Goal: Use online tool/utility: Utilize a website feature to perform a specific function

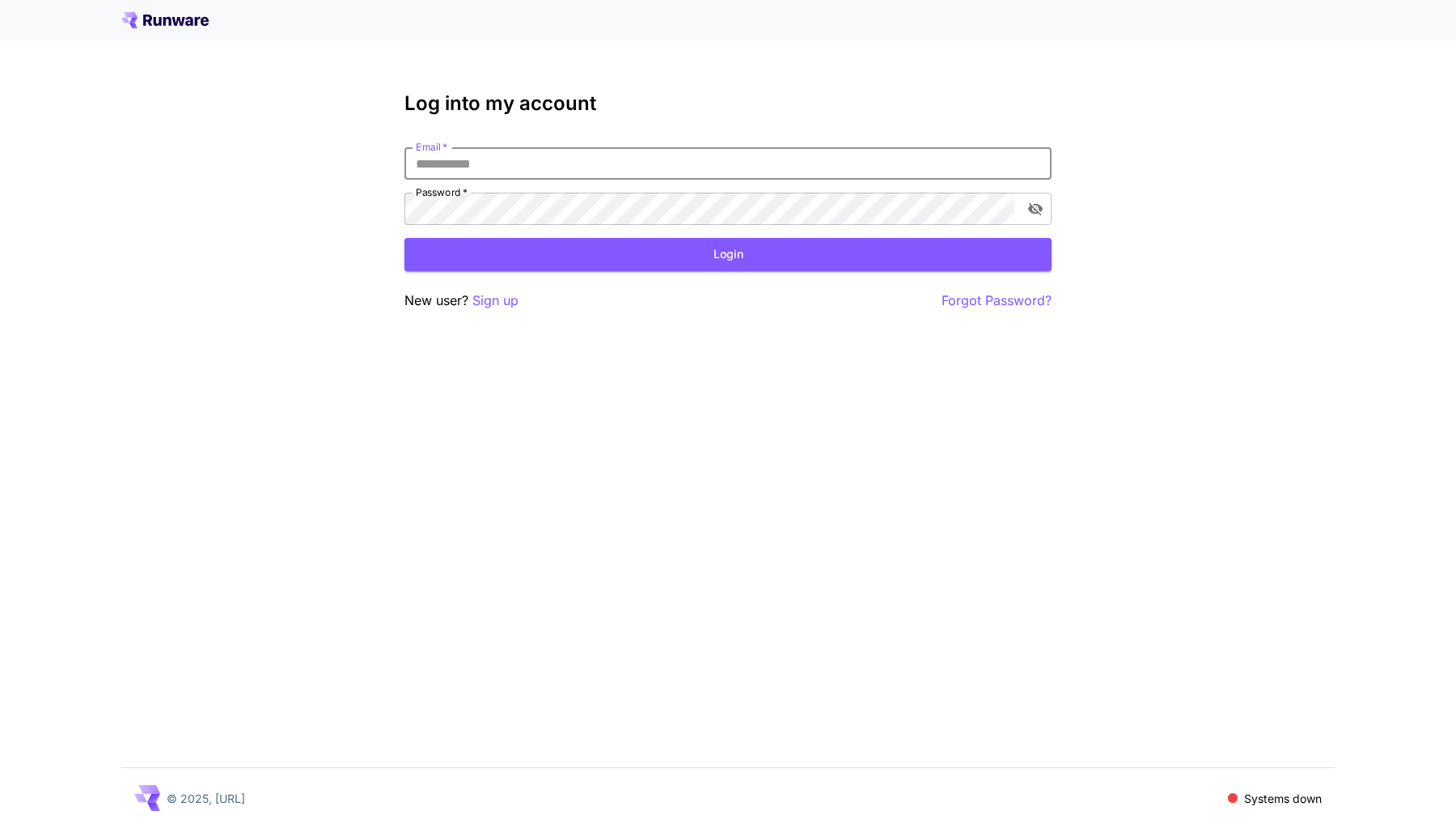
type input "**********"
click at [728, 254] on button "Login" at bounding box center [728, 254] width 647 height 33
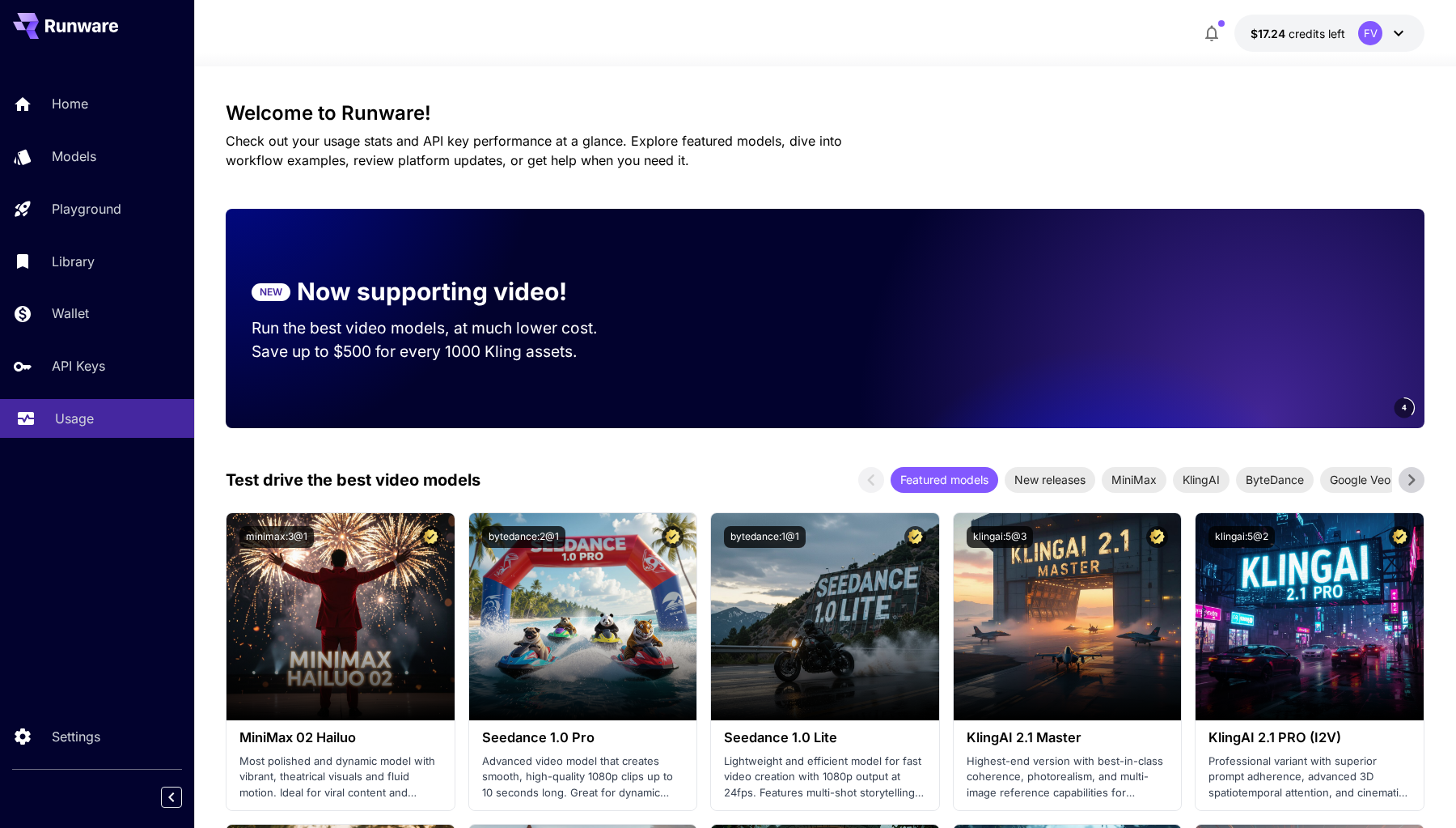
click at [75, 418] on p "Usage" at bounding box center [74, 418] width 38 height 20
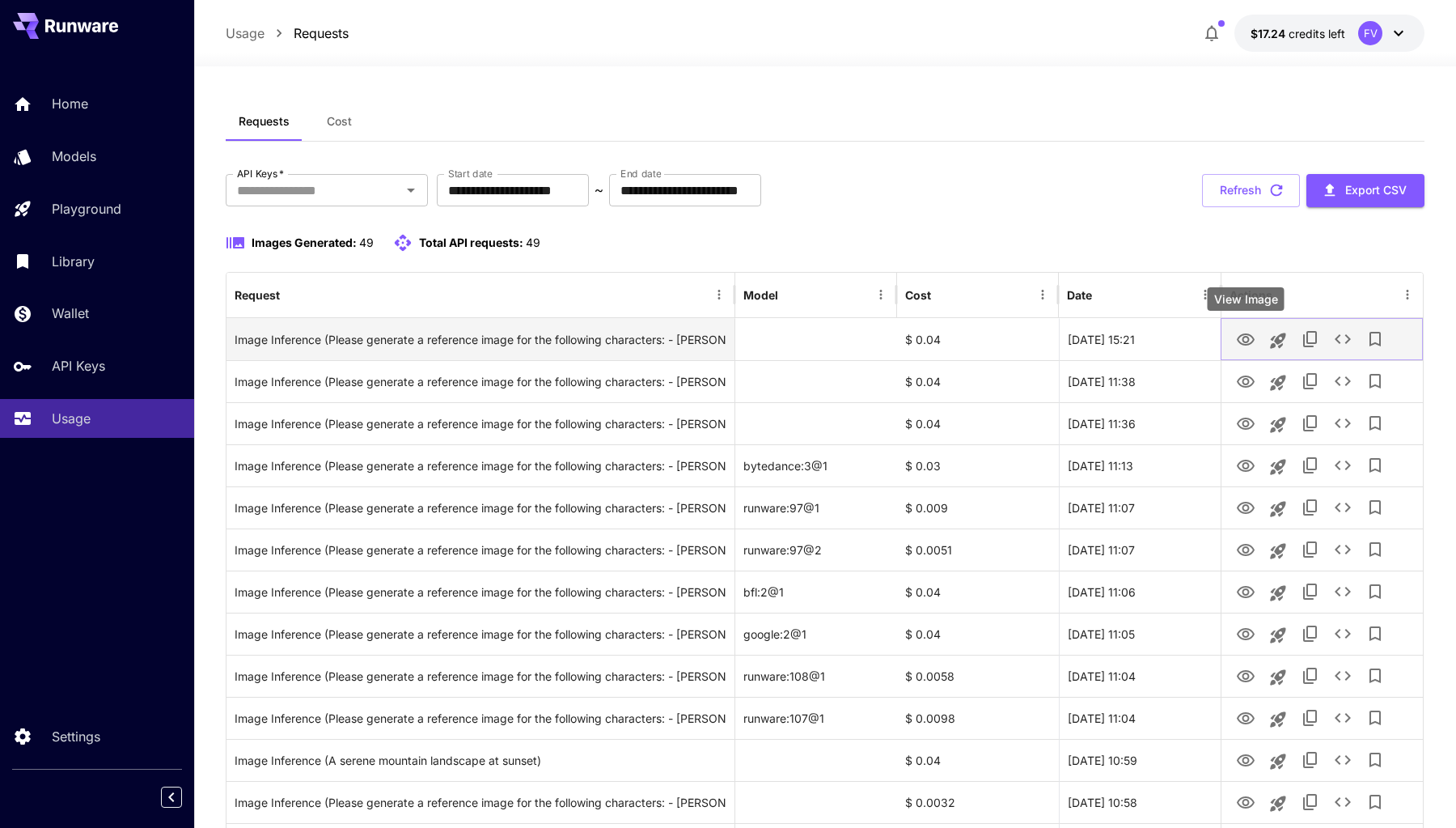
click at [1254, 336] on icon "View Image" at bounding box center [1245, 340] width 20 height 20
click at [674, 327] on div "Image Inference (Please generate a reference image for the following characters…" at bounding box center [480, 339] width 492 height 41
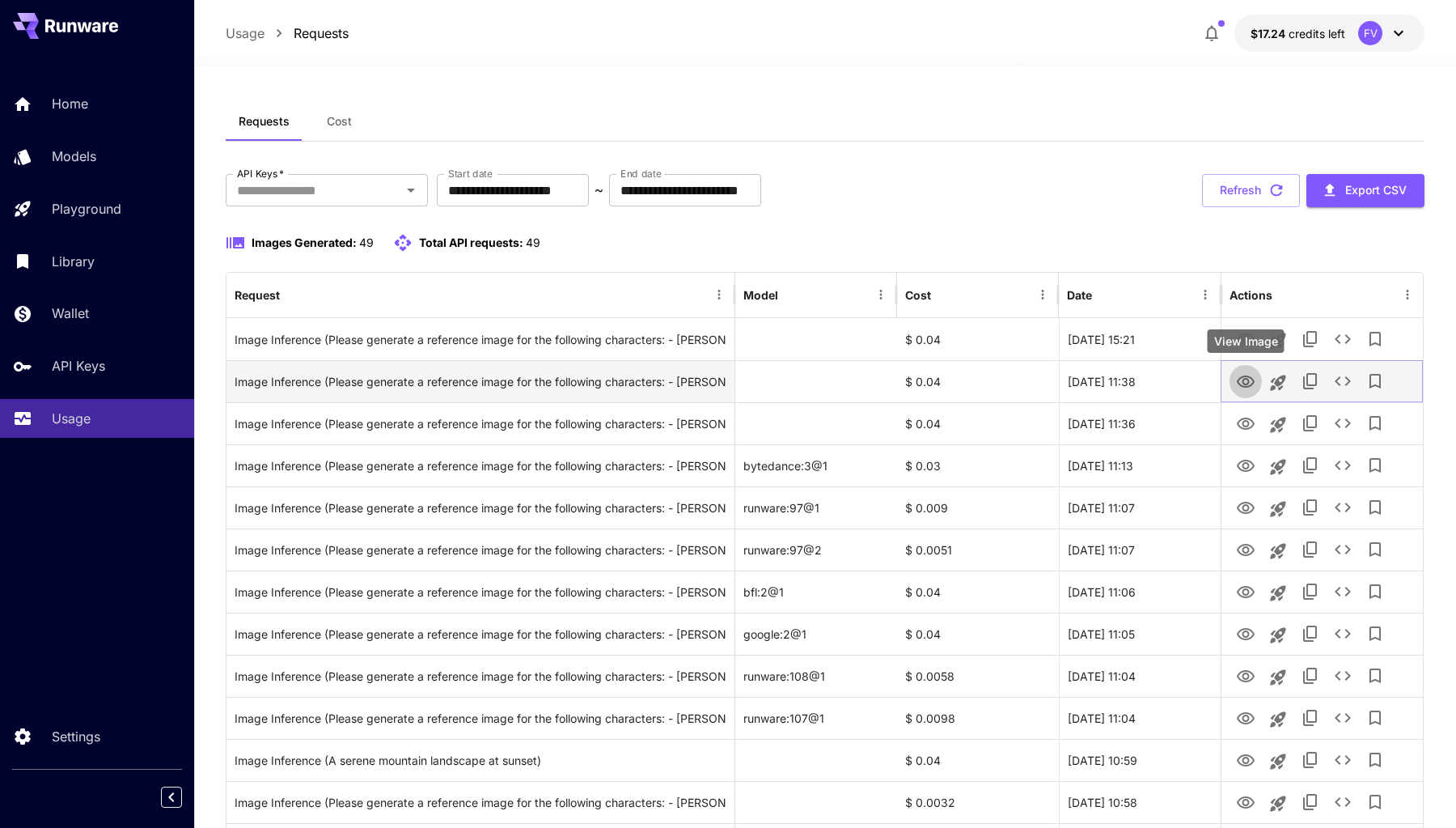
click at [1256, 384] on button "View Image" at bounding box center [1245, 380] width 33 height 33
click at [1248, 381] on icon "View Image" at bounding box center [1245, 381] width 18 height 12
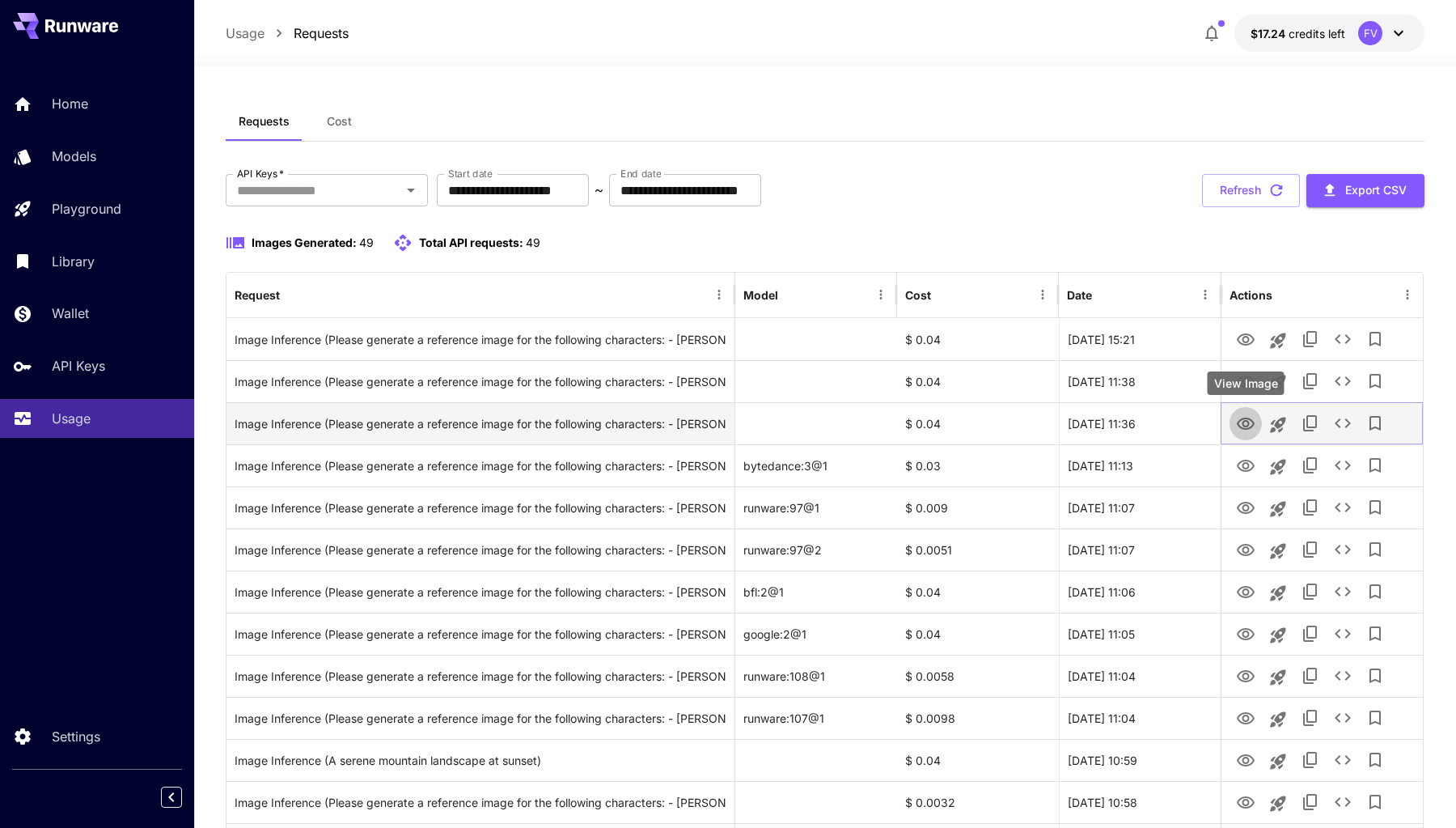
click at [1236, 423] on icon "View Image" at bounding box center [1245, 423] width 20 height 20
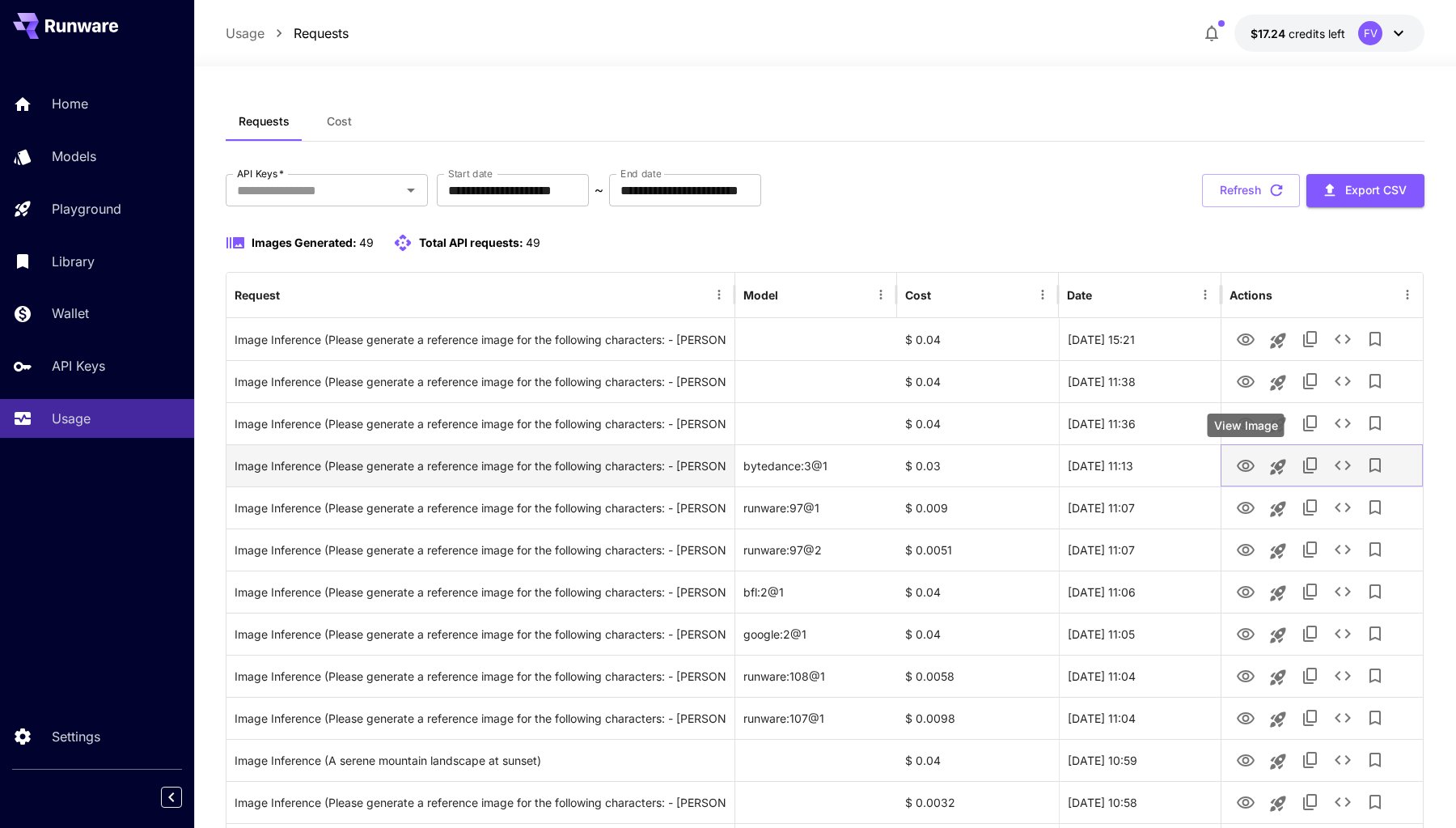
click at [1241, 458] on icon "View Image" at bounding box center [1245, 466] width 20 height 20
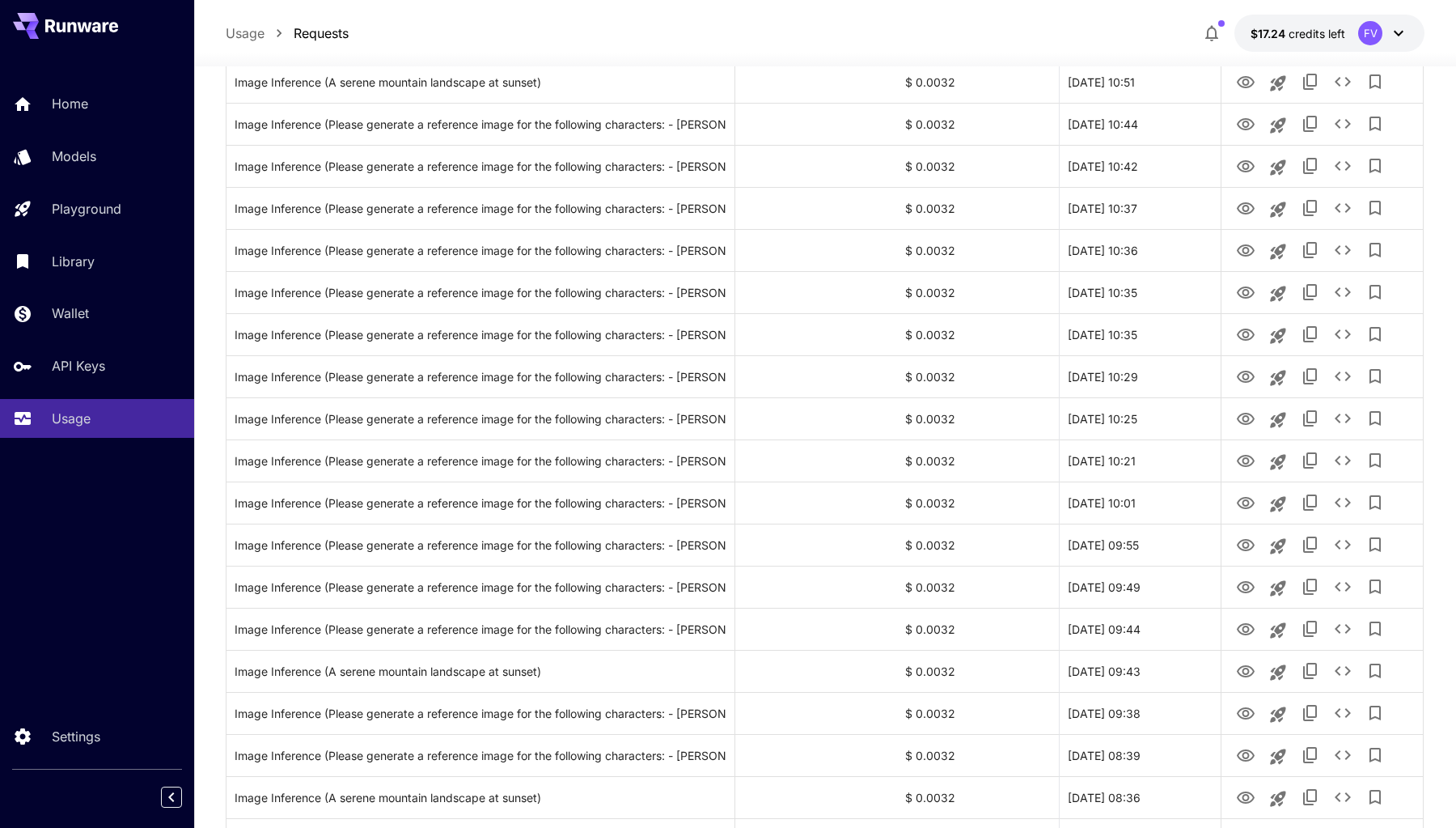
scroll to position [988, 0]
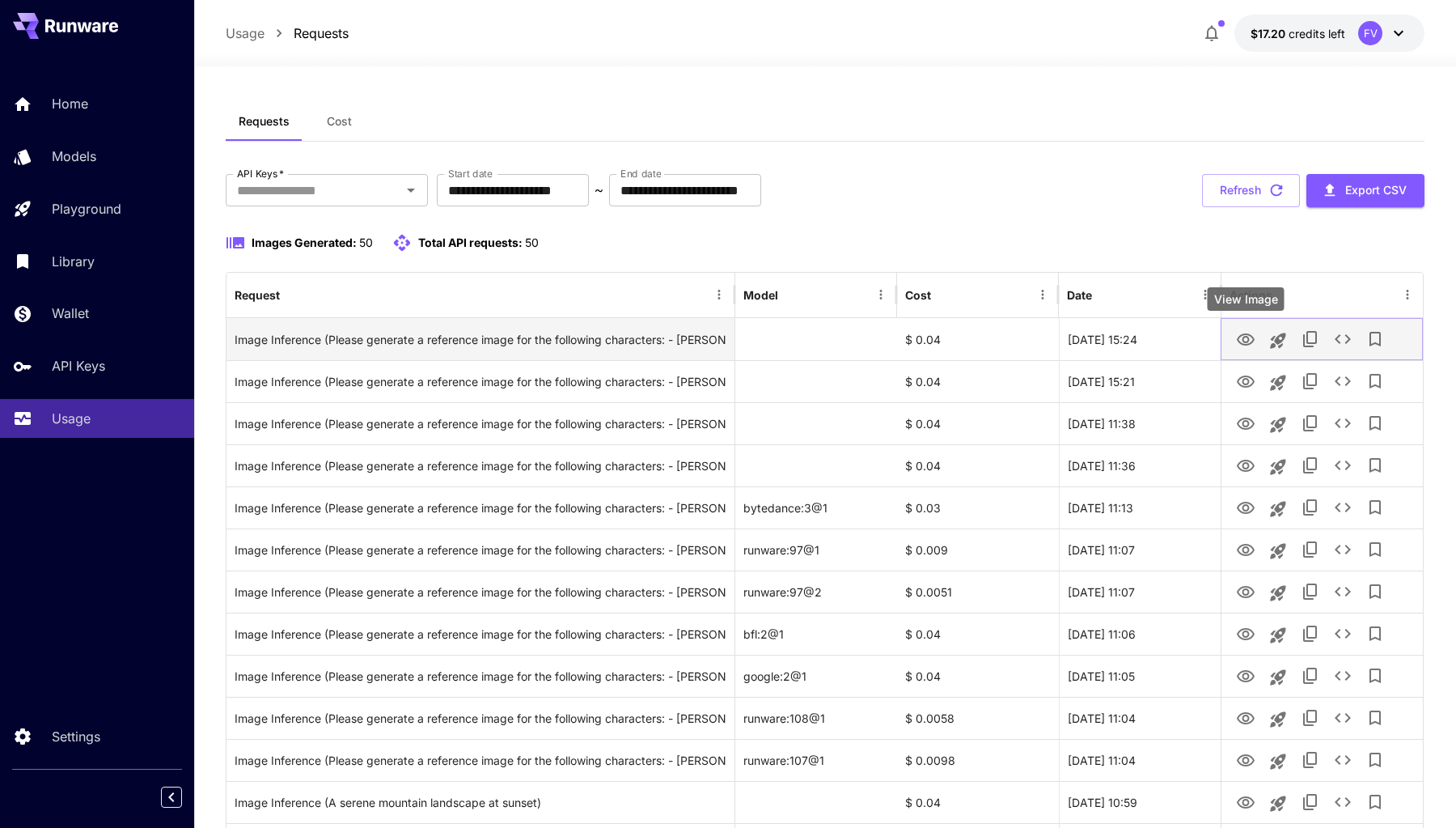
click at [1243, 336] on icon "View Image" at bounding box center [1245, 339] width 18 height 12
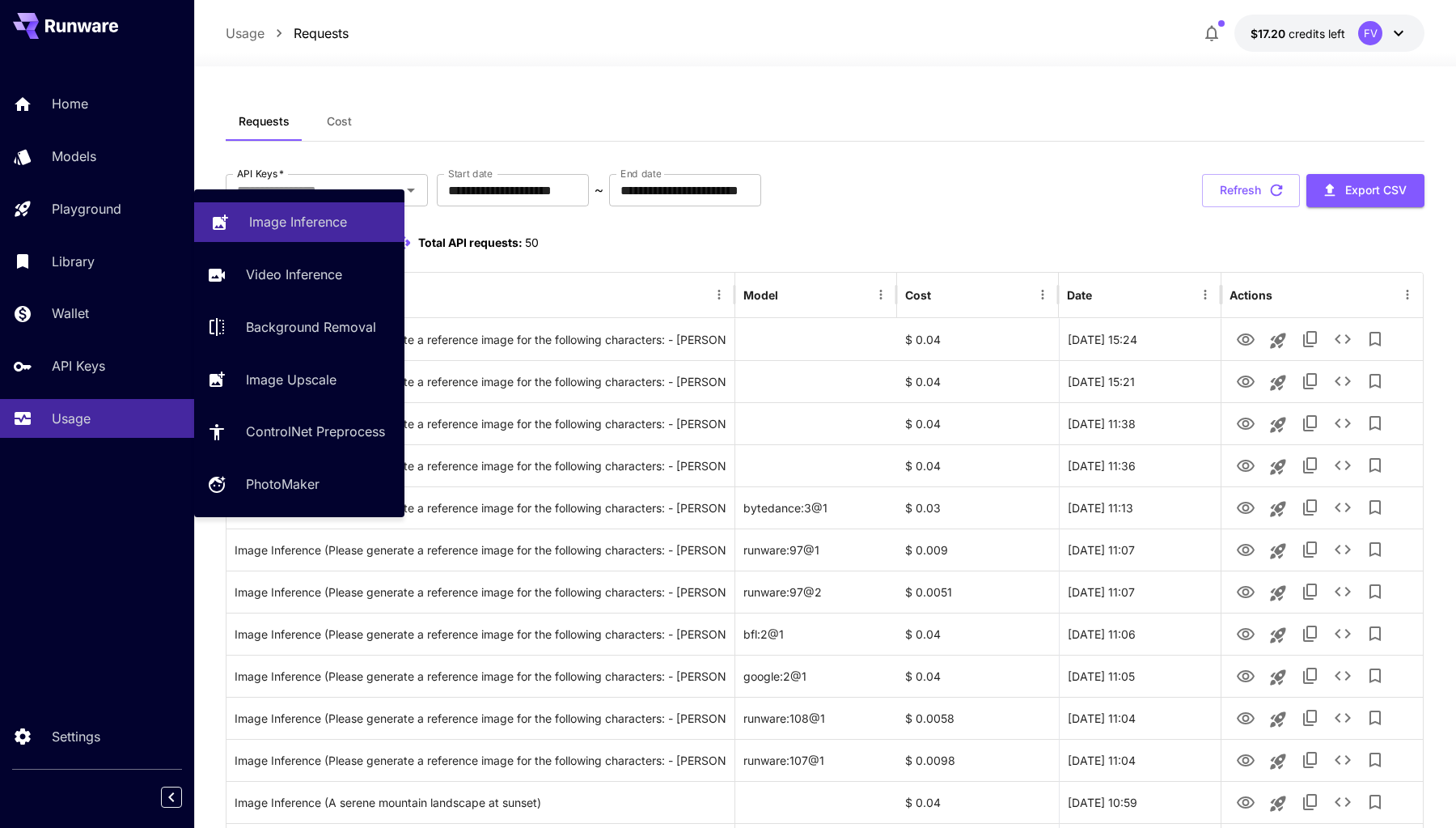
click at [299, 223] on p "Image Inference" at bounding box center [298, 221] width 98 height 20
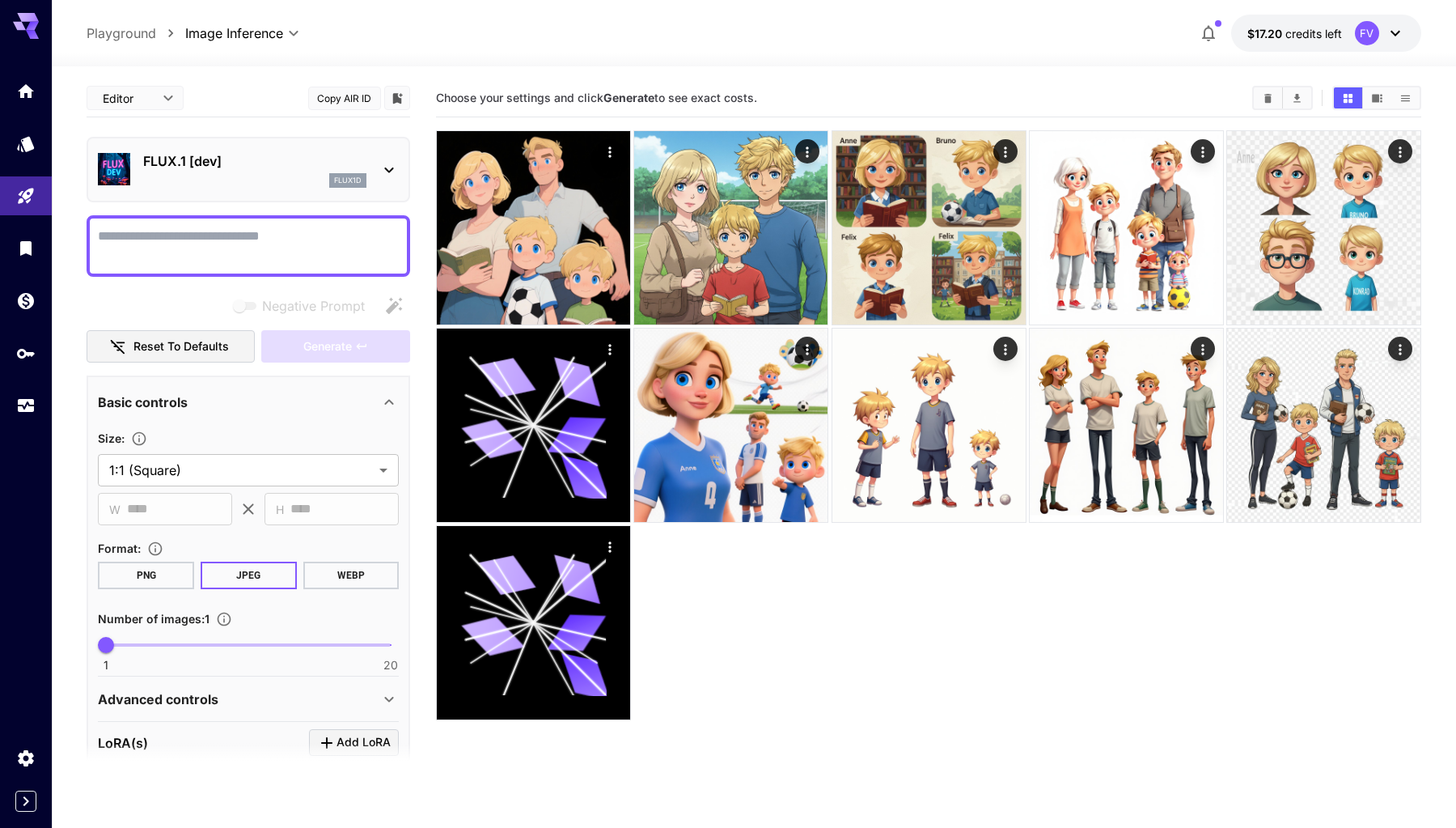
click at [244, 164] on p "FLUX.1 [dev]" at bounding box center [255, 161] width 223 height 20
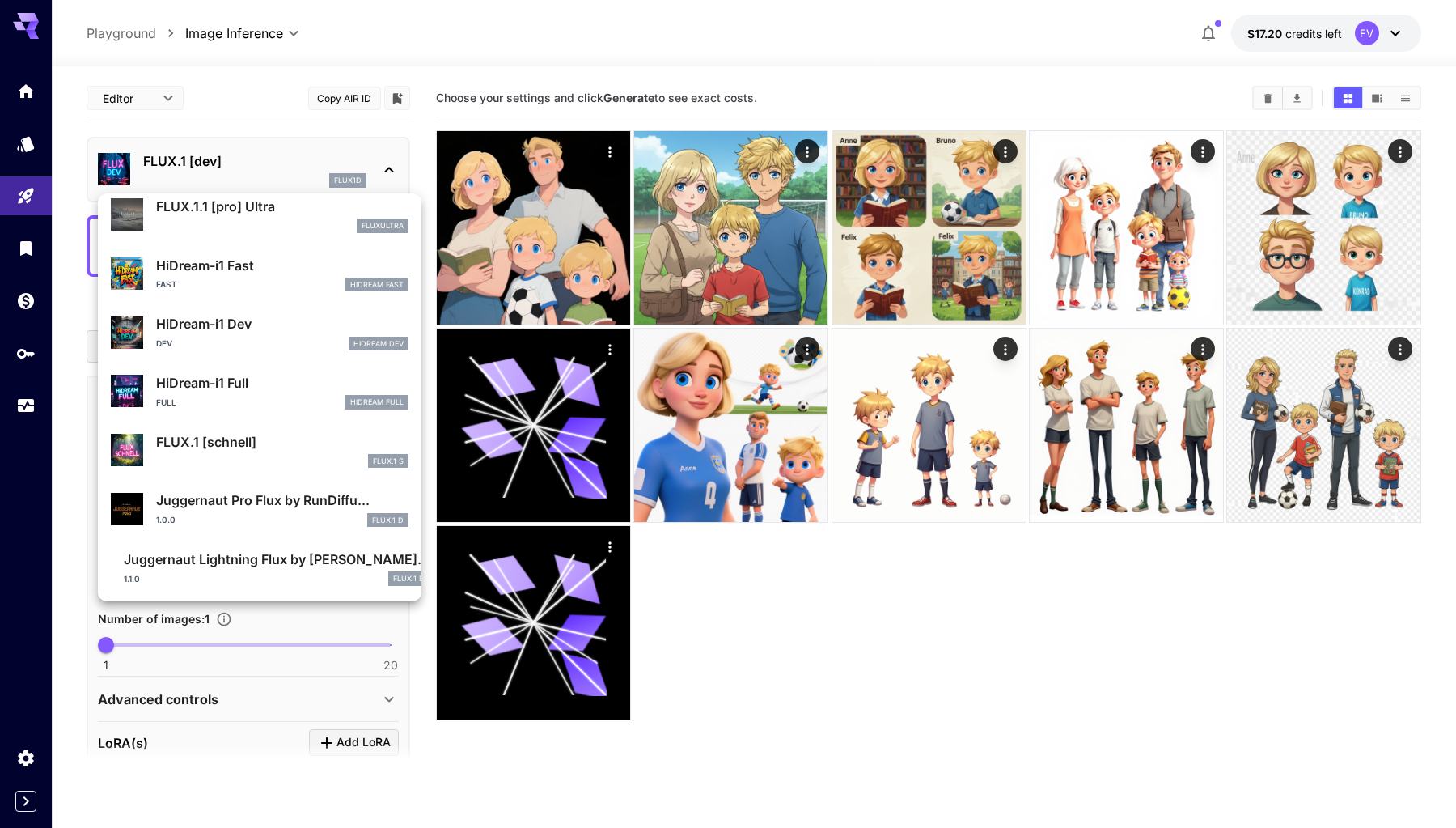
scroll to position [1231, 0]
click at [271, 514] on div "1.0.0 FLUX.1 D" at bounding box center [283, 522] width 253 height 15
type input "**"
type input "*"
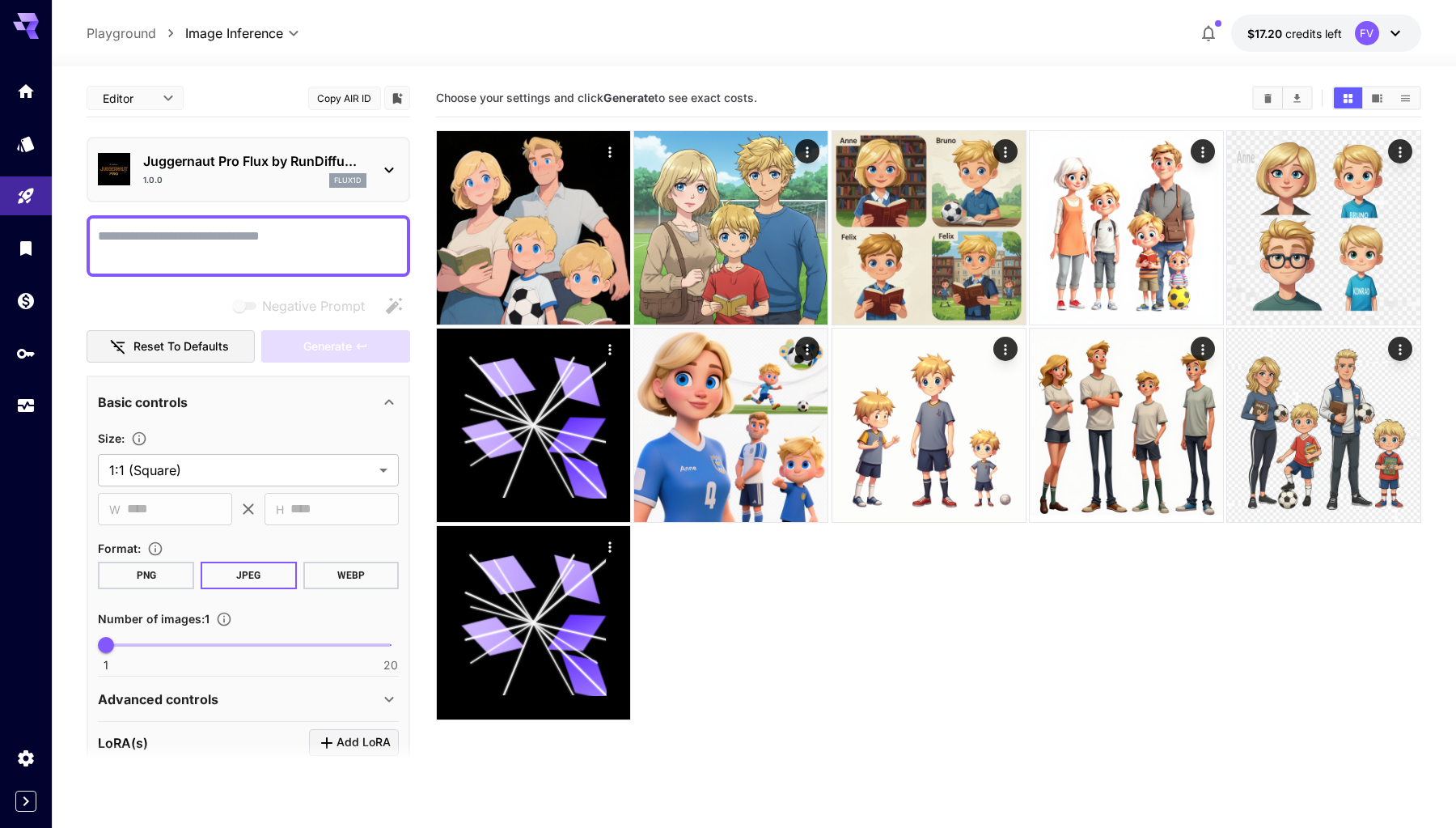
click at [217, 254] on textarea "Negative Prompt" at bounding box center [248, 245] width 301 height 38
paste textarea "**********"
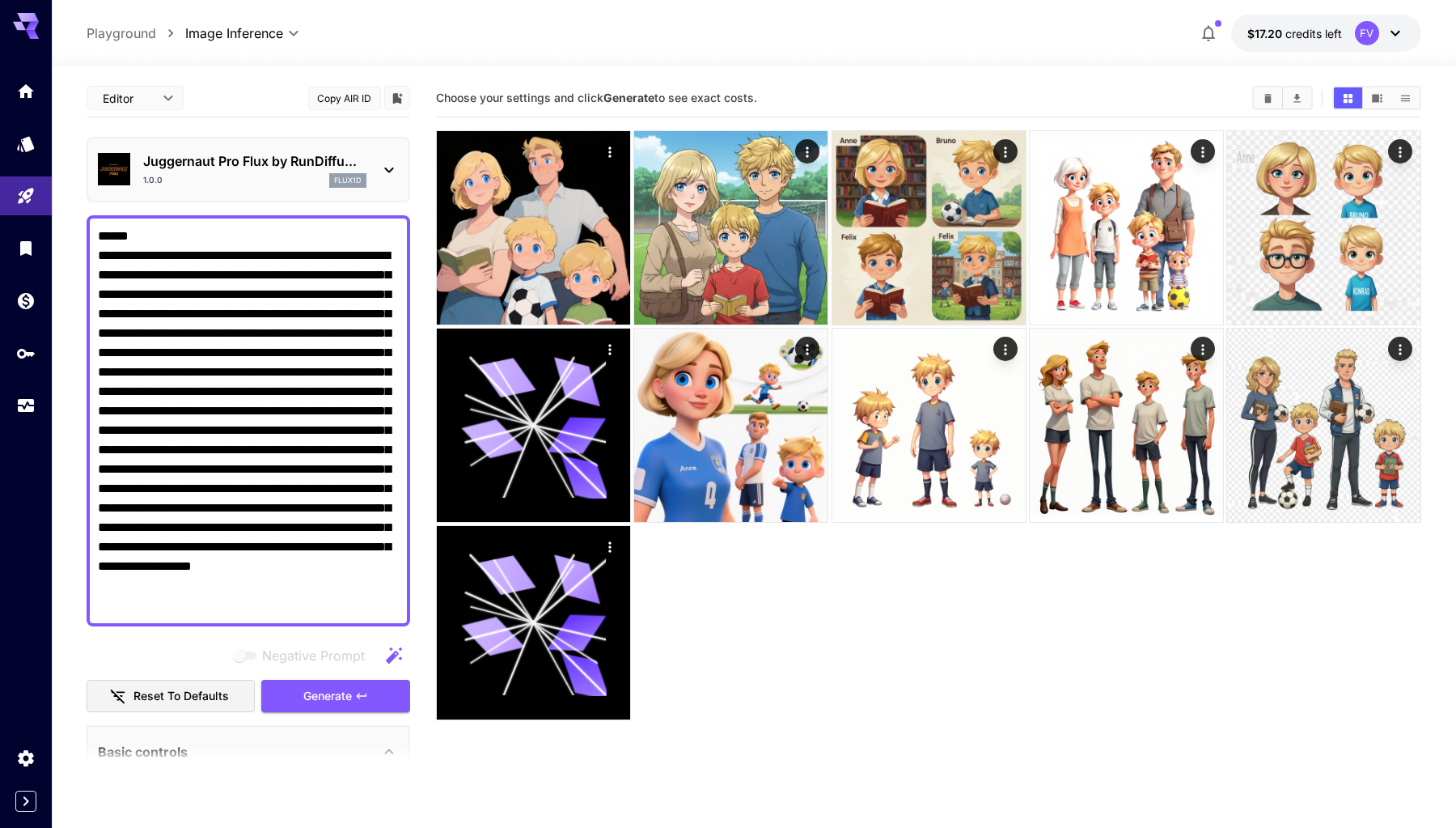
click at [203, 239] on textarea "**********" at bounding box center [248, 421] width 301 height 389
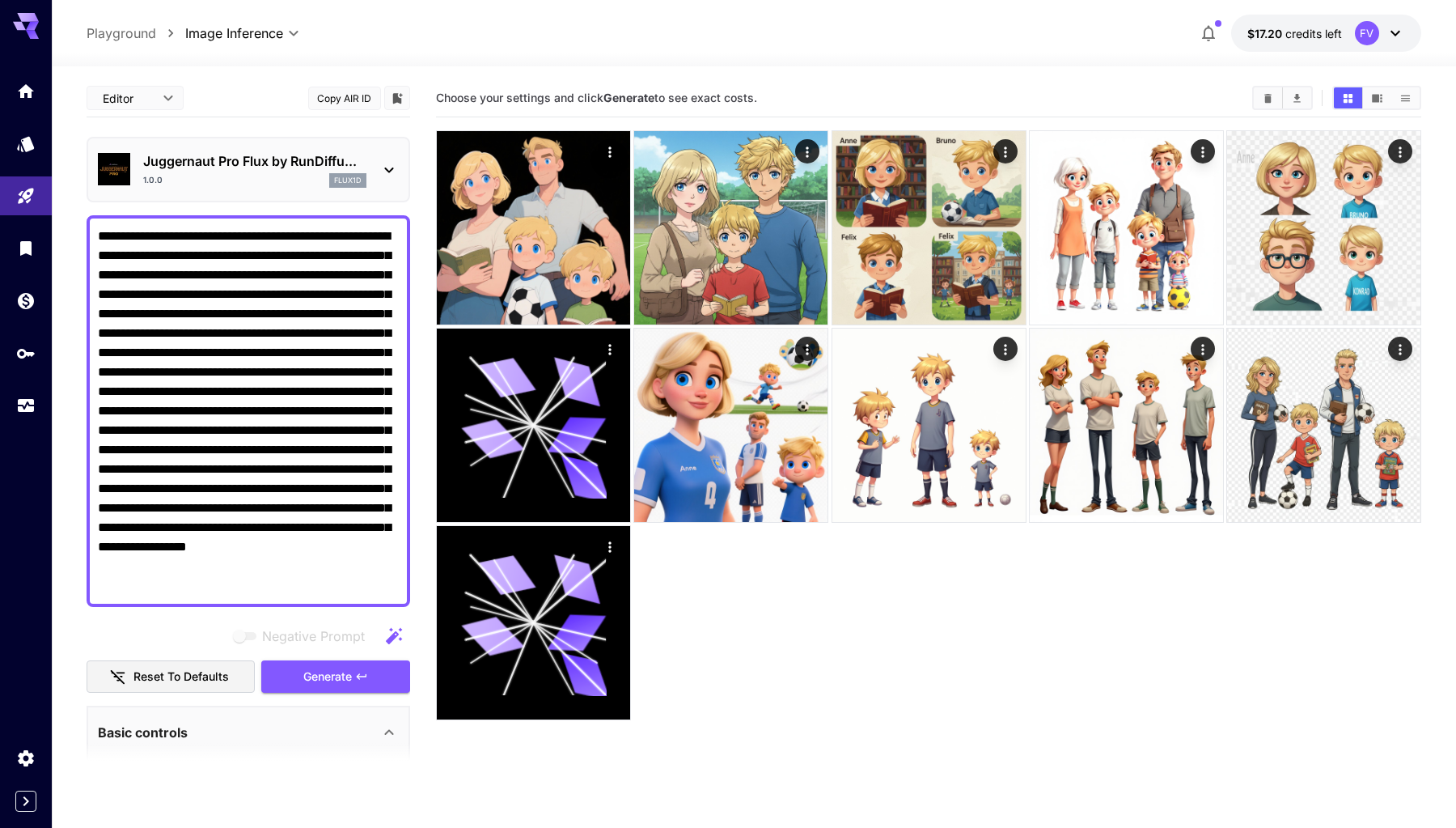
click at [357, 584] on textarea "**********" at bounding box center [248, 411] width 301 height 369
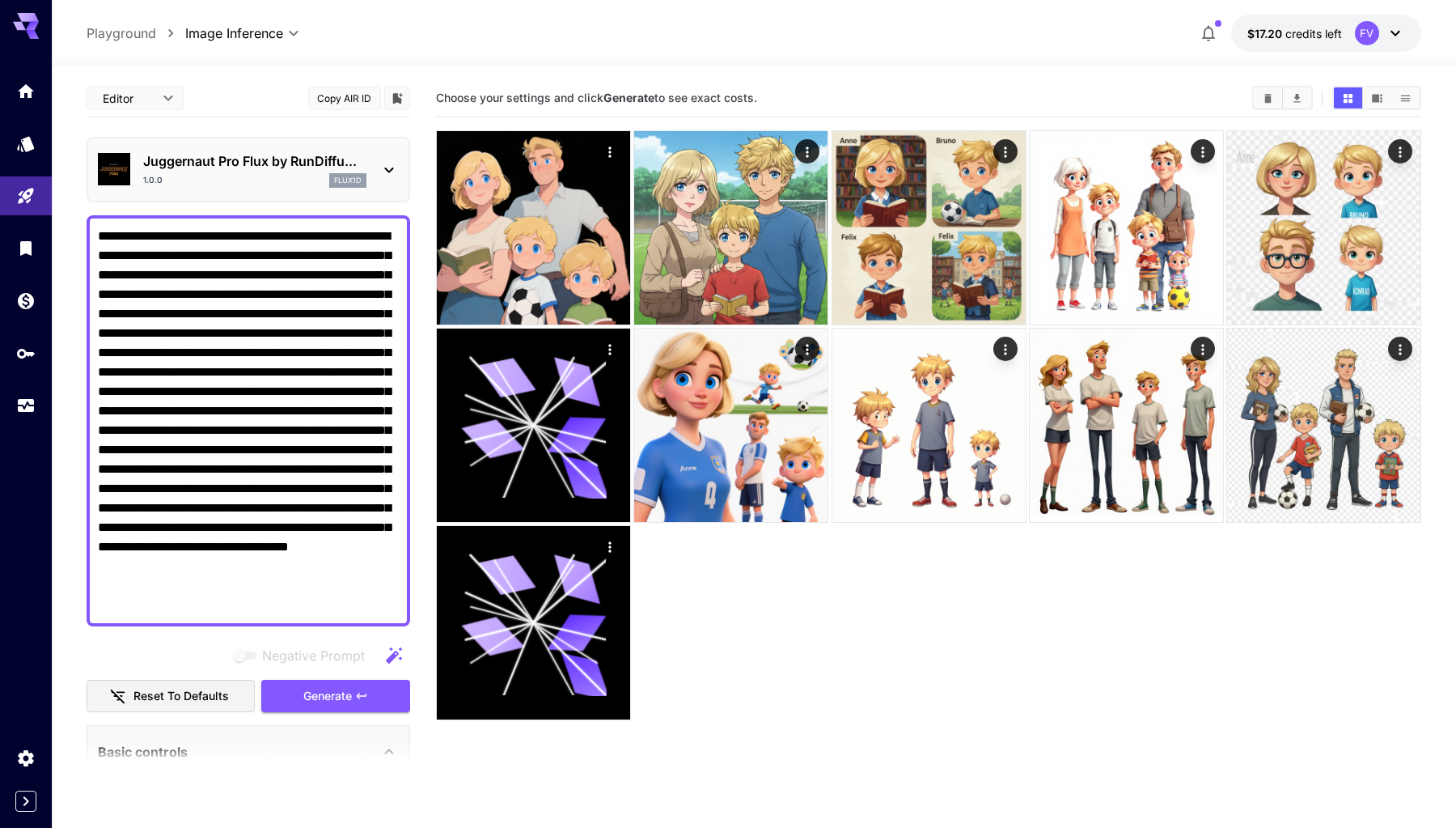
paste textarea "**********"
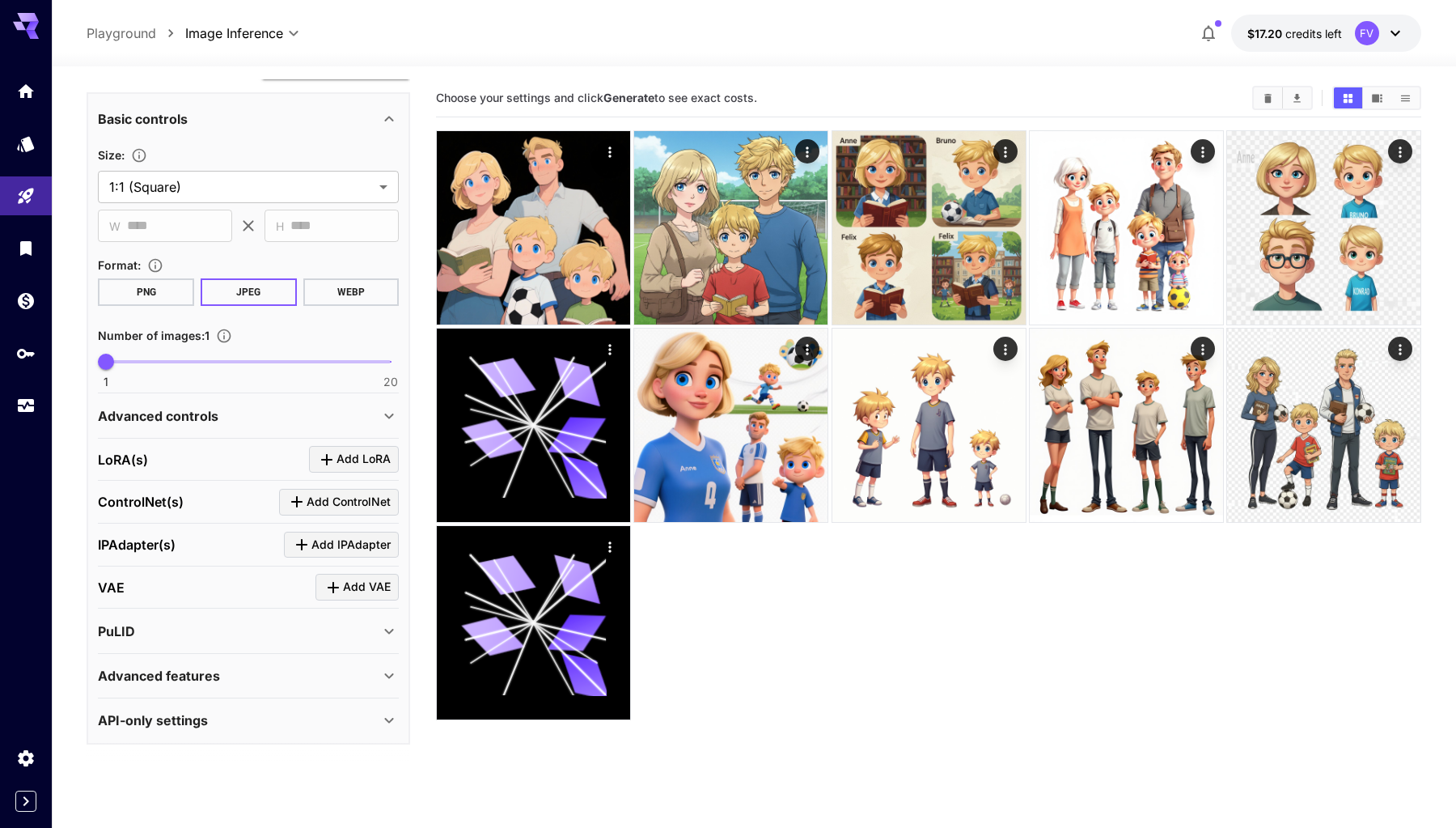
scroll to position [652, 0]
type textarea "**********"
click at [193, 687] on div "Advanced features" at bounding box center [248, 676] width 301 height 38
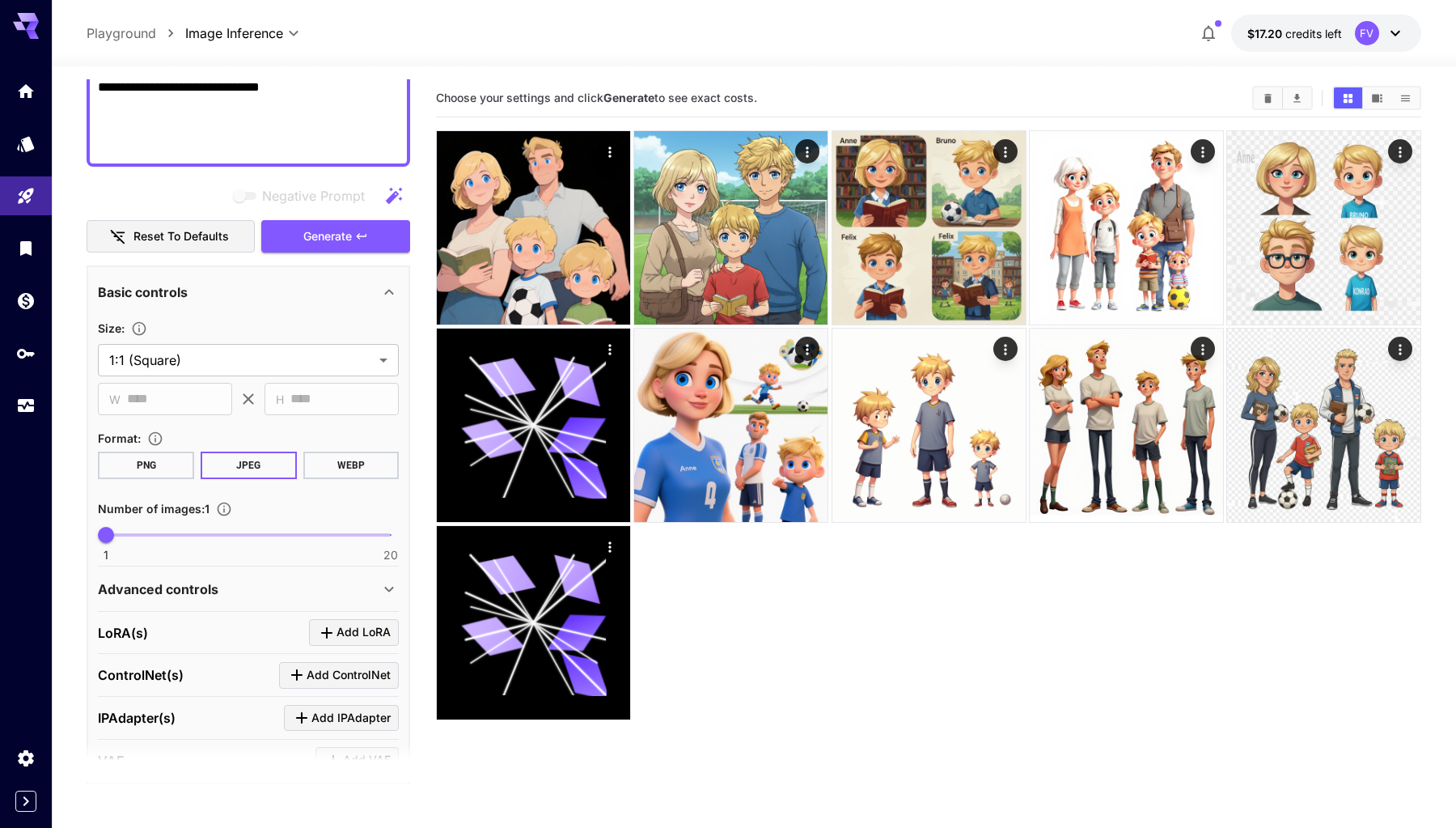
scroll to position [286, 0]
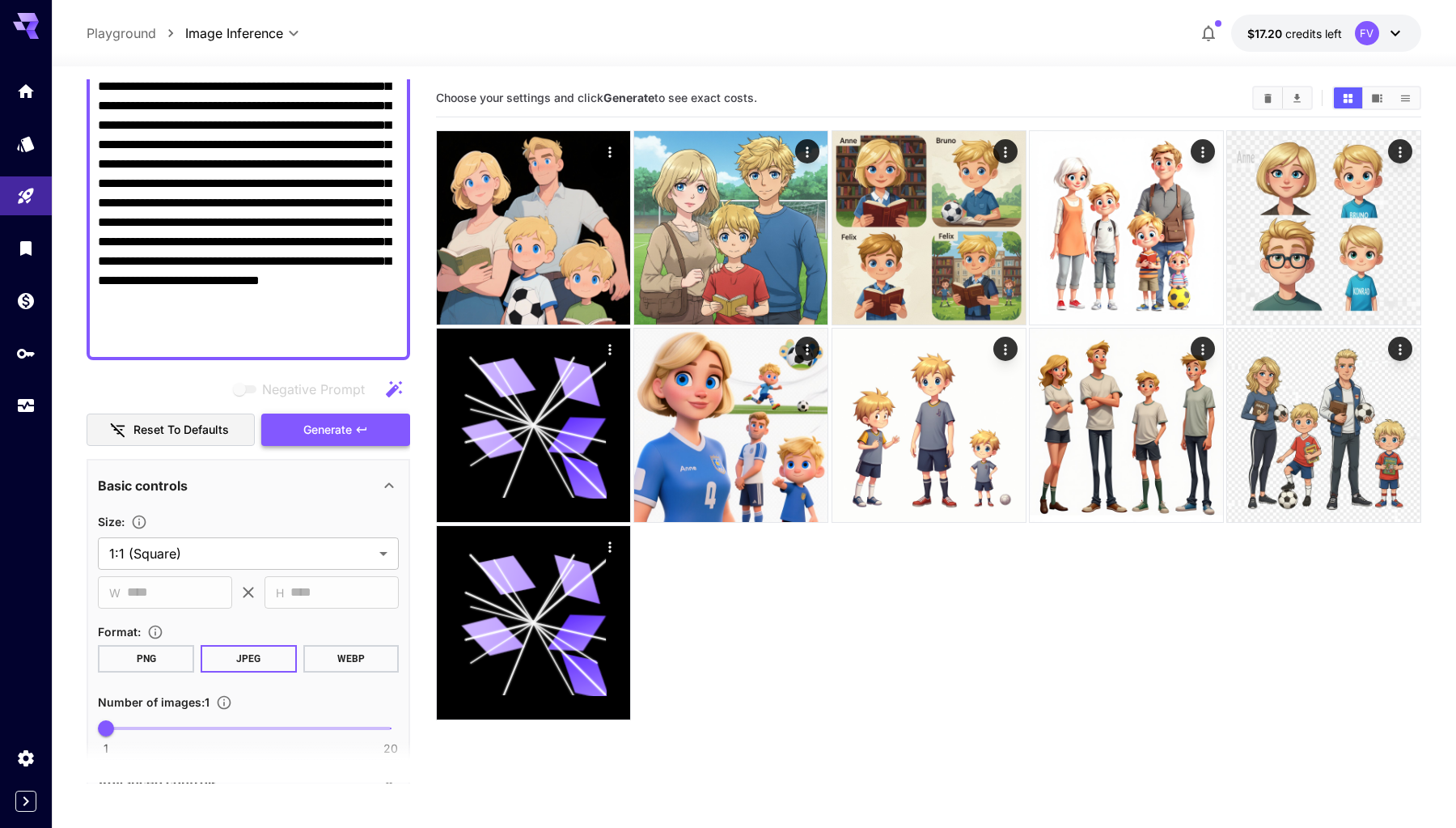
click at [318, 436] on span "Generate" at bounding box center [328, 430] width 49 height 21
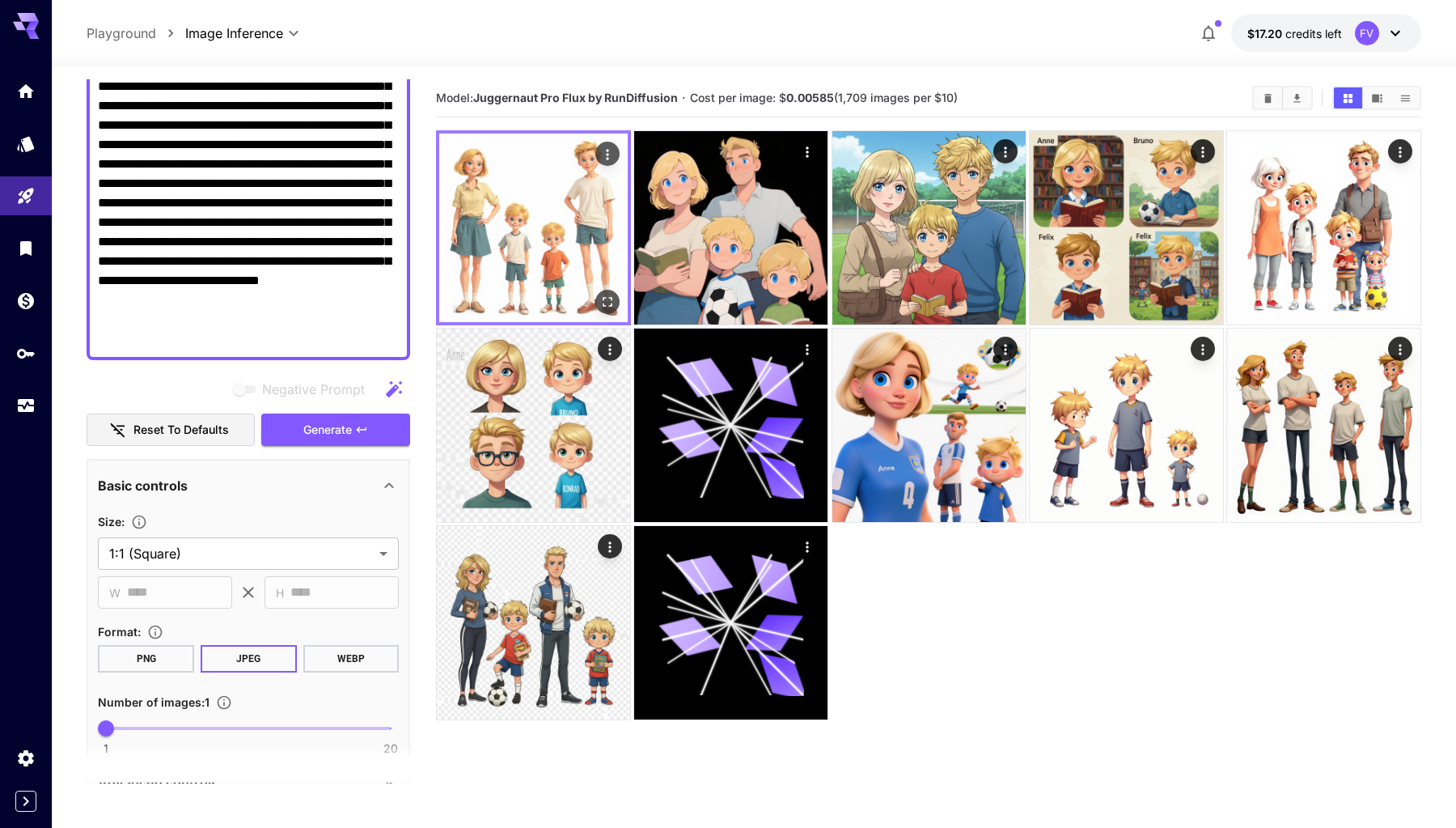
click at [511, 222] on img at bounding box center [533, 228] width 188 height 188
click at [601, 309] on icon "Open in fullscreen" at bounding box center [607, 302] width 16 height 16
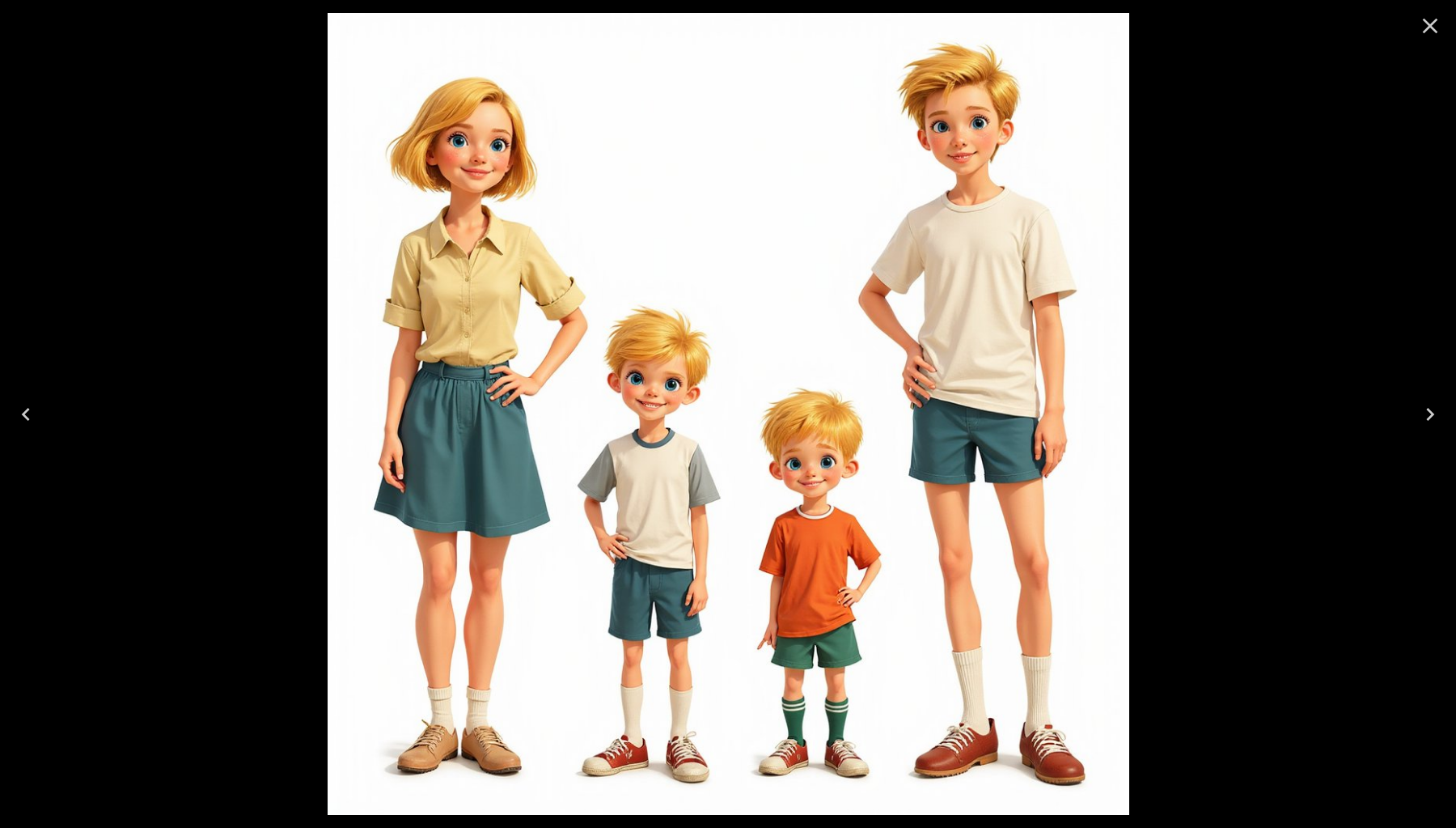
click at [1432, 31] on icon "Close" at bounding box center [1431, 26] width 26 height 26
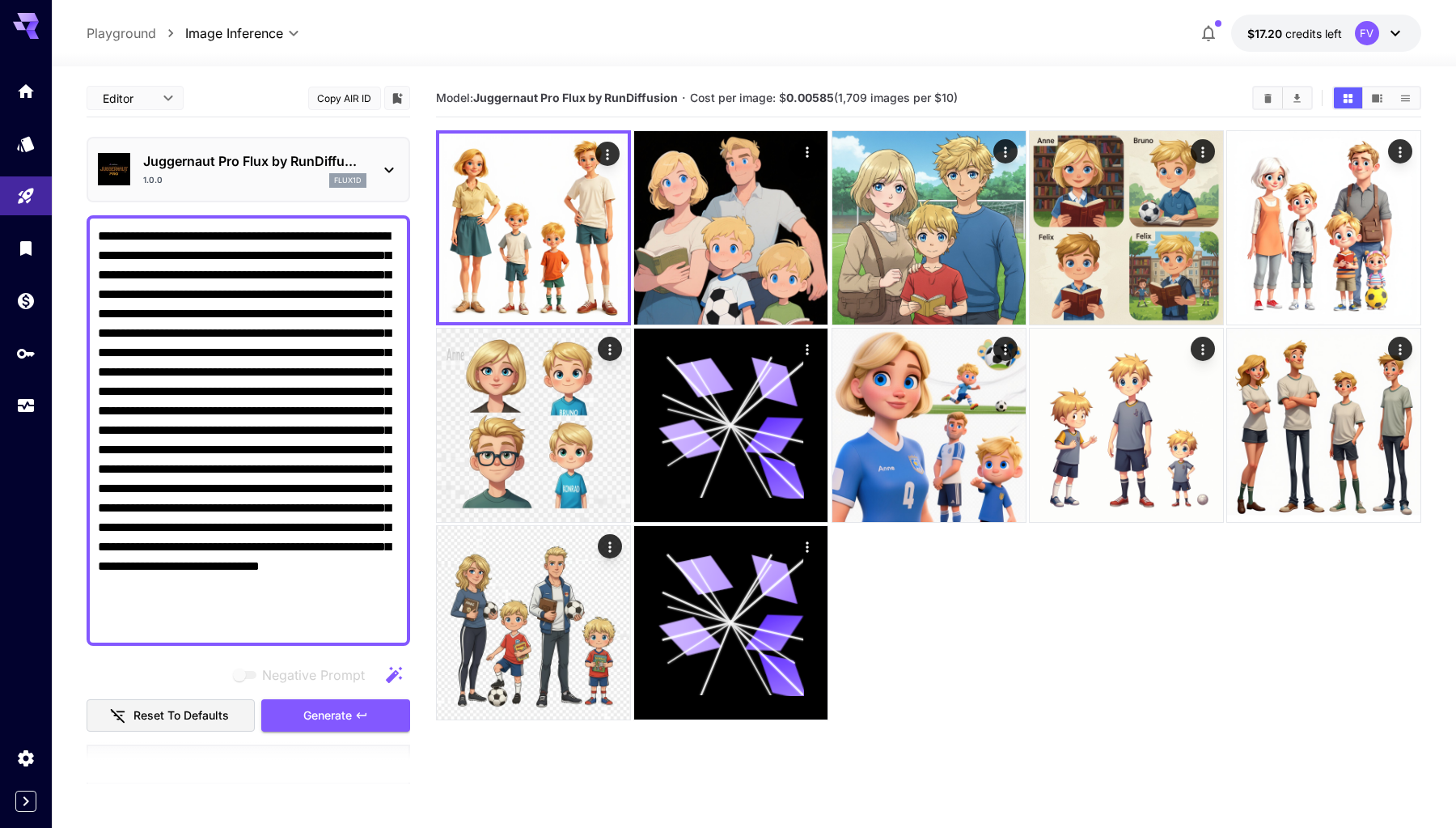
scroll to position [0, 0]
click at [297, 170] on div "Juggernaut Pro Flux by RunDiffu... 1.0.0 flux1d" at bounding box center [255, 170] width 223 height 37
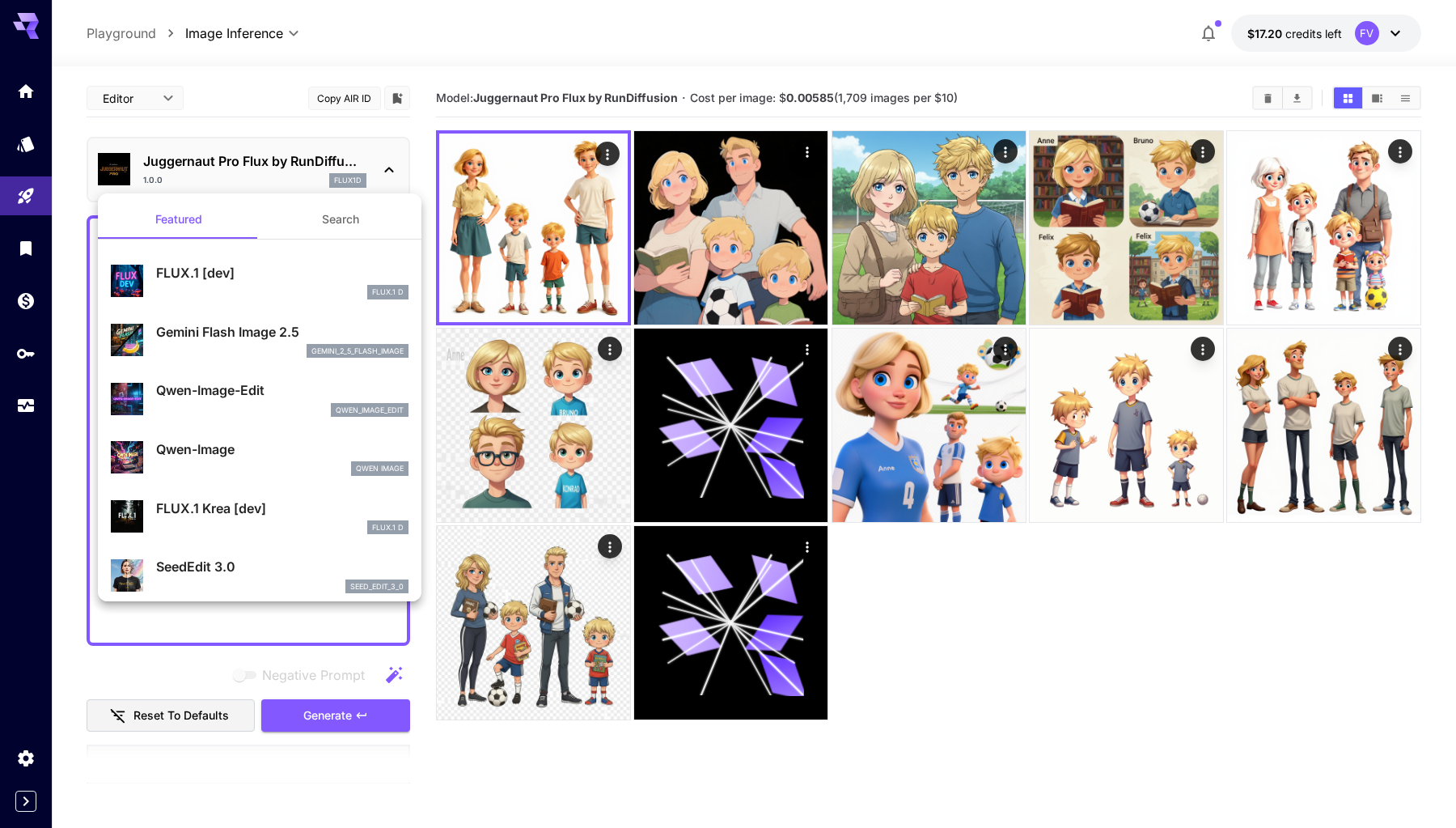
click at [235, 275] on p "FLUX.1 [dev]" at bounding box center [283, 273] width 253 height 20
type input "**"
type input "***"
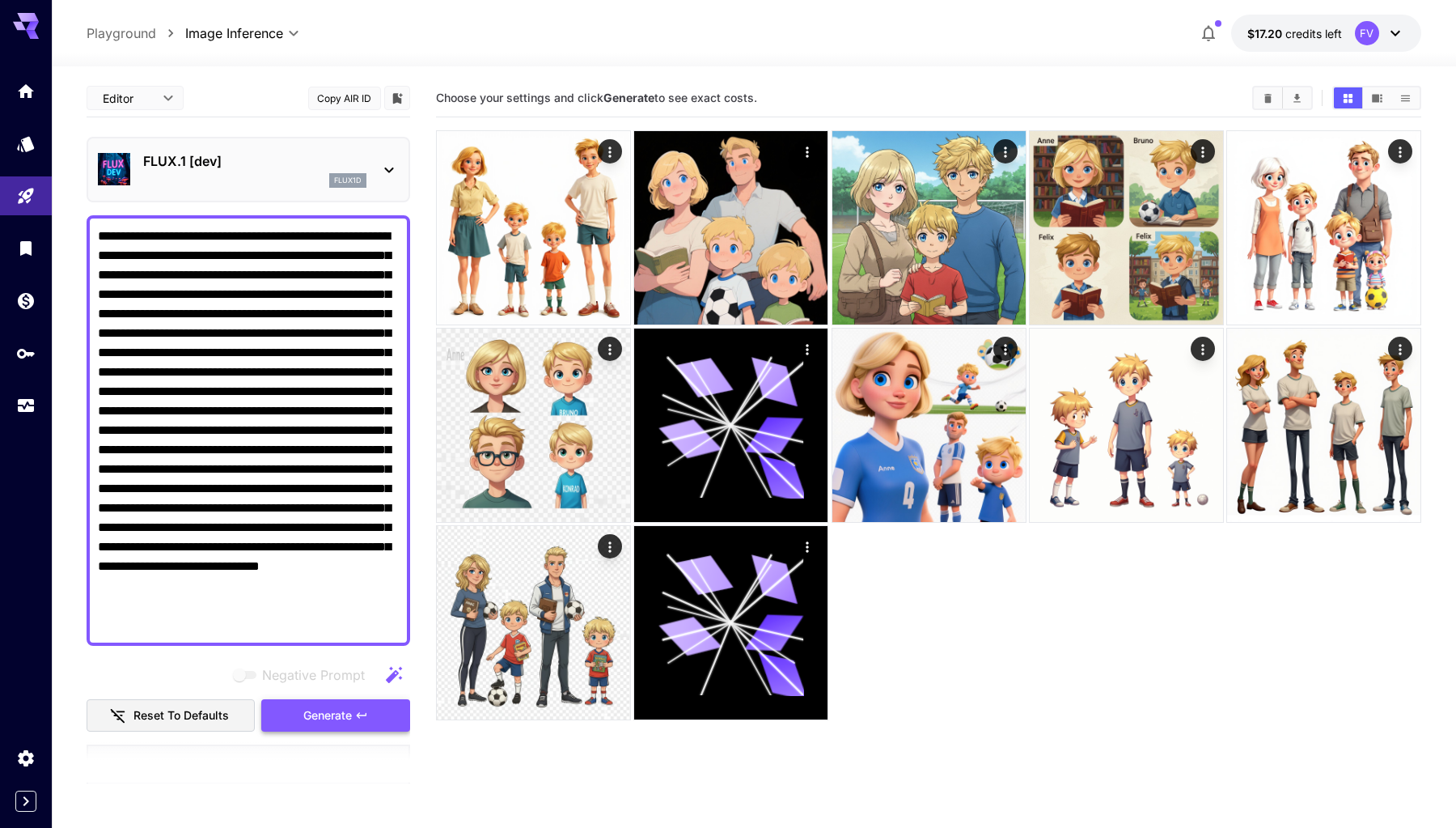
click at [346, 707] on span "Generate" at bounding box center [328, 717] width 49 height 21
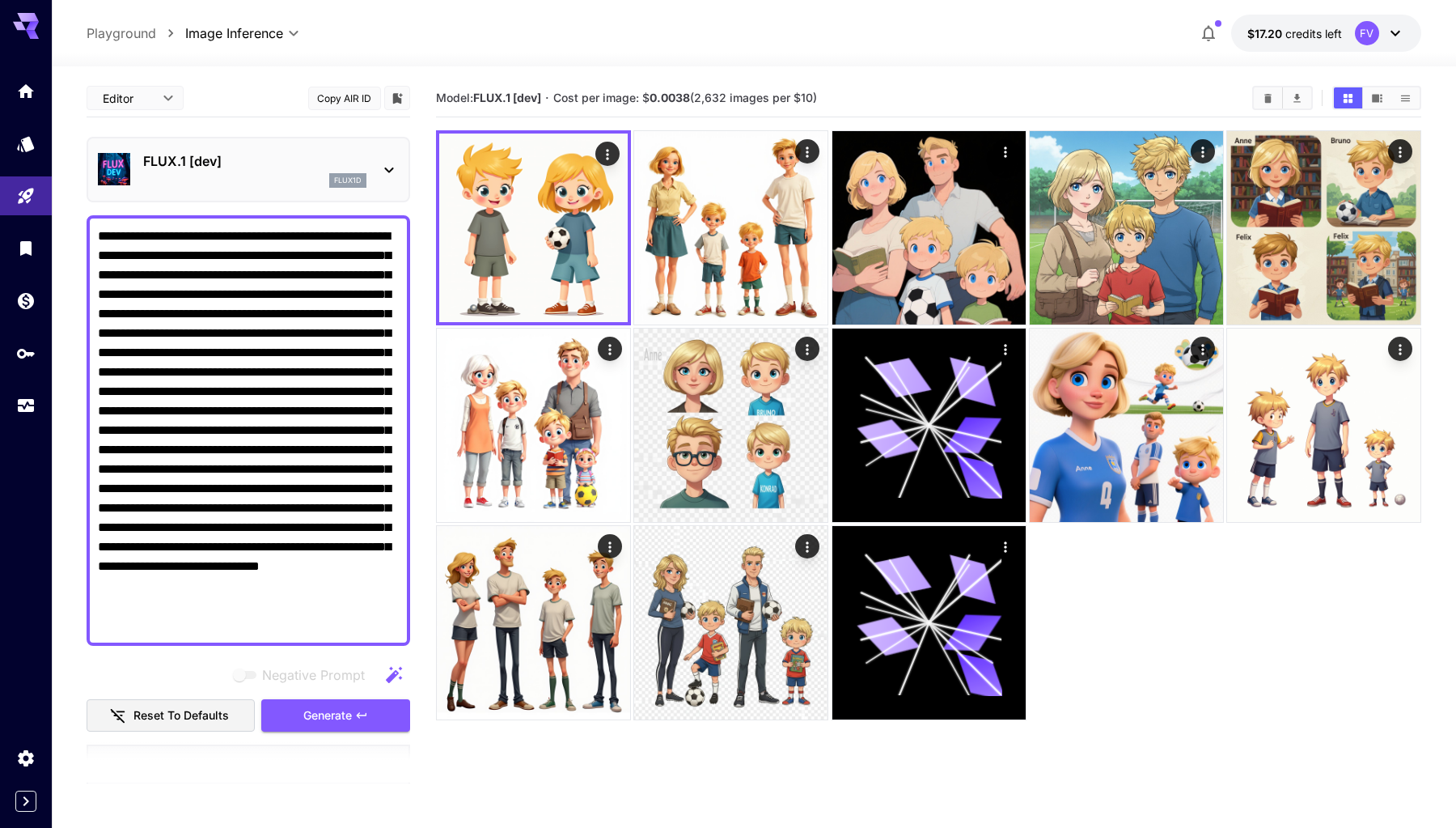
click at [343, 169] on p "FLUX.1 [dev]" at bounding box center [255, 161] width 223 height 20
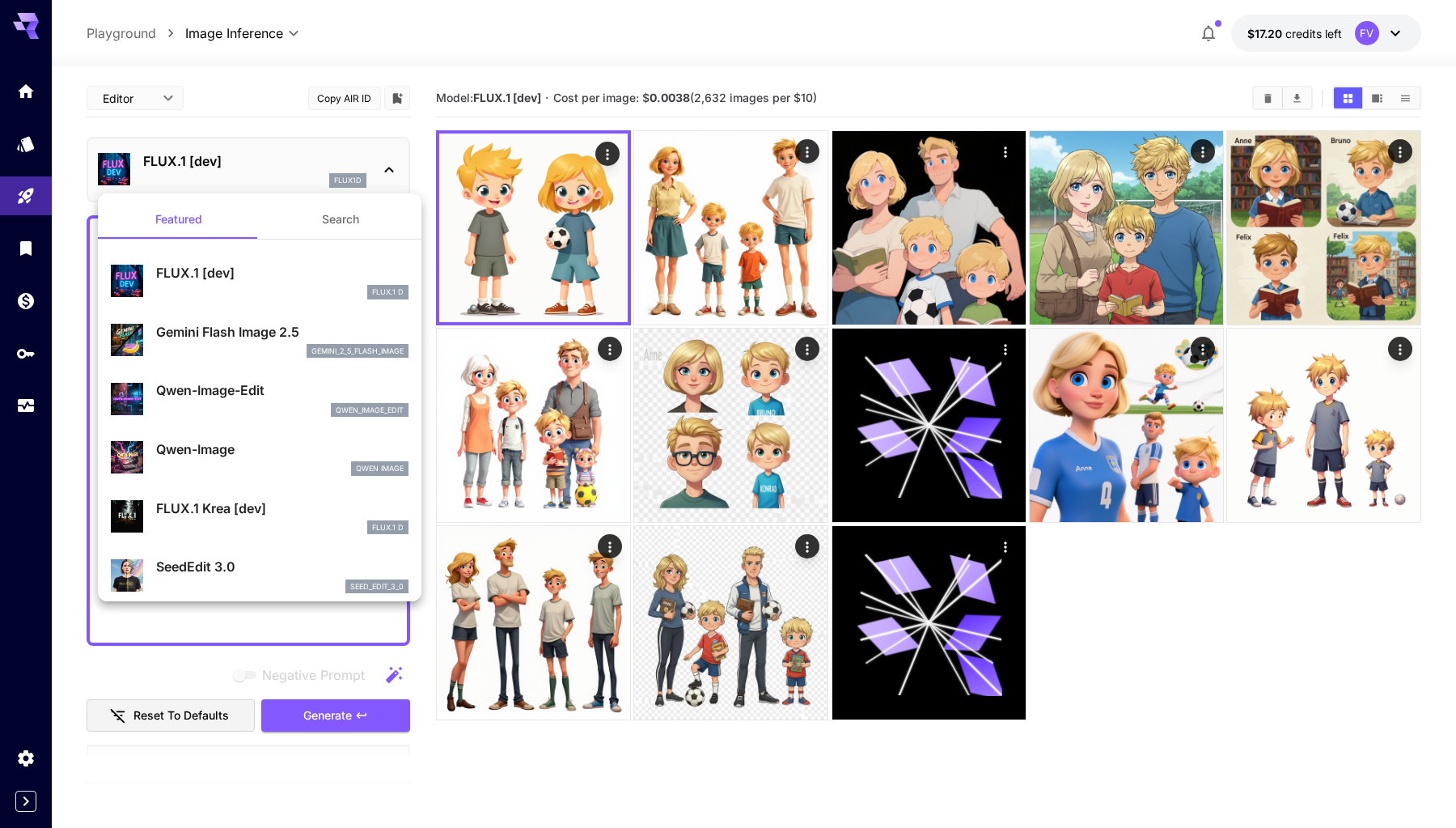
click at [247, 343] on div "Gemini Flash Image 2.5 gemini_2_5_flash_image" at bounding box center [283, 340] width 253 height 37
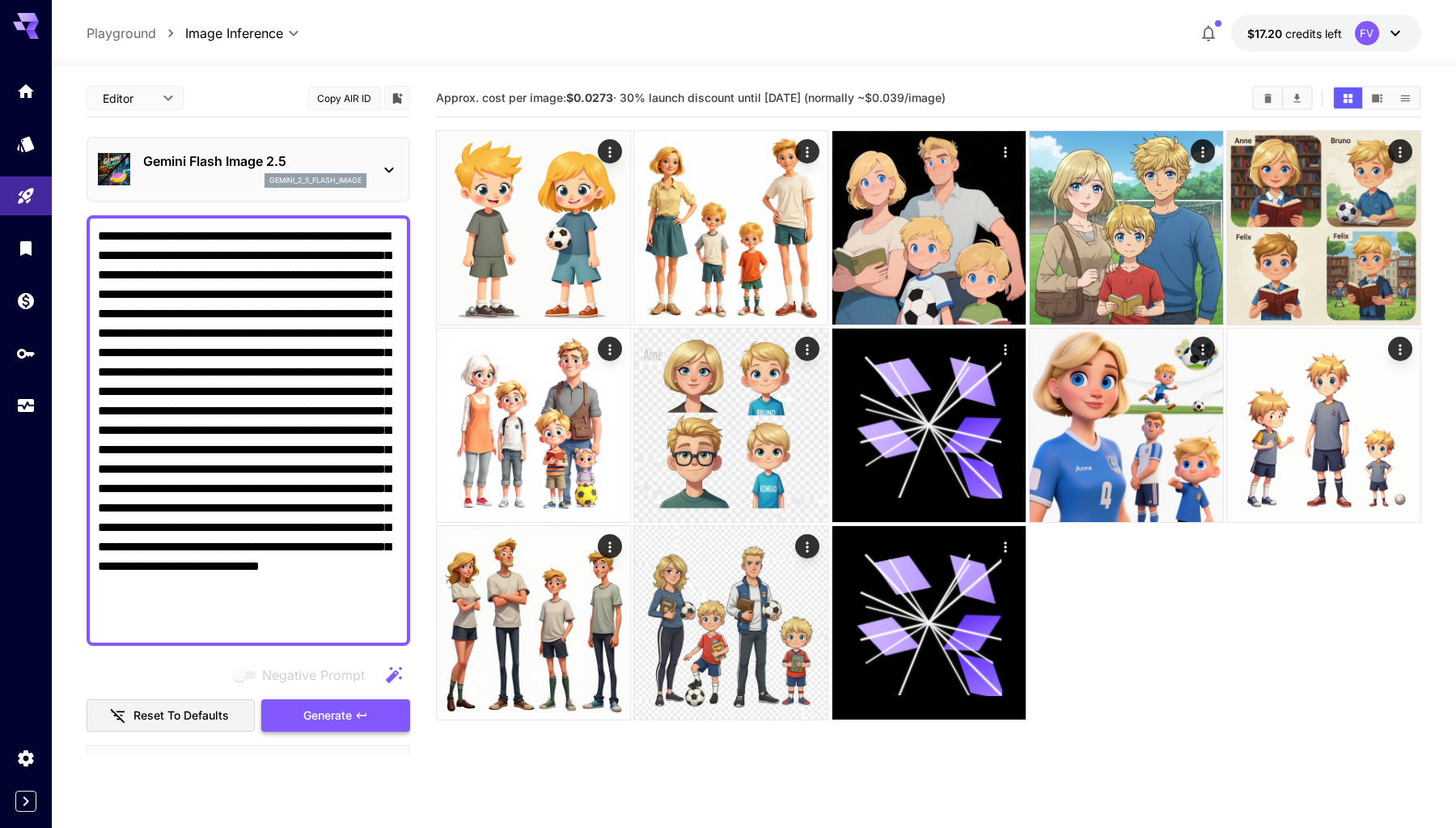
click at [348, 703] on button "Generate" at bounding box center [335, 716] width 149 height 33
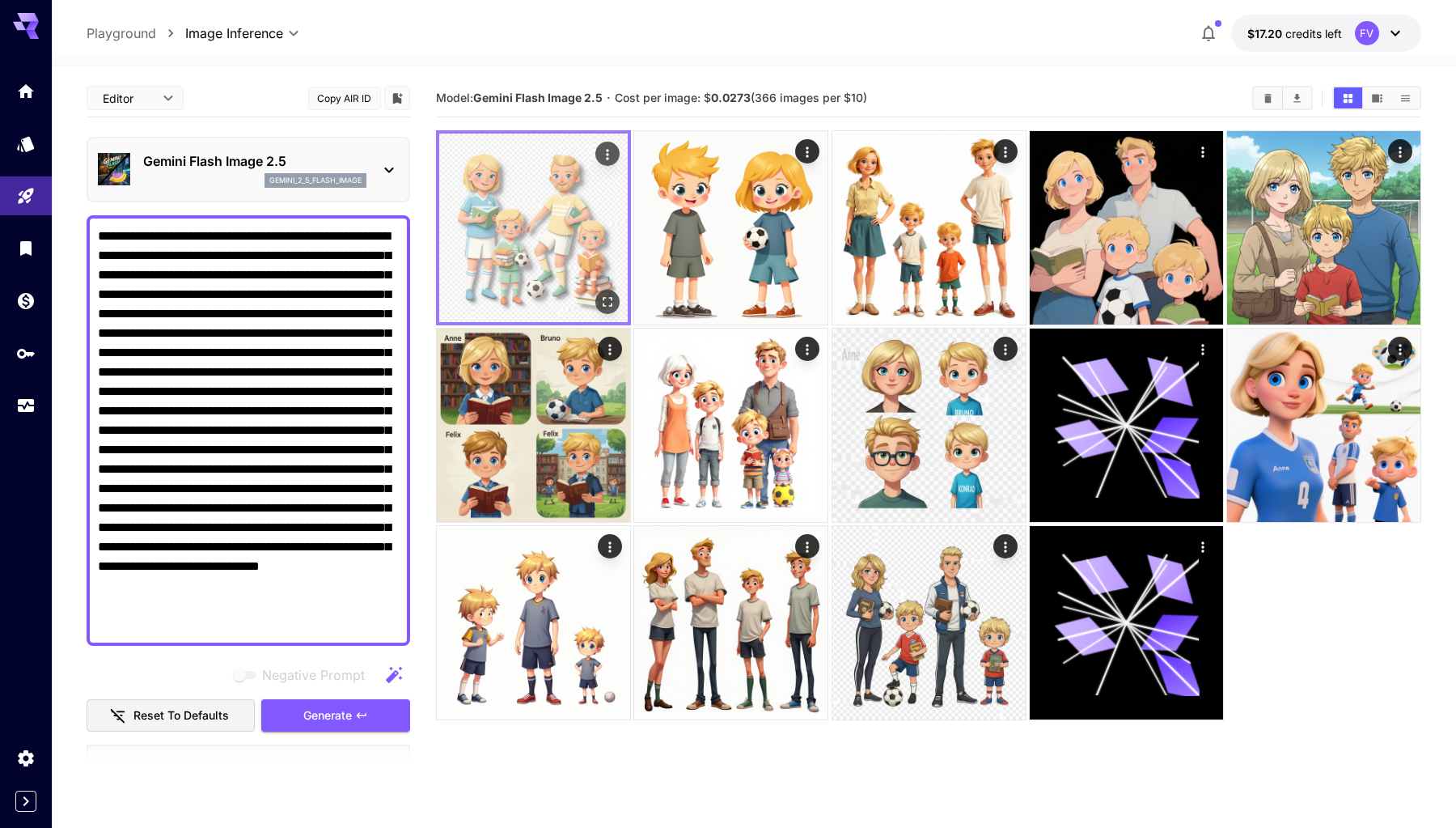
click at [526, 209] on img at bounding box center [533, 228] width 188 height 188
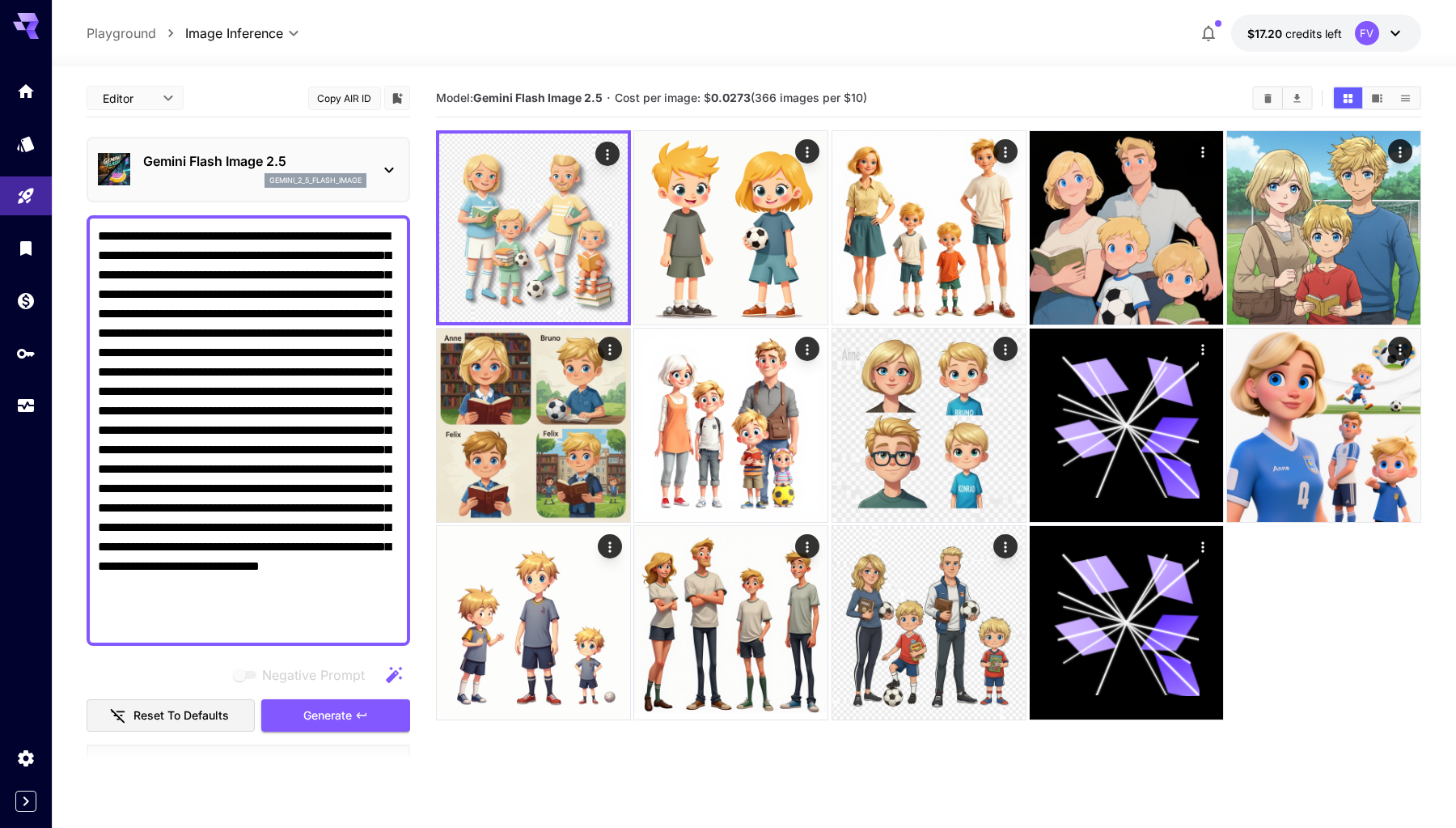
click at [288, 172] on div "Gemini Flash Image 2.5 gemini_2_5_flash_image" at bounding box center [255, 170] width 223 height 37
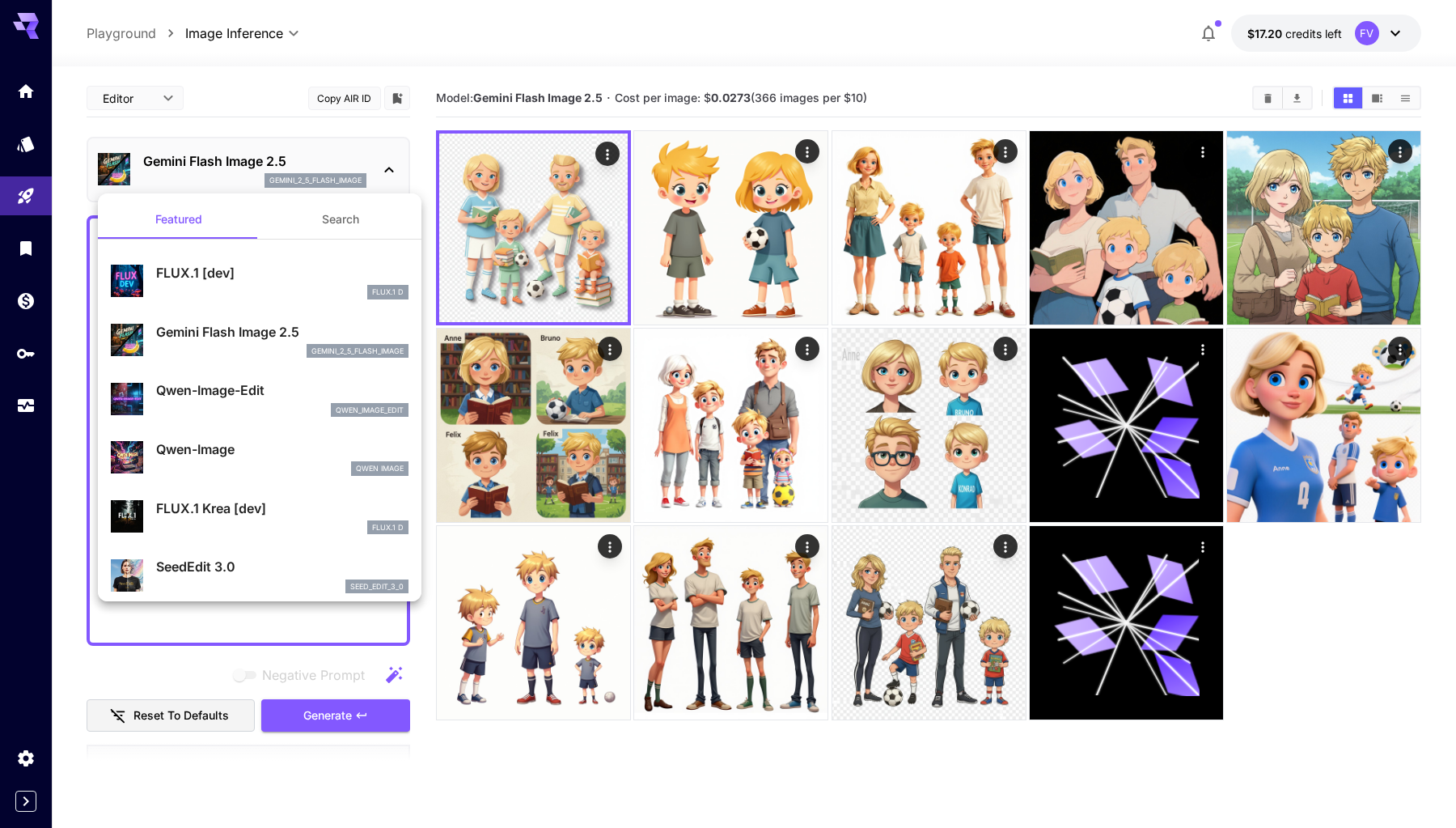
click at [266, 451] on p "Qwen-Image" at bounding box center [283, 449] width 253 height 20
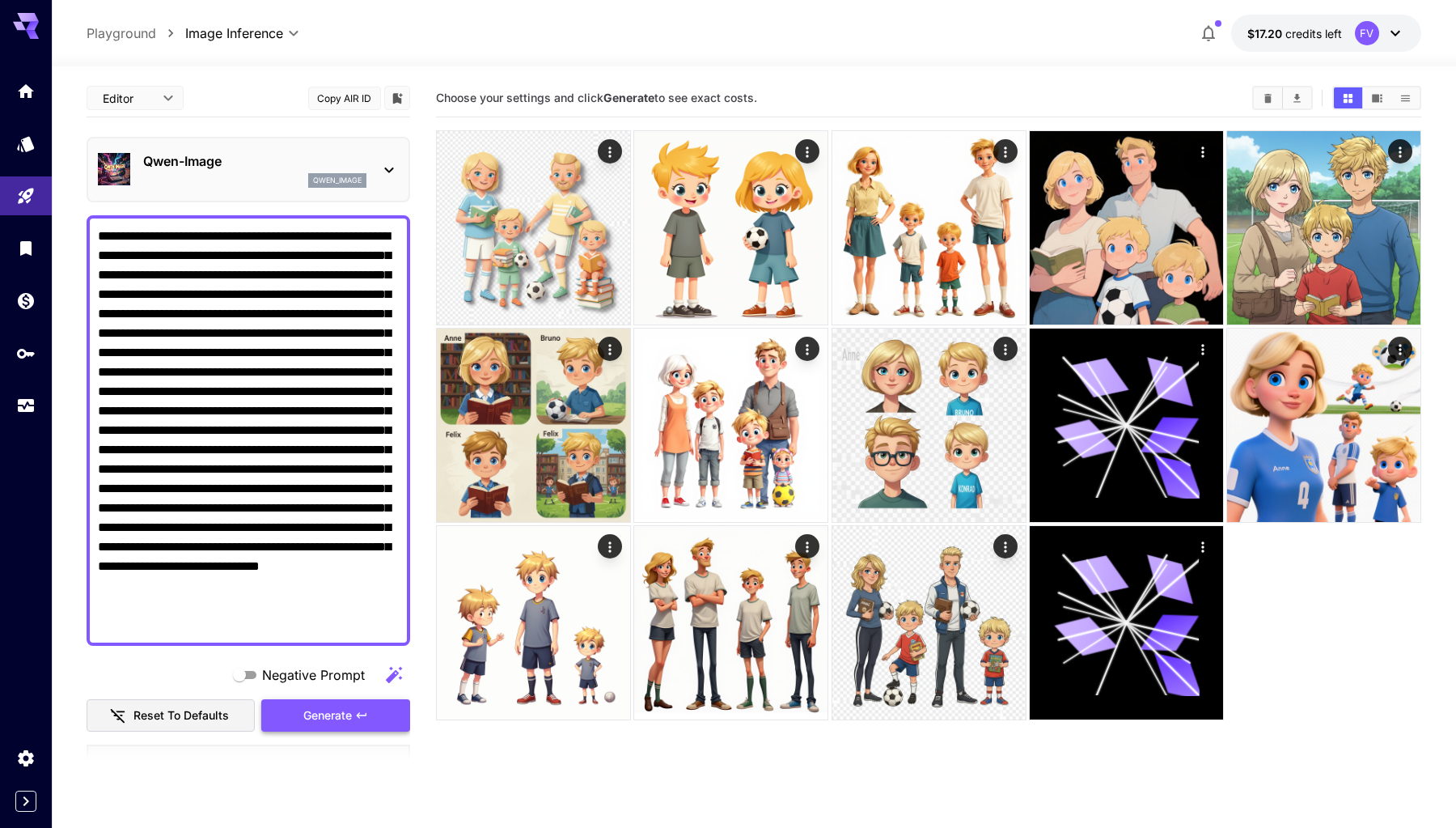
click at [368, 720] on icon "button" at bounding box center [361, 716] width 13 height 13
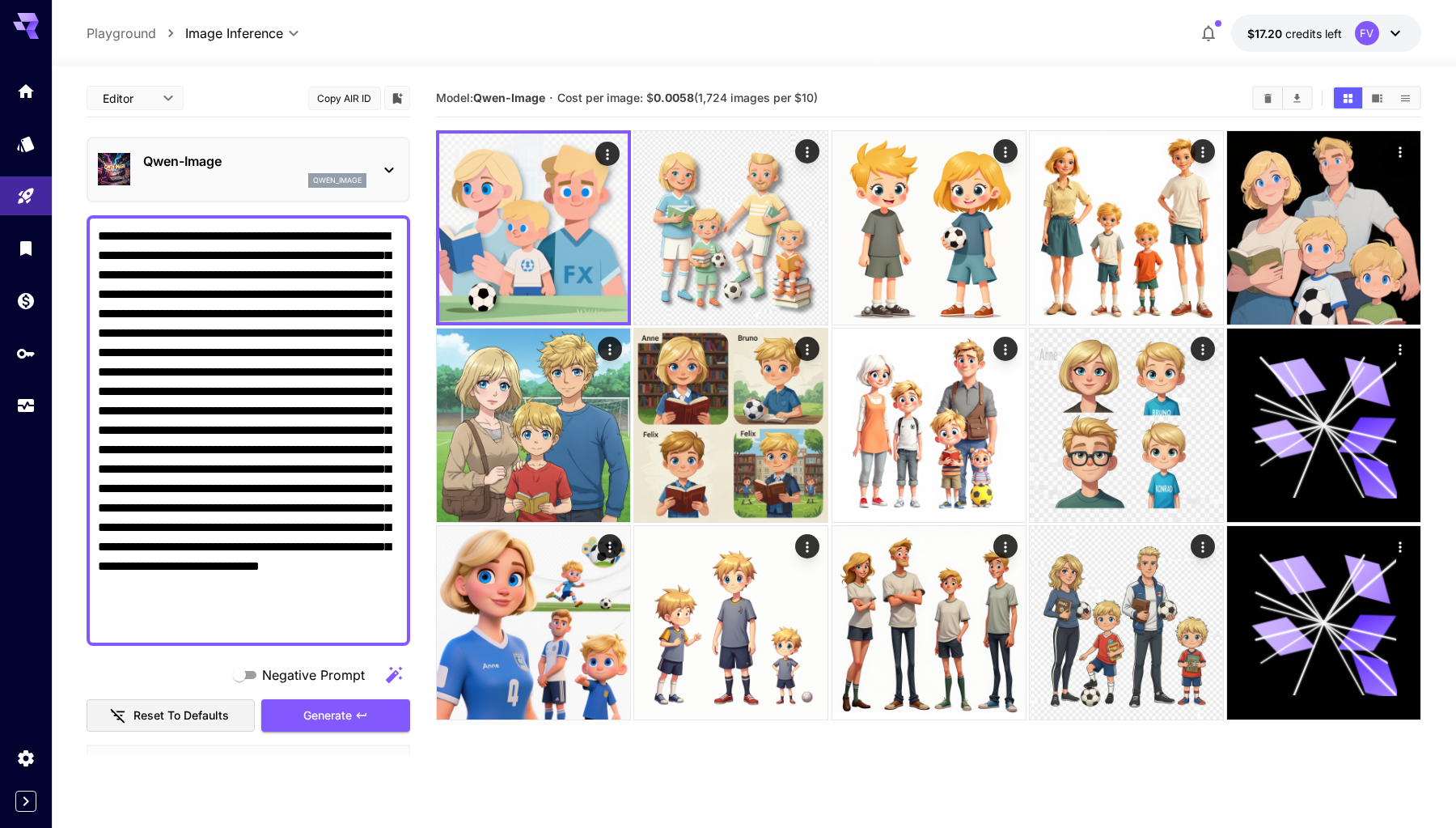
click at [256, 173] on div "qwen_image" at bounding box center [255, 181] width 223 height 15
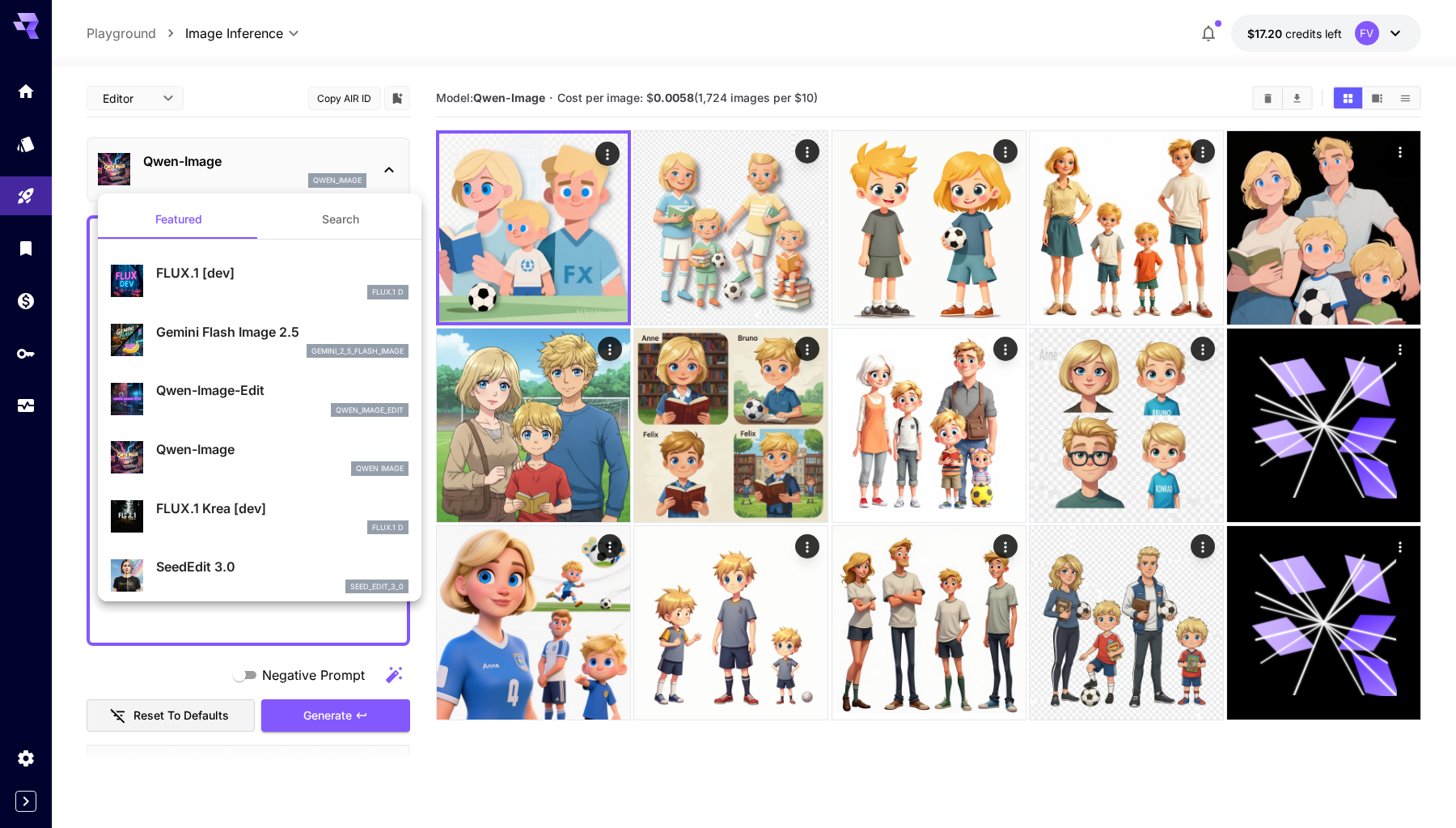
click at [228, 521] on div "FLUX.1 D" at bounding box center [283, 528] width 253 height 15
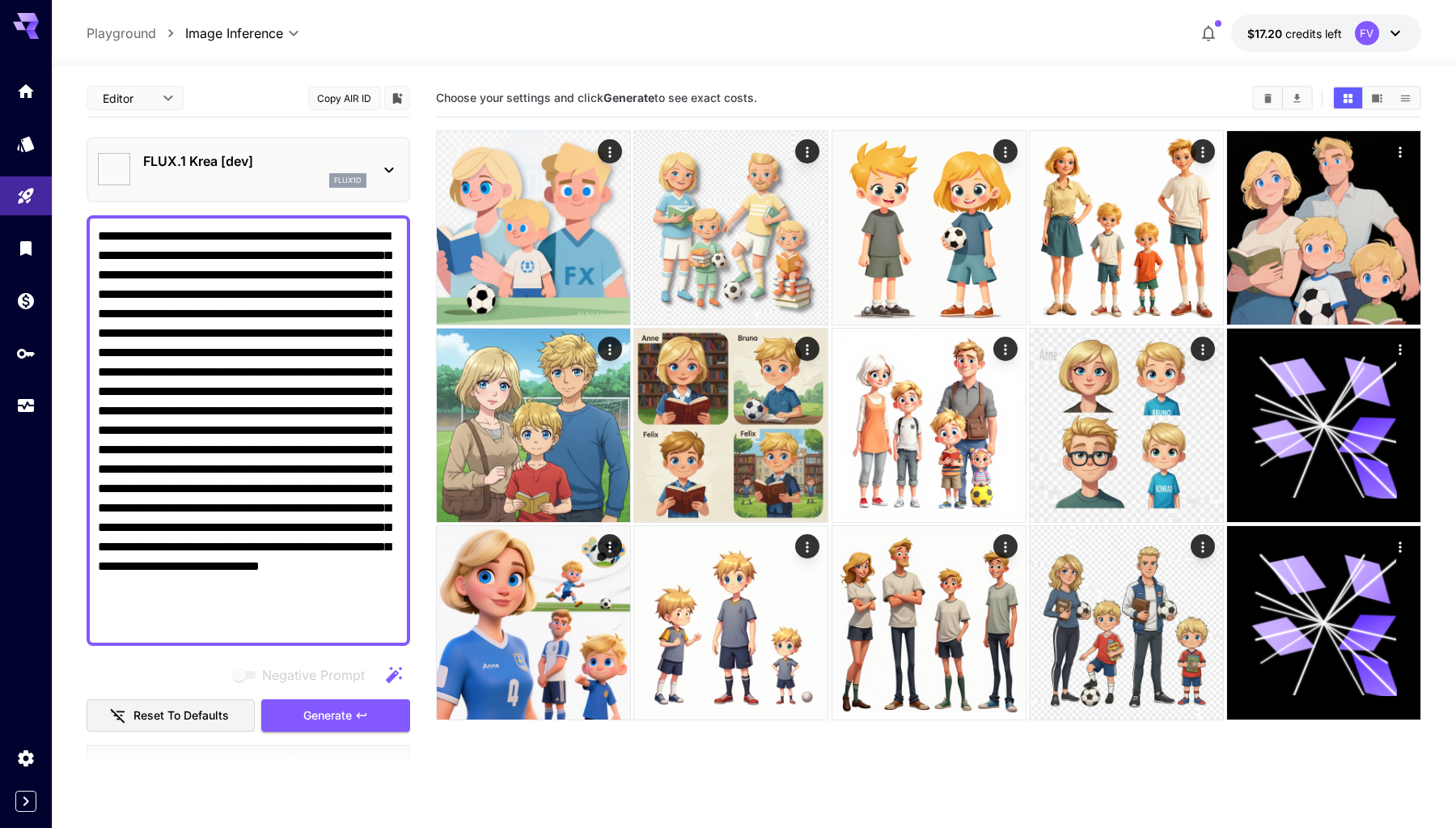
type input "**"
type input "***"
type input "*******"
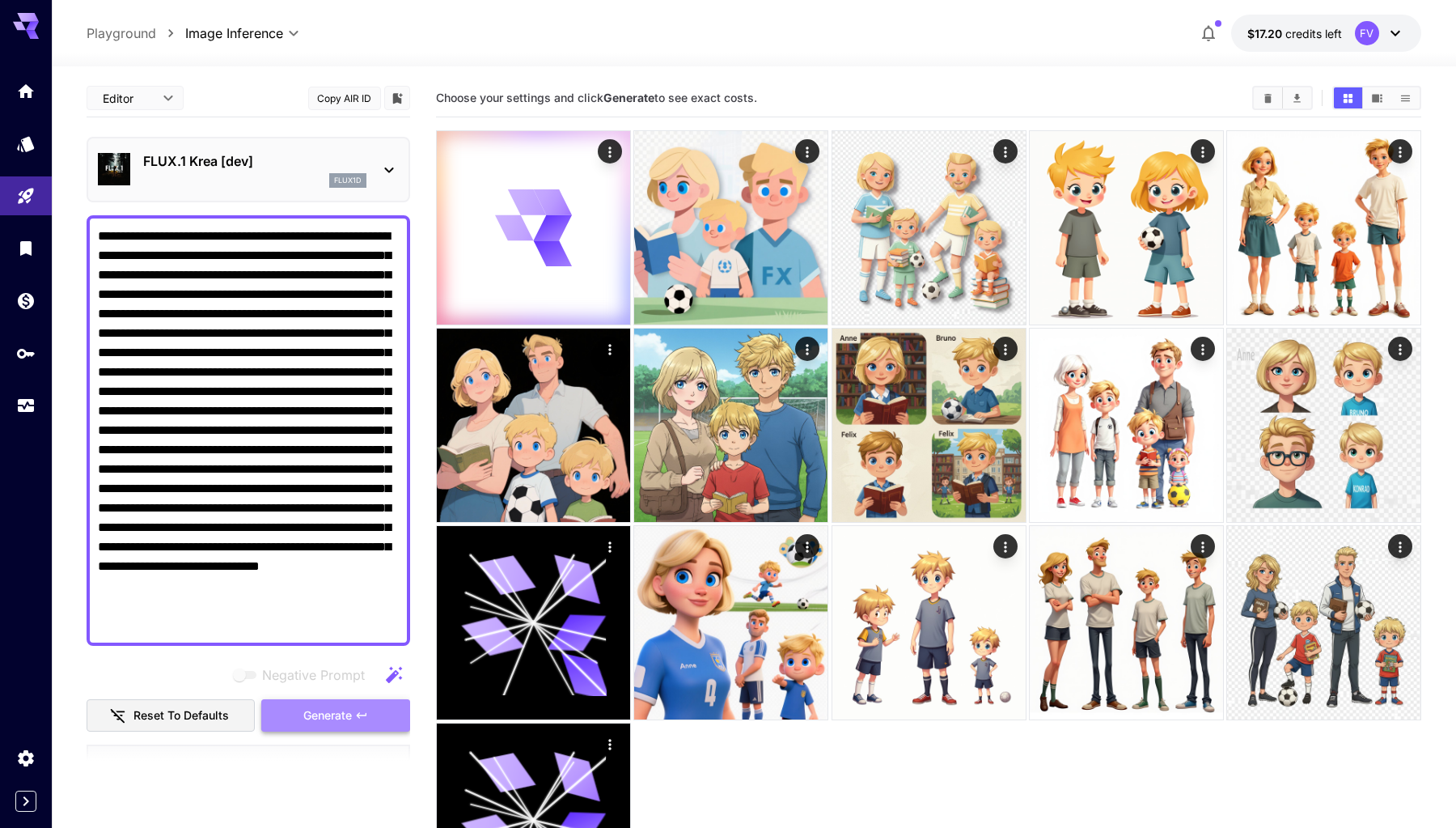
click at [324, 710] on span "Generate" at bounding box center [328, 717] width 49 height 21
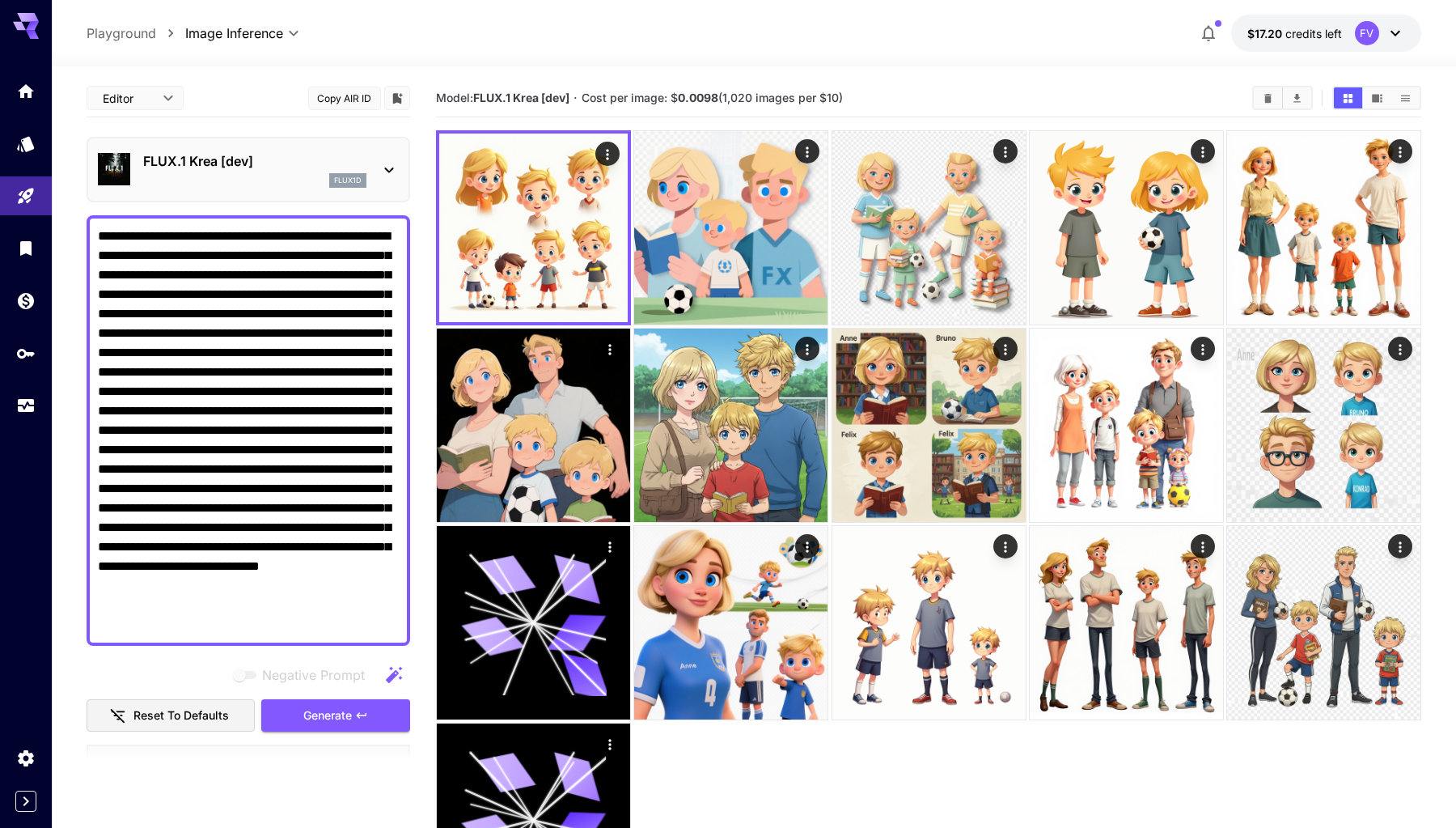
click at [268, 173] on div "flux1d" at bounding box center [255, 181] width 223 height 15
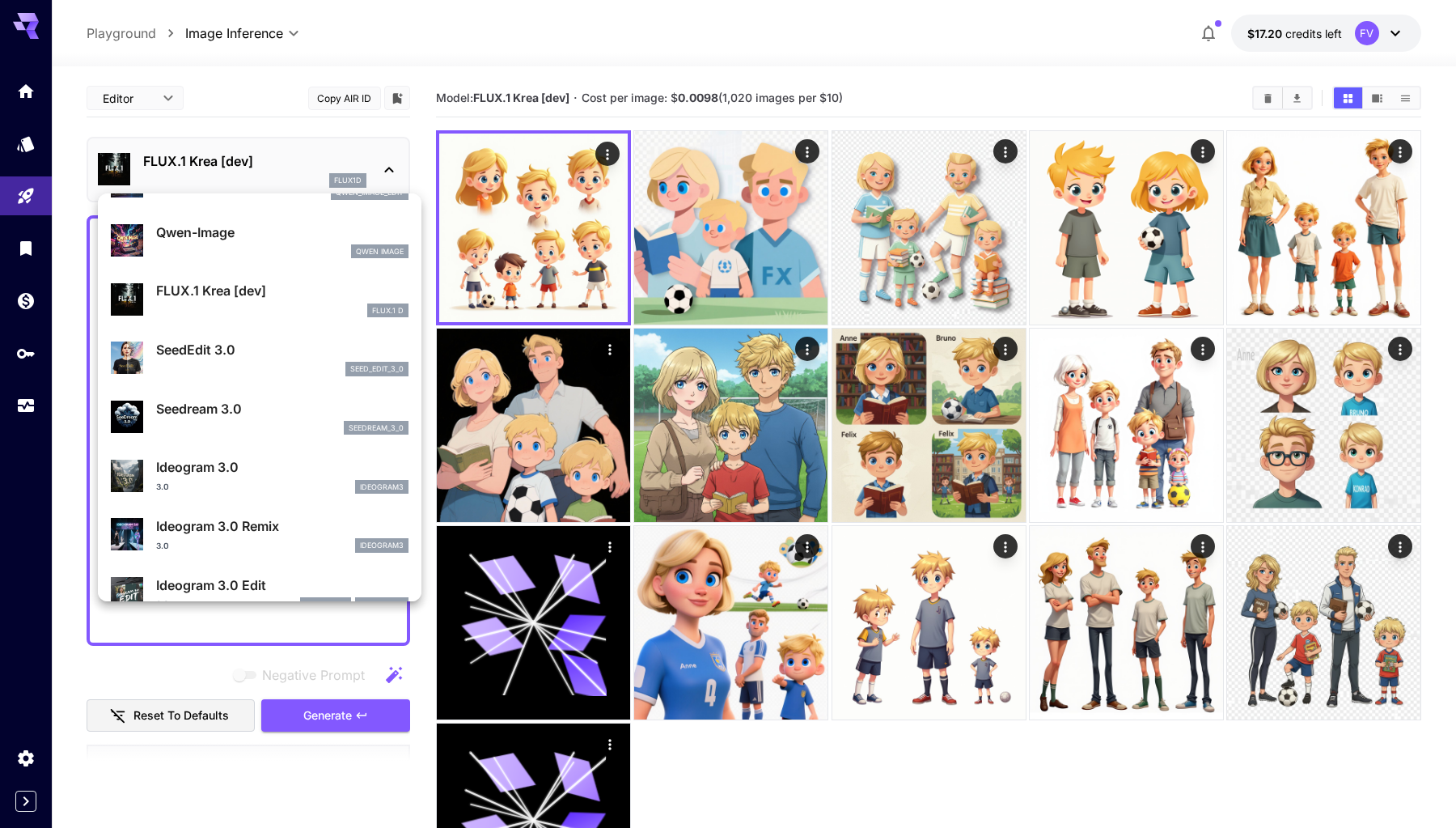
scroll to position [224, 0]
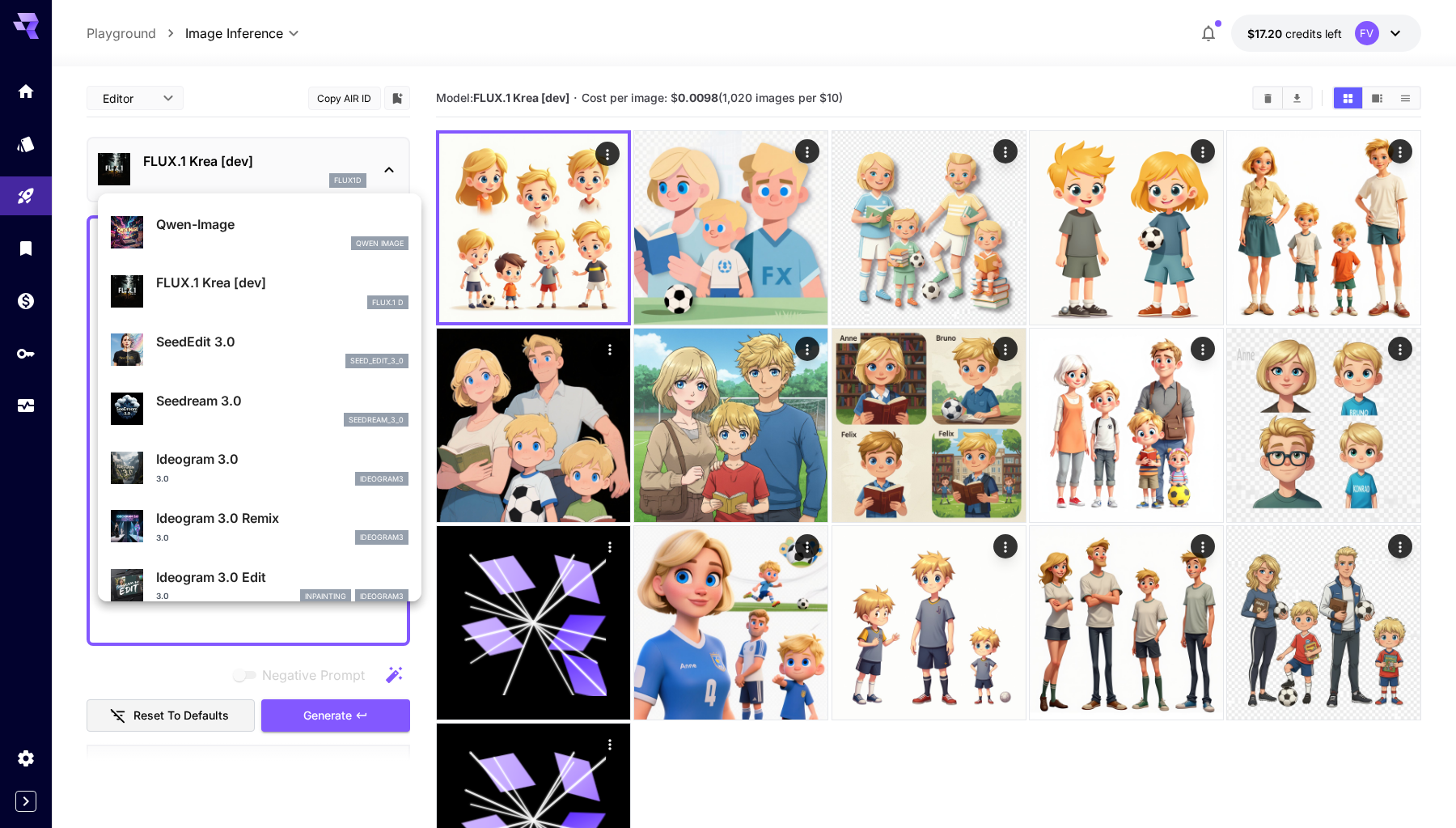
click at [243, 474] on div "3.0 ideogram3" at bounding box center [283, 480] width 253 height 15
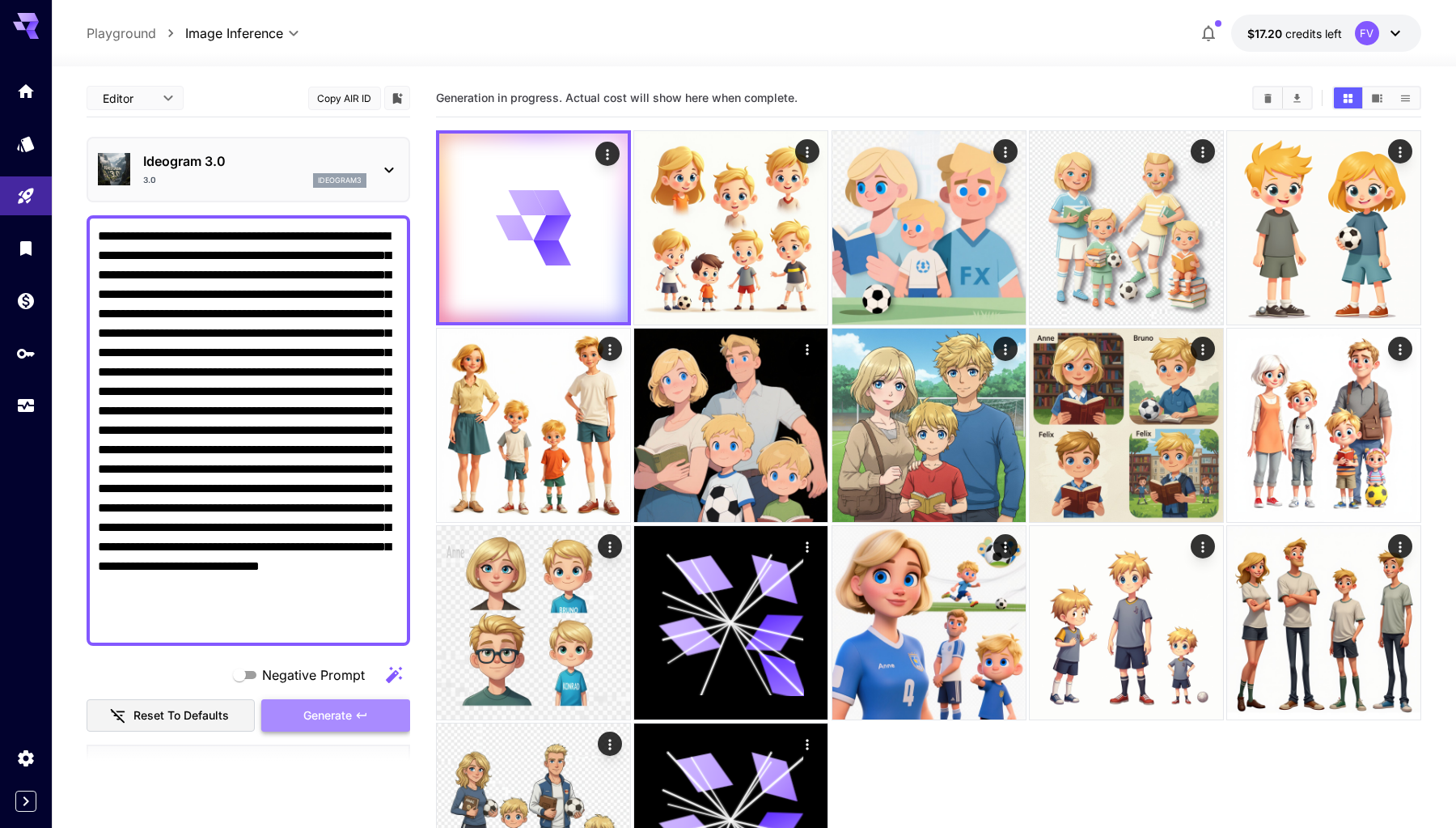
click at [357, 700] on button "Generate" at bounding box center [335, 716] width 149 height 33
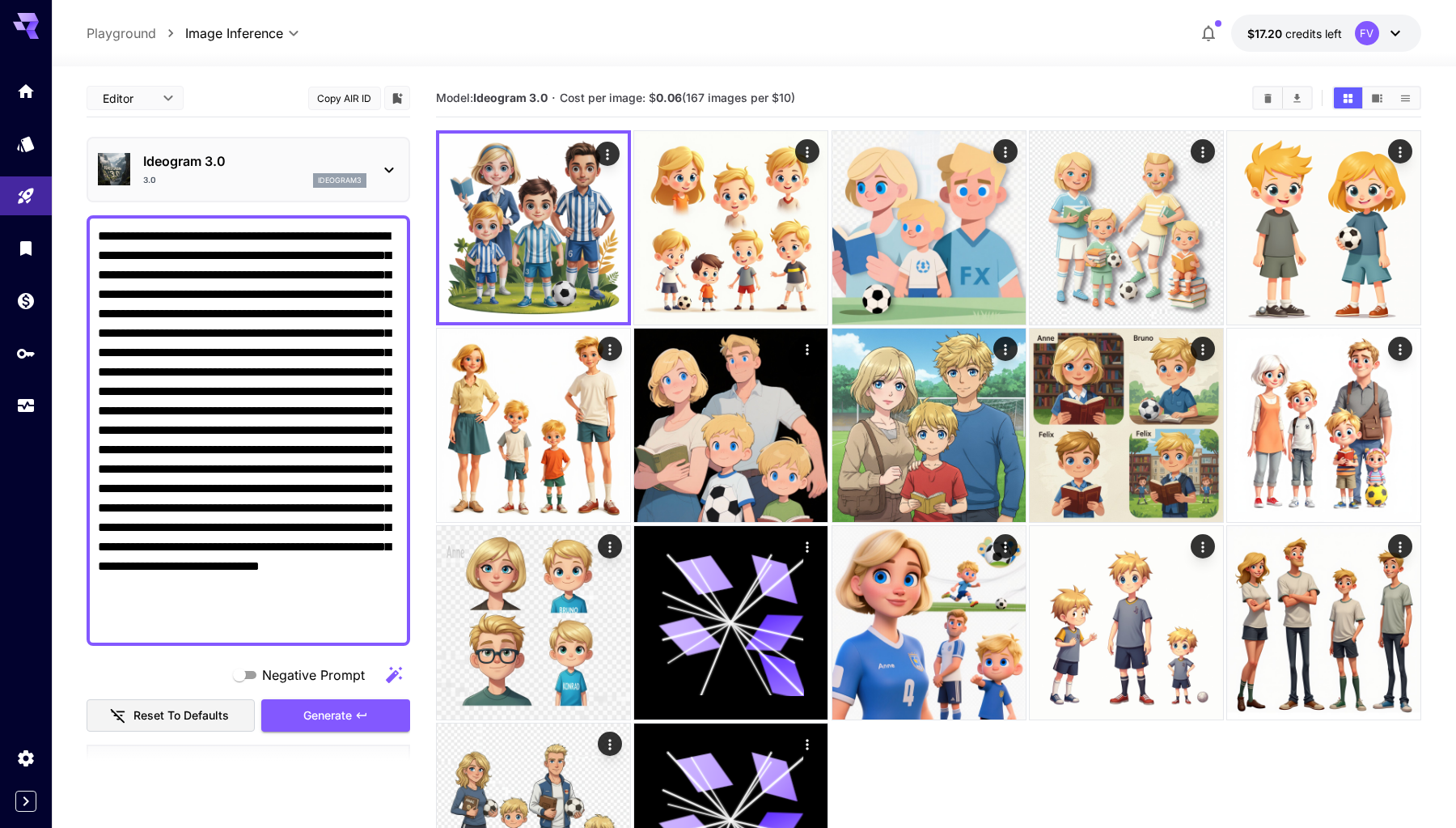
click at [218, 173] on div "3.0 ideogram3" at bounding box center [255, 181] width 223 height 15
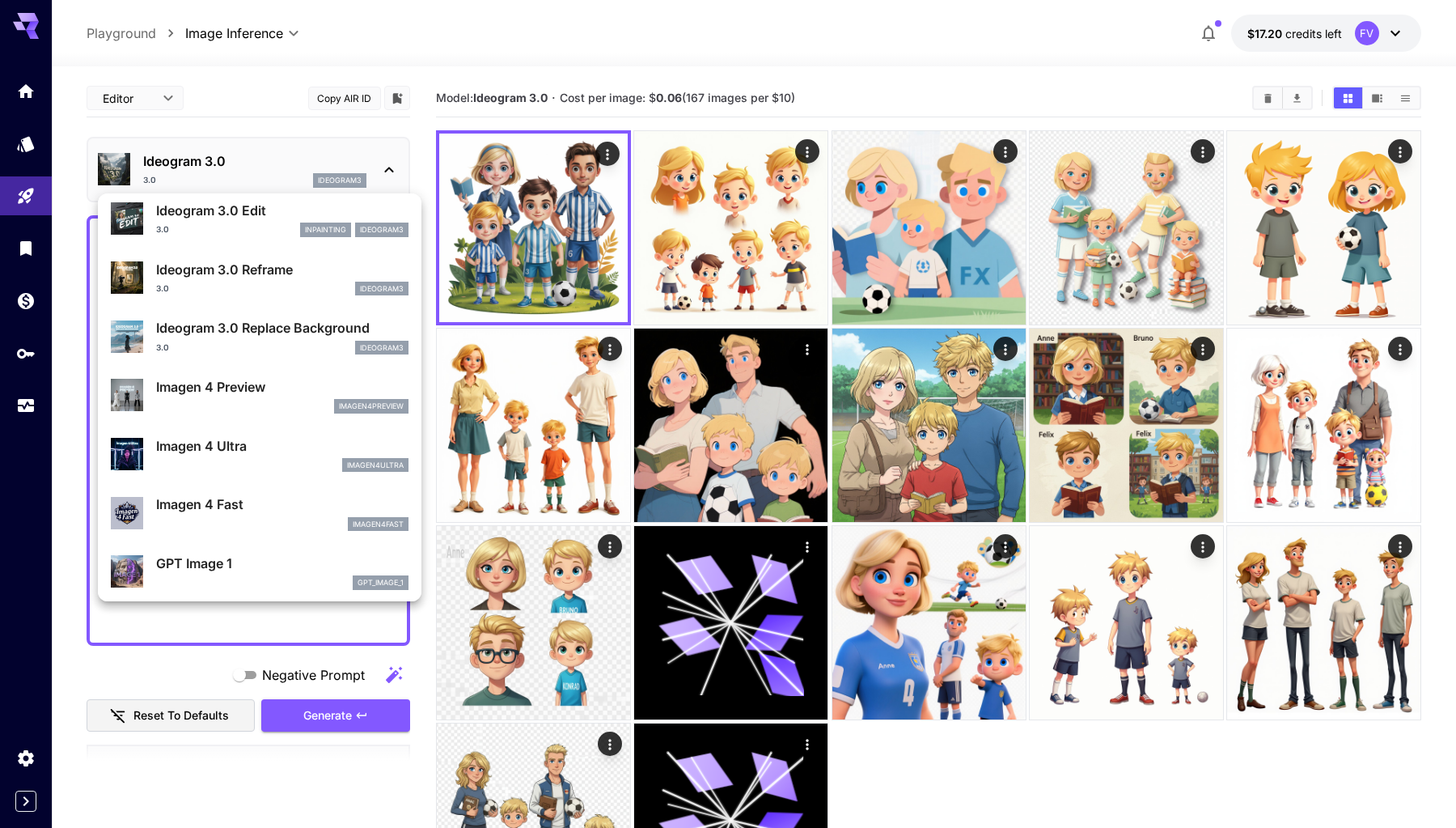
scroll to position [591, 0]
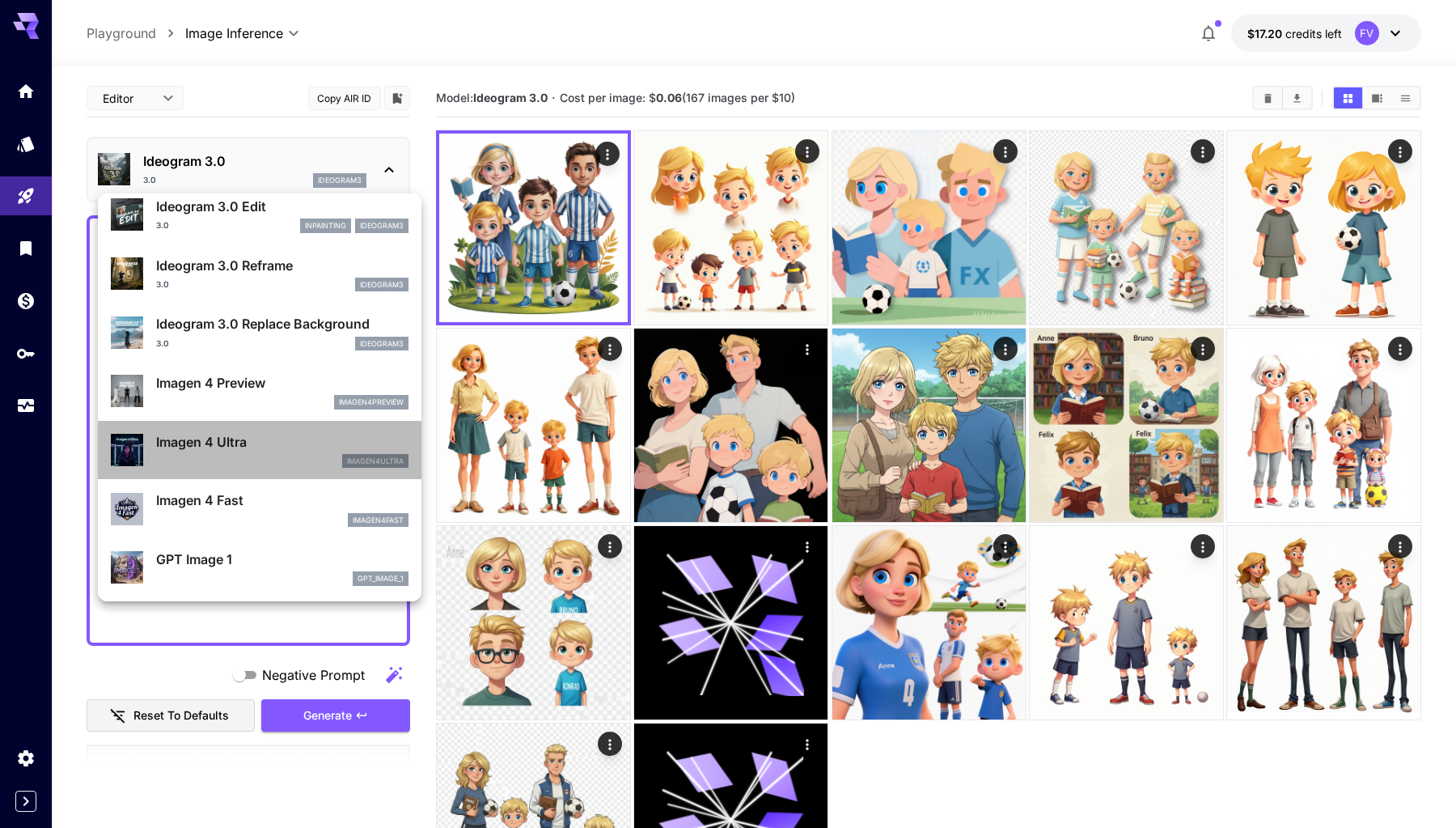
click at [255, 456] on div "imagen4ultra" at bounding box center [283, 462] width 253 height 15
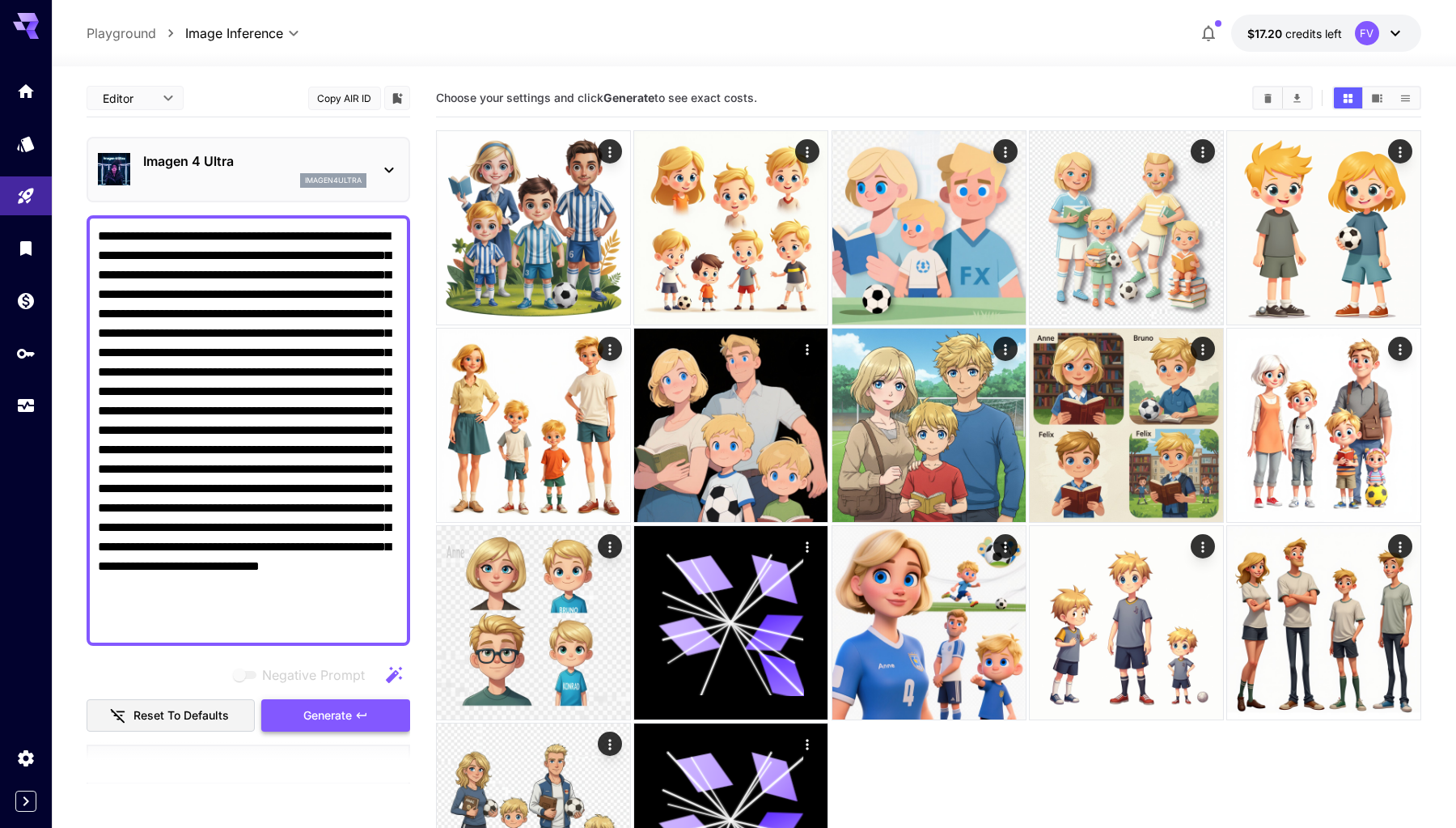
click at [343, 717] on span "Generate" at bounding box center [328, 717] width 49 height 21
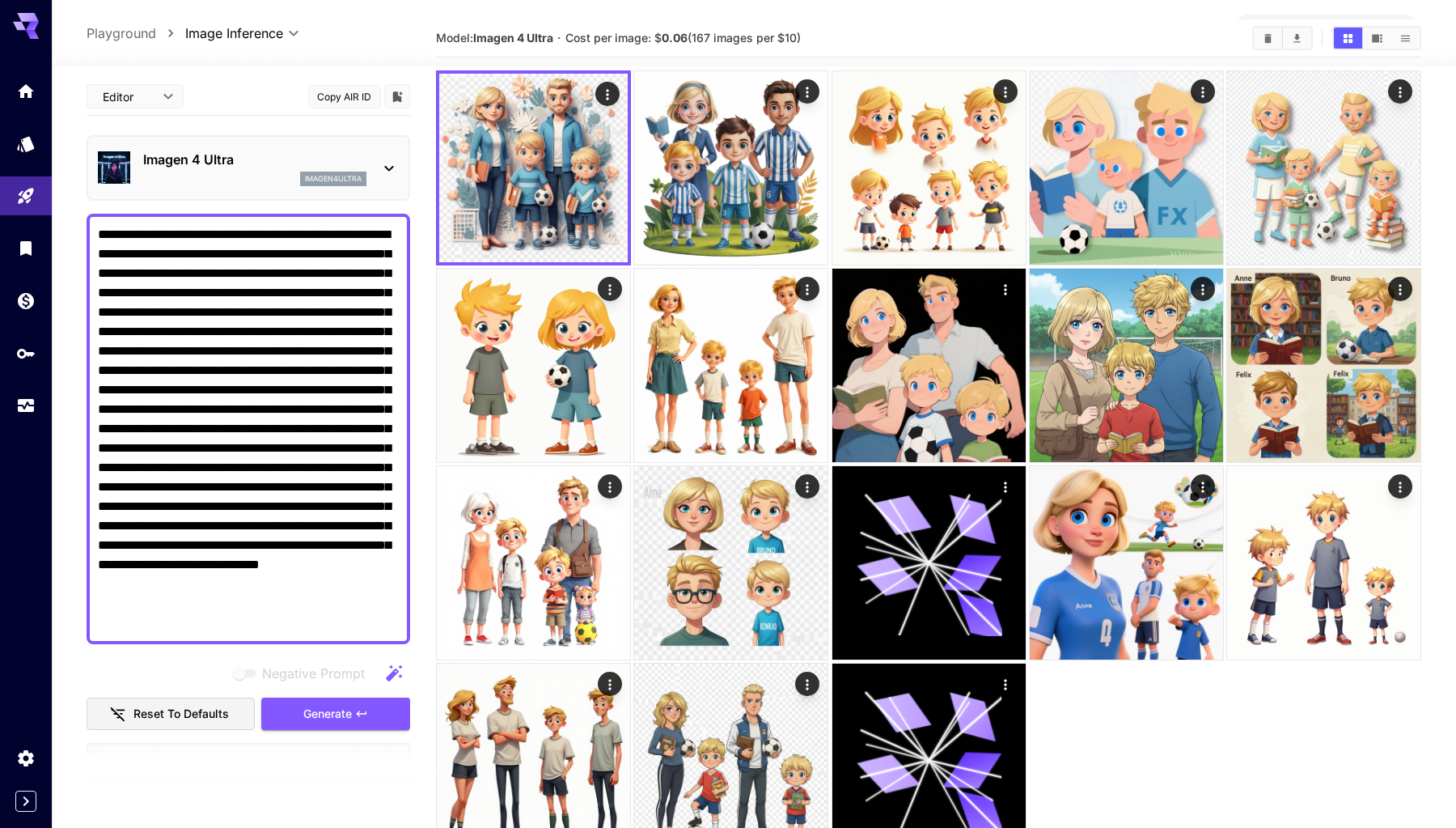
click at [283, 170] on div "Imagen 4 Ultra imagen4ultra" at bounding box center [255, 168] width 223 height 37
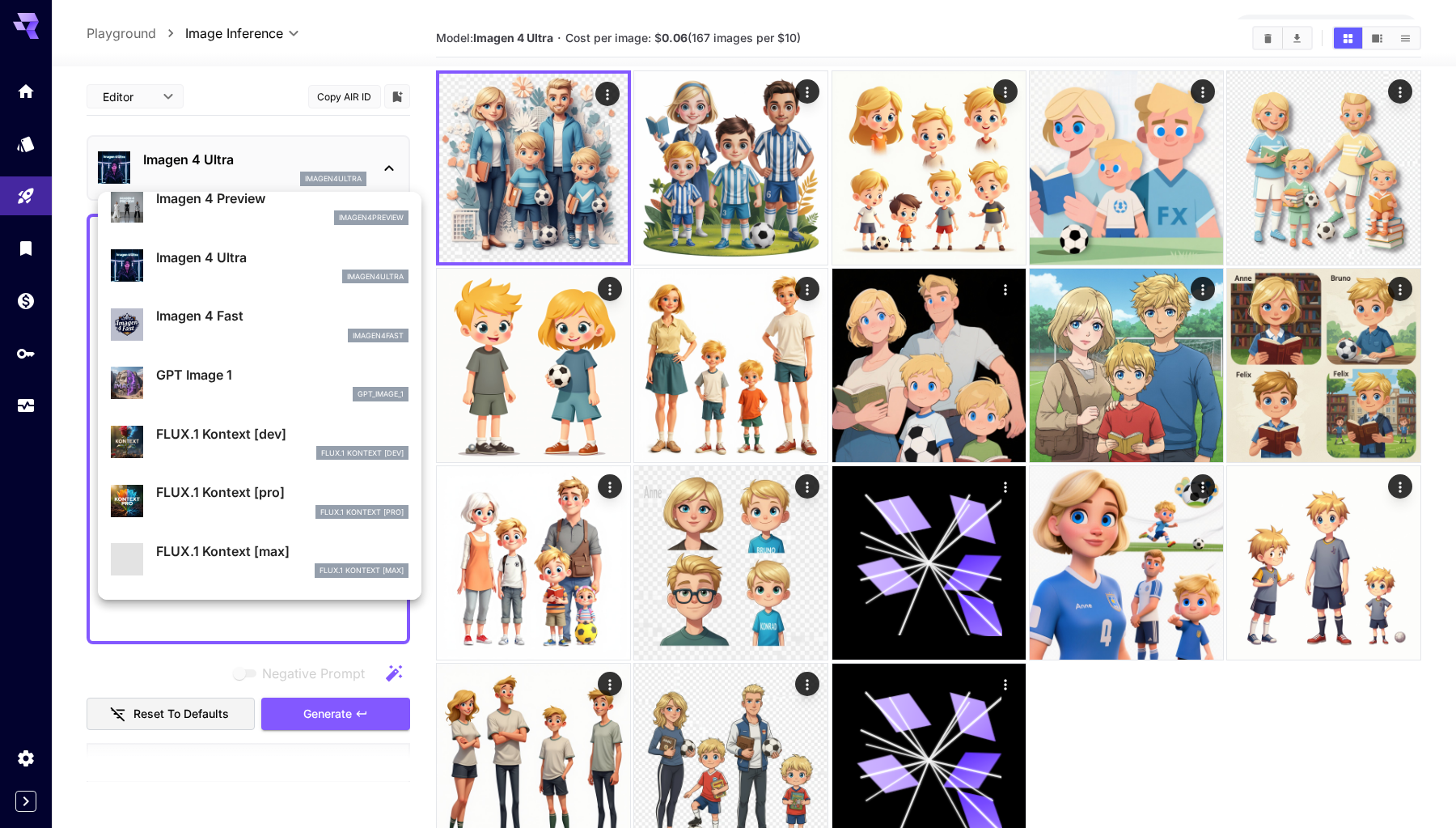
scroll to position [872, 0]
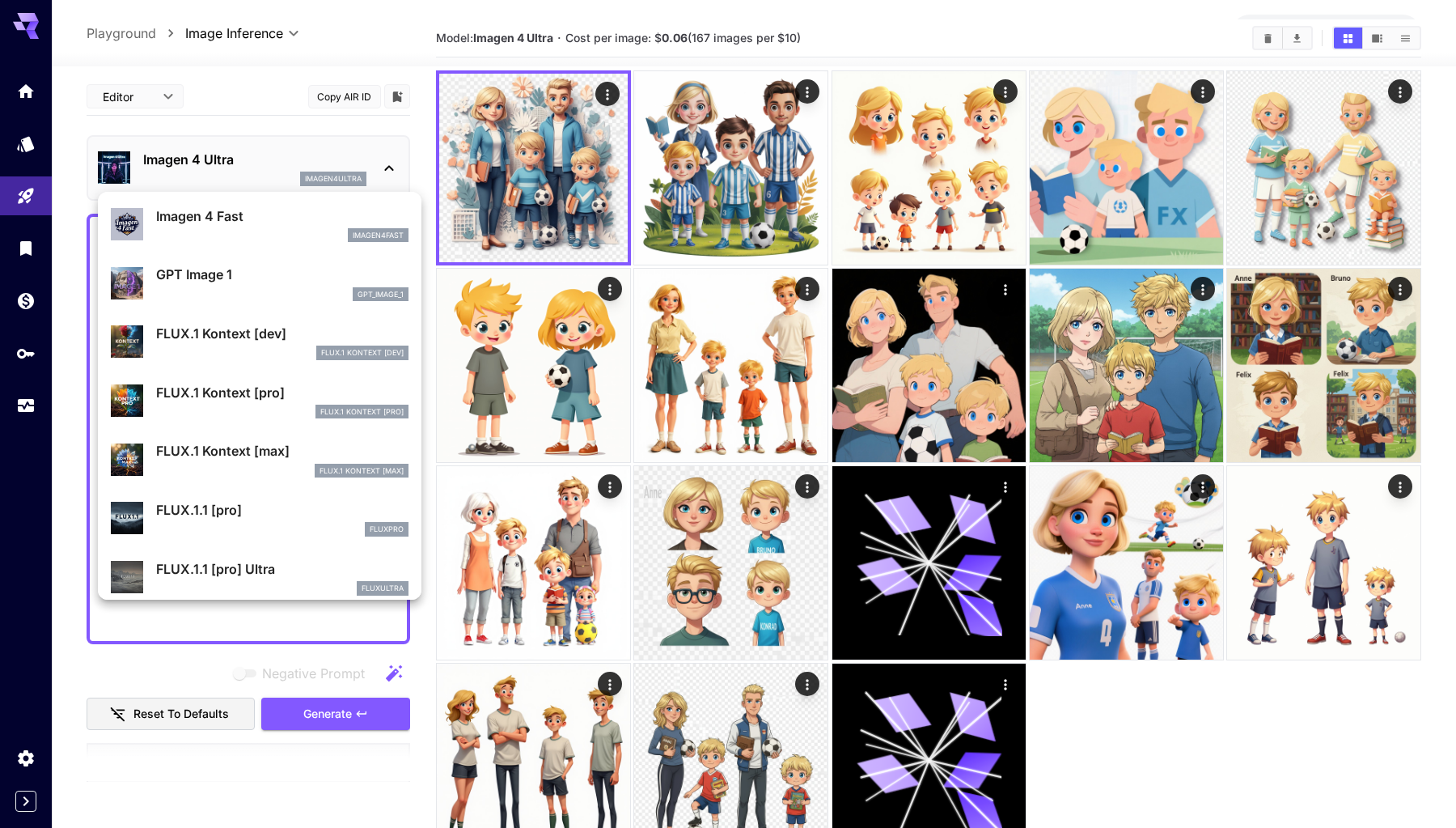
click at [253, 288] on div "gpt_image_1" at bounding box center [283, 295] width 253 height 15
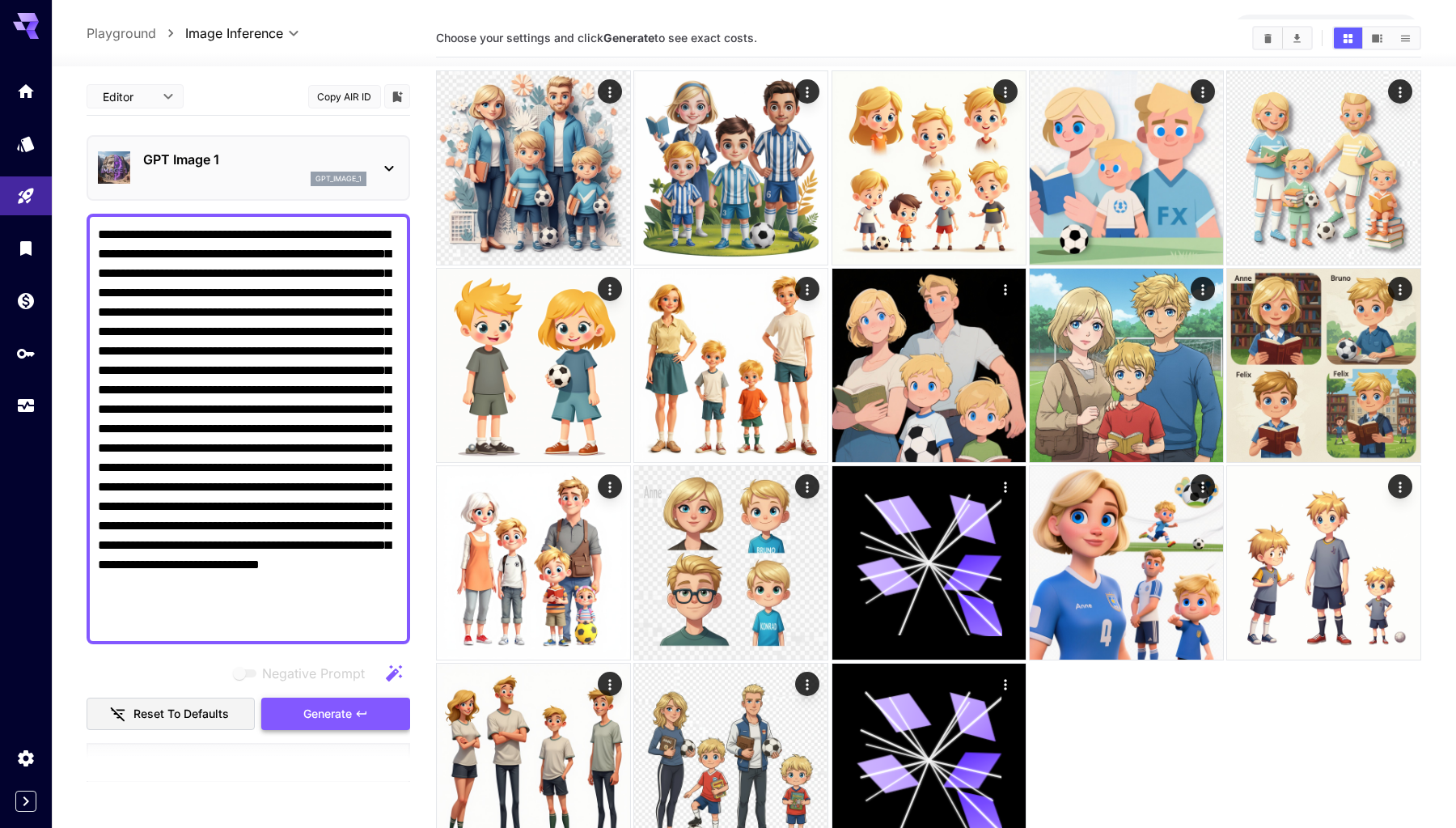
click at [360, 718] on icon "button" at bounding box center [361, 714] width 13 height 13
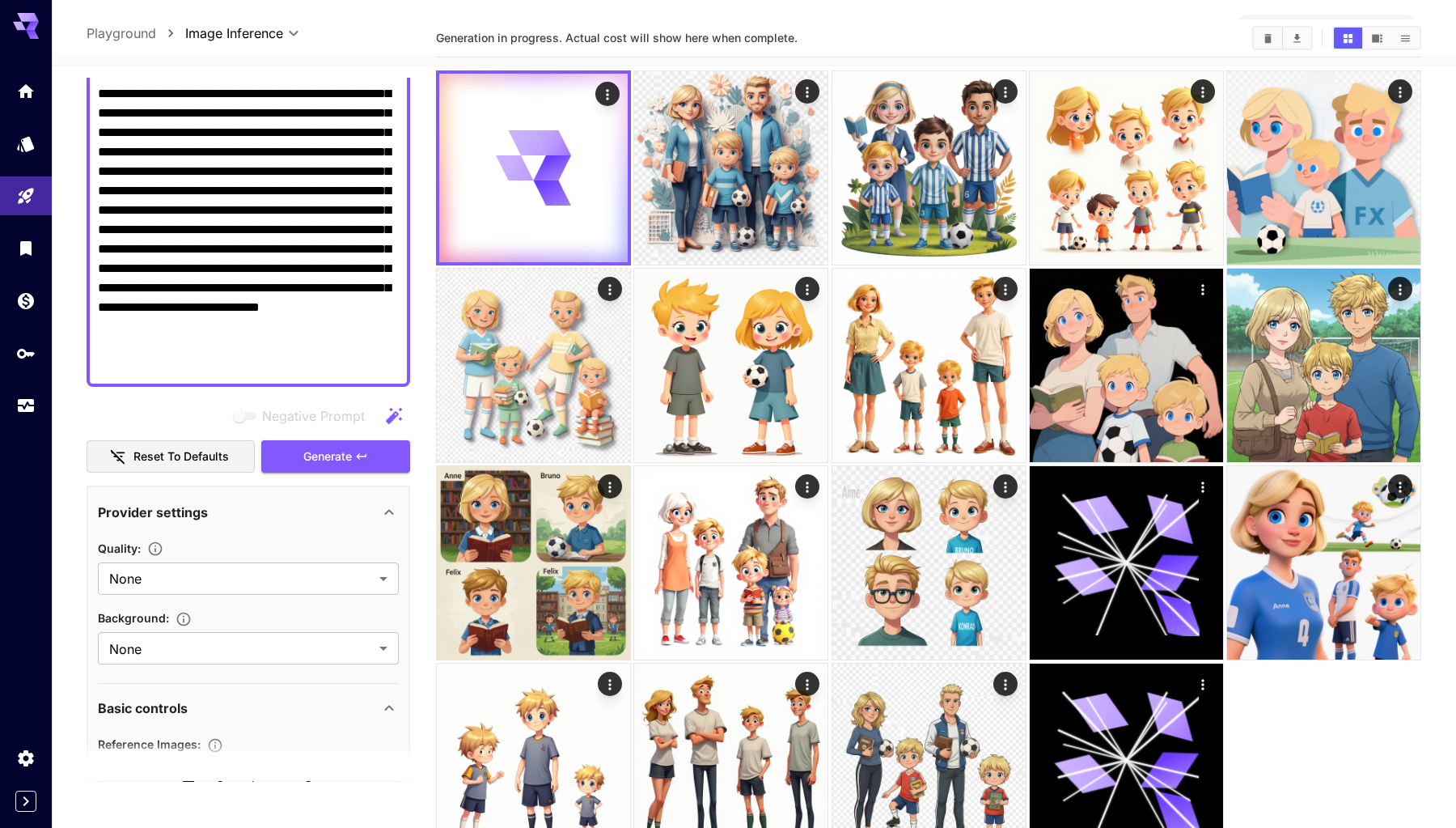
scroll to position [391, 0]
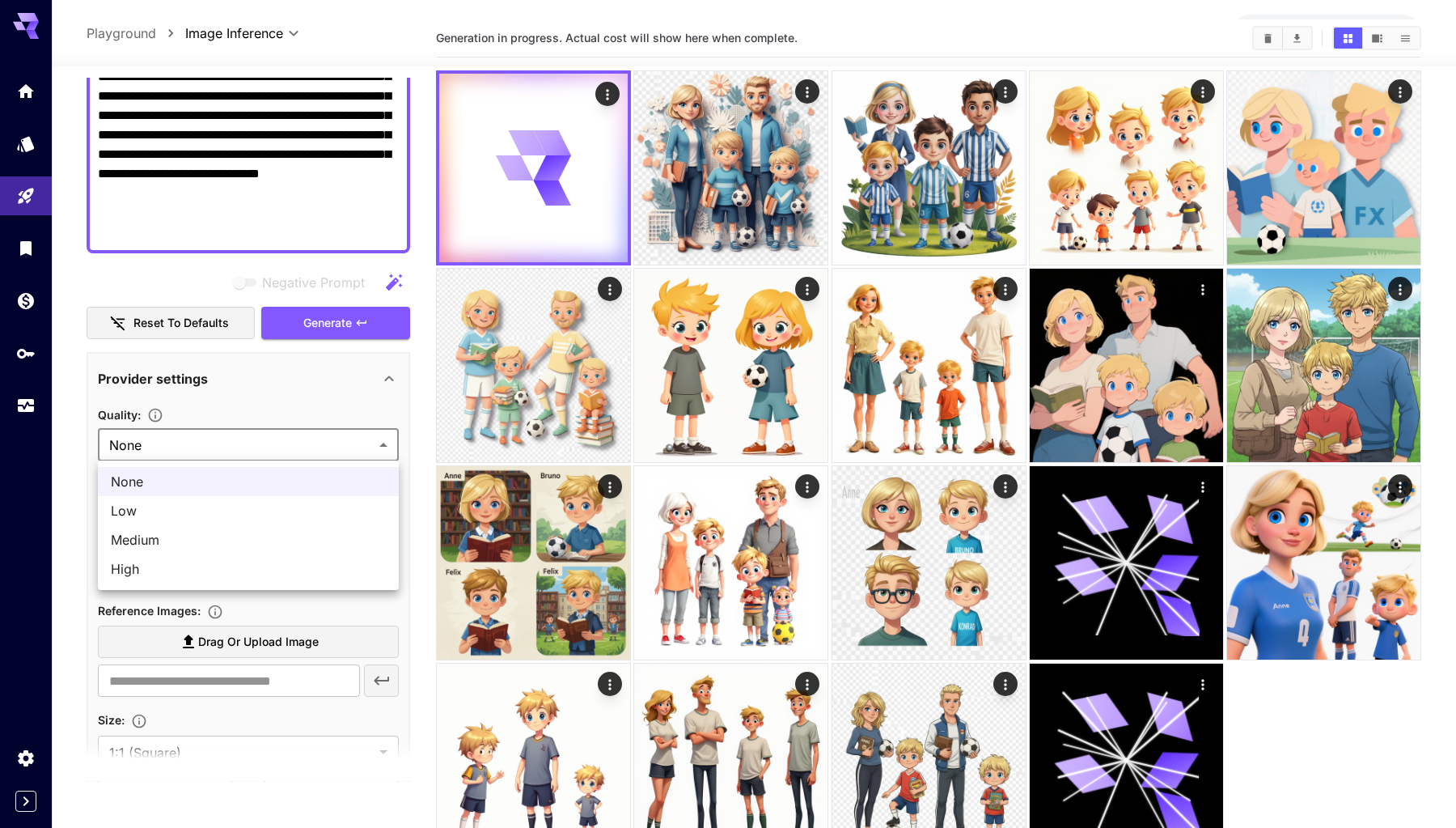
click at [246, 446] on body "**********" at bounding box center [728, 423] width 1456 height 967
click at [265, 384] on div at bounding box center [728, 414] width 1456 height 828
click at [265, 521] on body "**********" at bounding box center [728, 423] width 1456 height 967
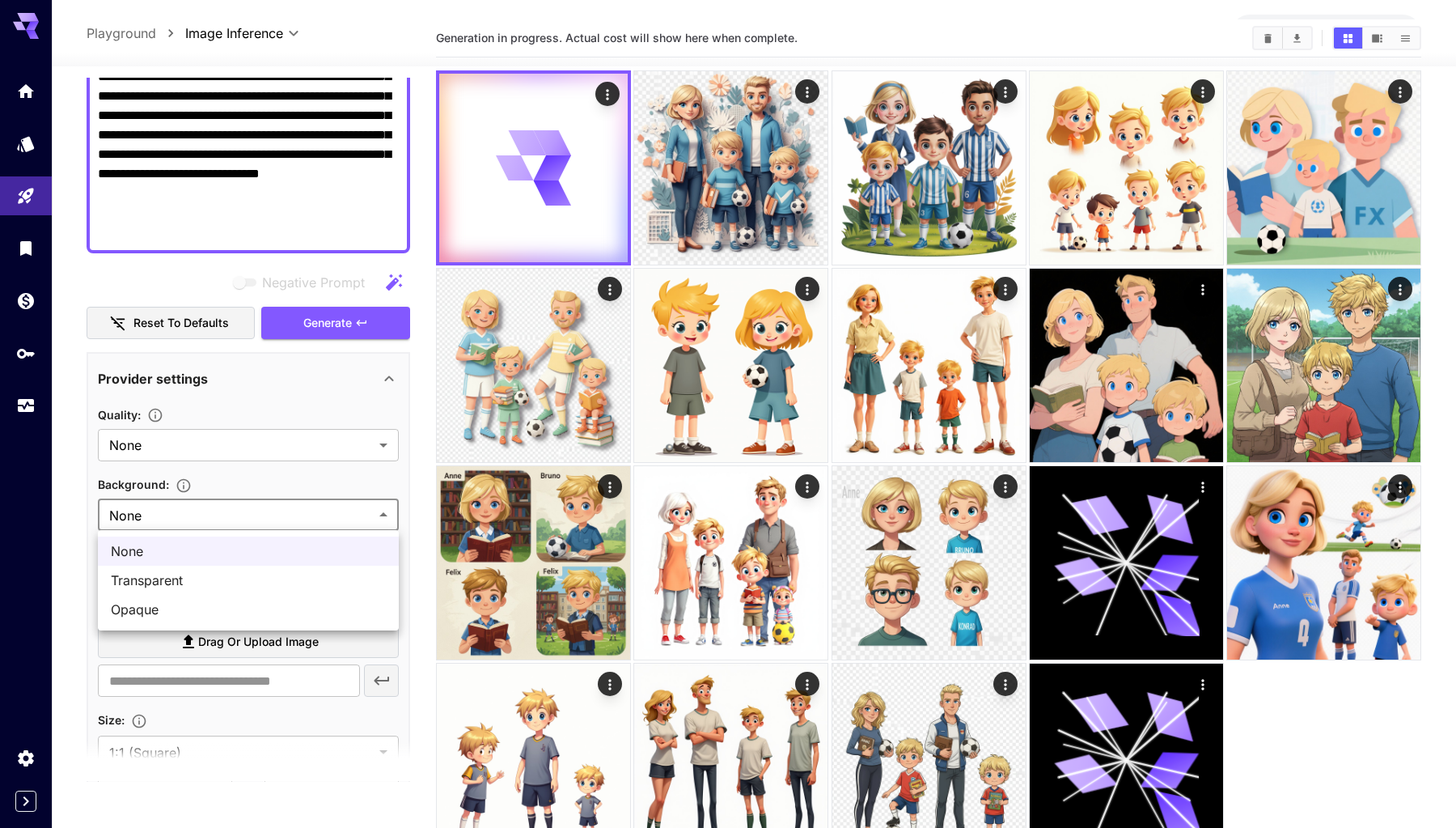
click at [266, 514] on div at bounding box center [728, 414] width 1456 height 828
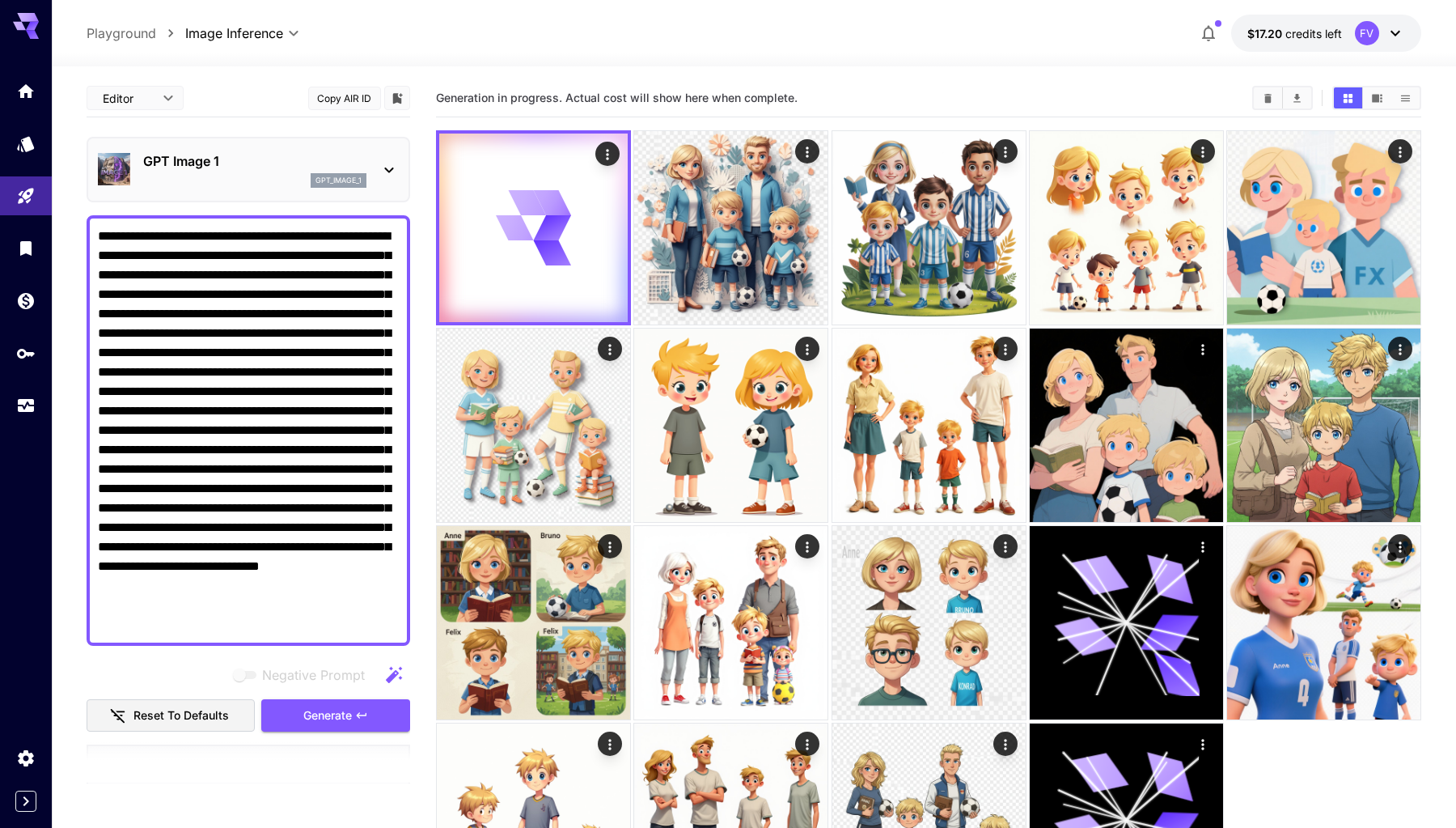
scroll to position [0, 0]
click at [702, 81] on div "Generation in progress. Actual cost will show here when complete." at bounding box center [929, 98] width 985 height 38
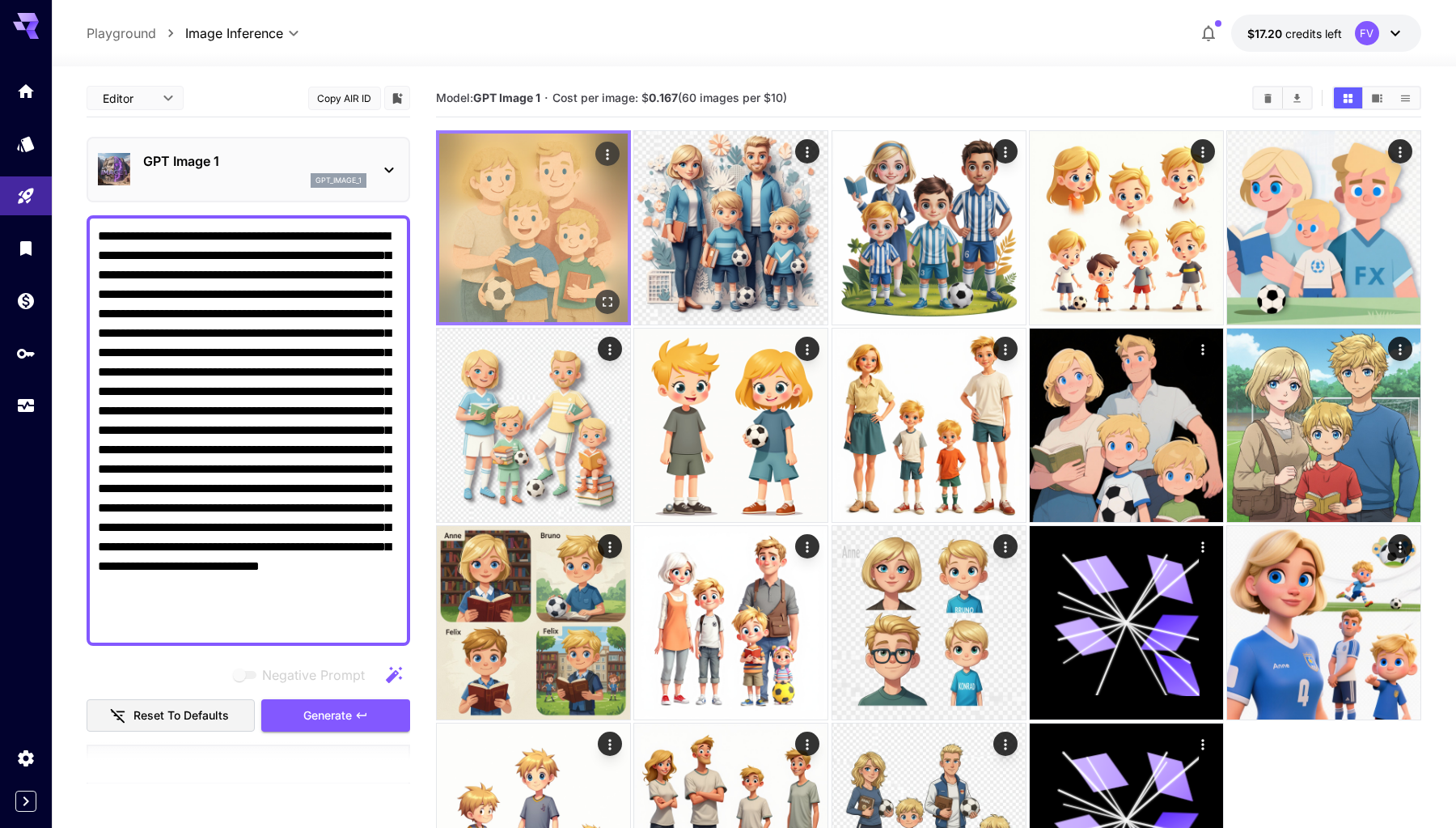
click at [512, 201] on img at bounding box center [533, 228] width 188 height 188
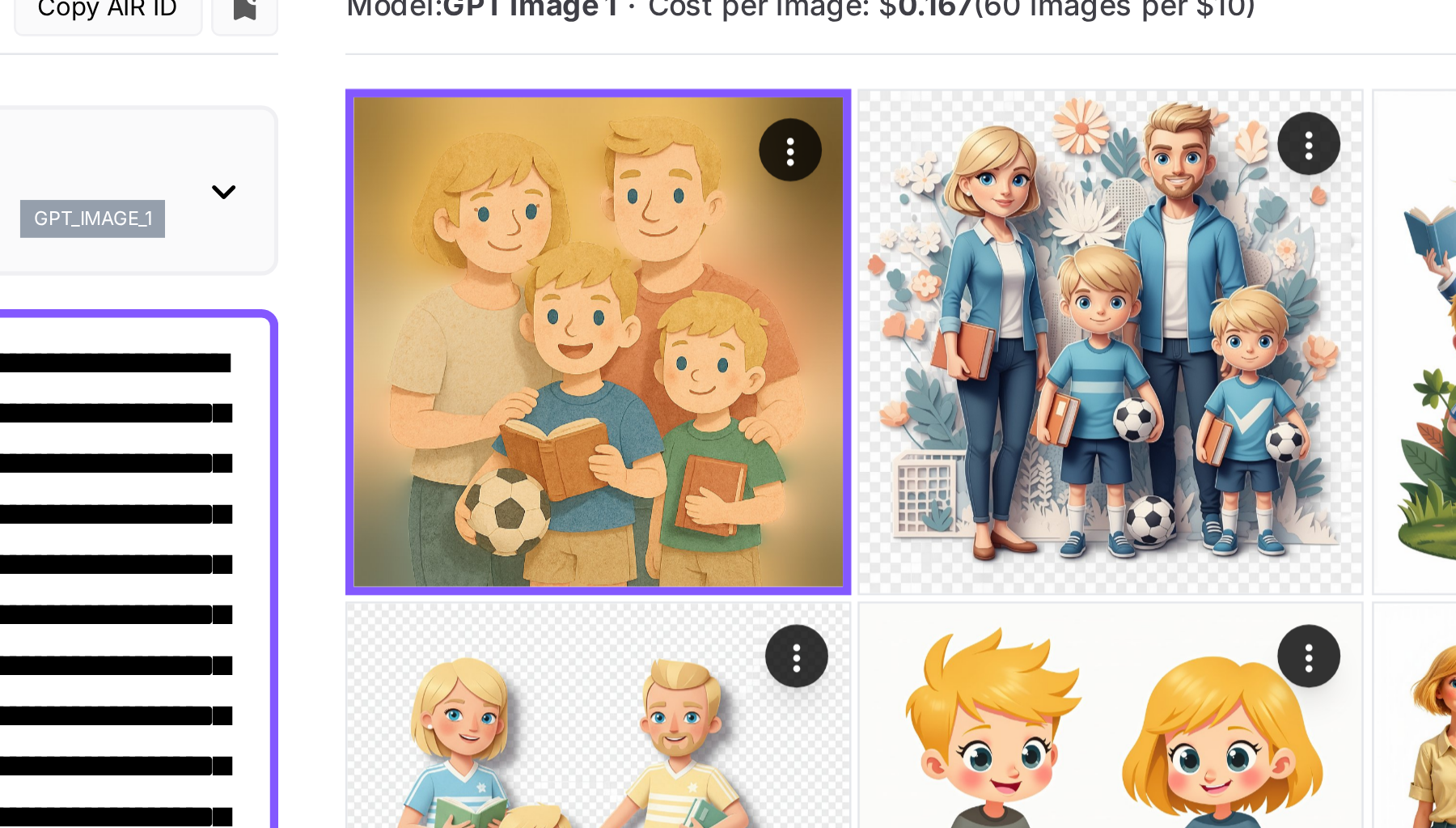
scroll to position [17, 0]
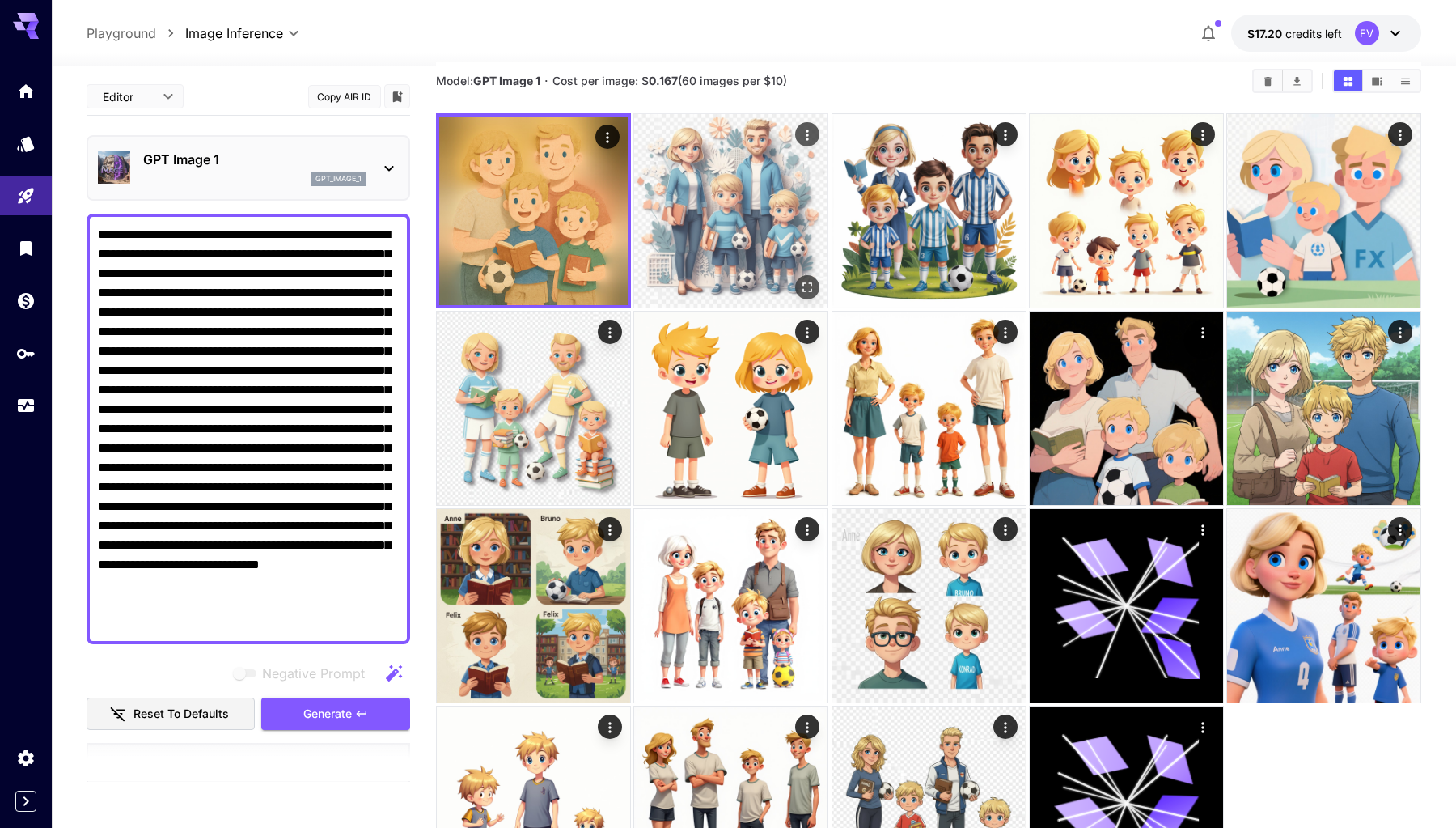
click at [651, 175] on img at bounding box center [730, 211] width 194 height 194
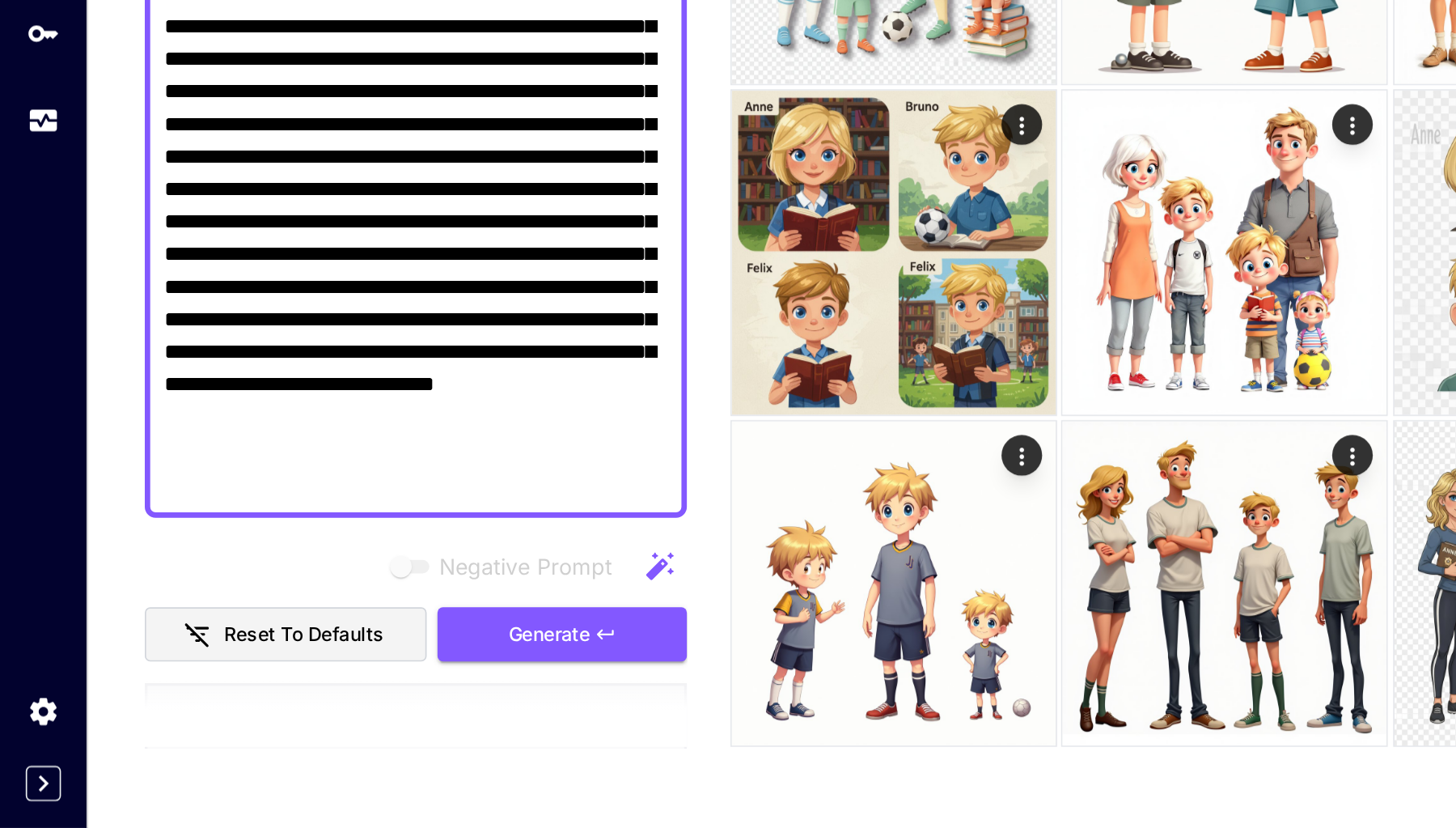
scroll to position [138, 0]
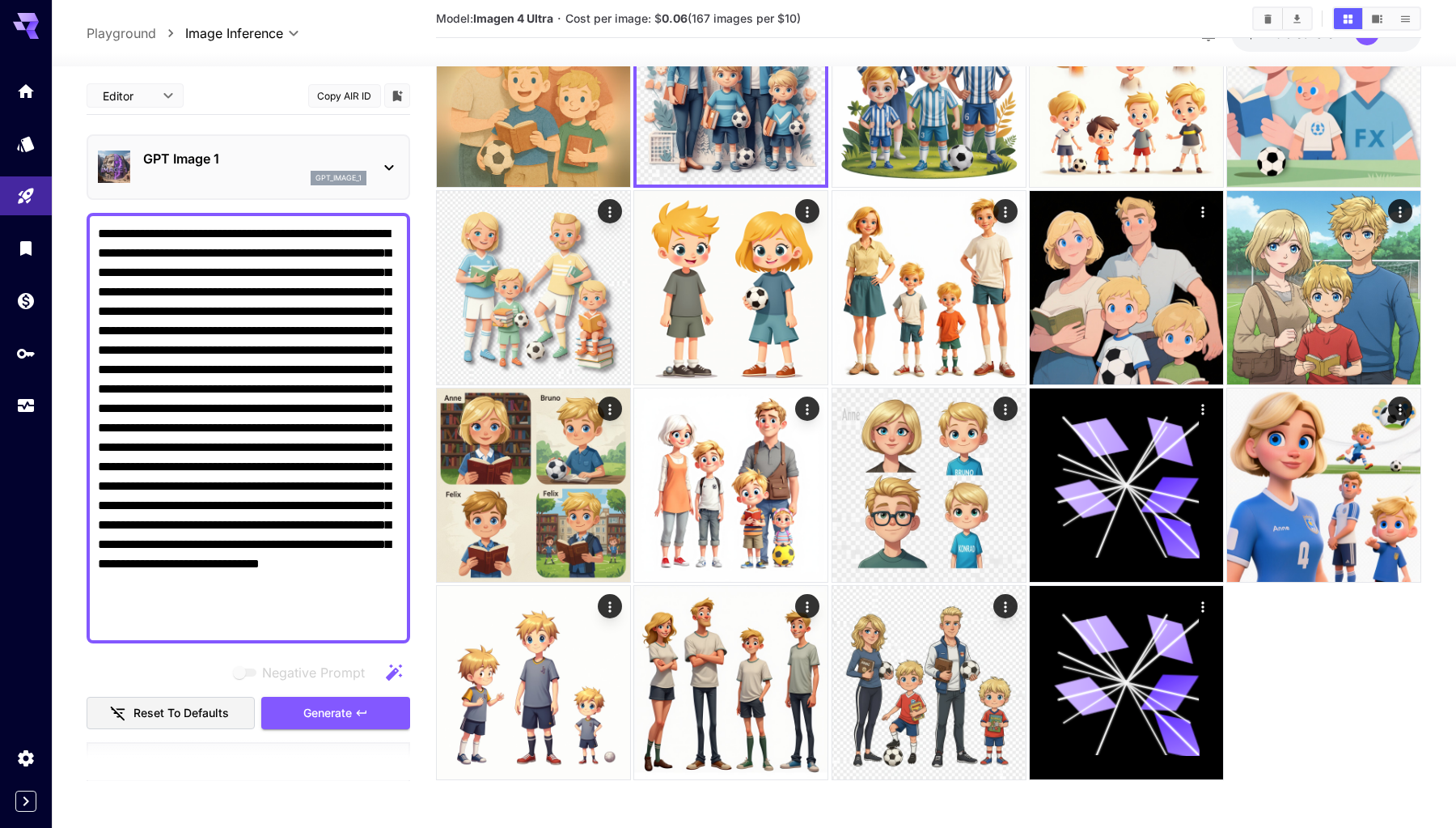
click at [290, 165] on p "GPT Image 1" at bounding box center [255, 158] width 223 height 20
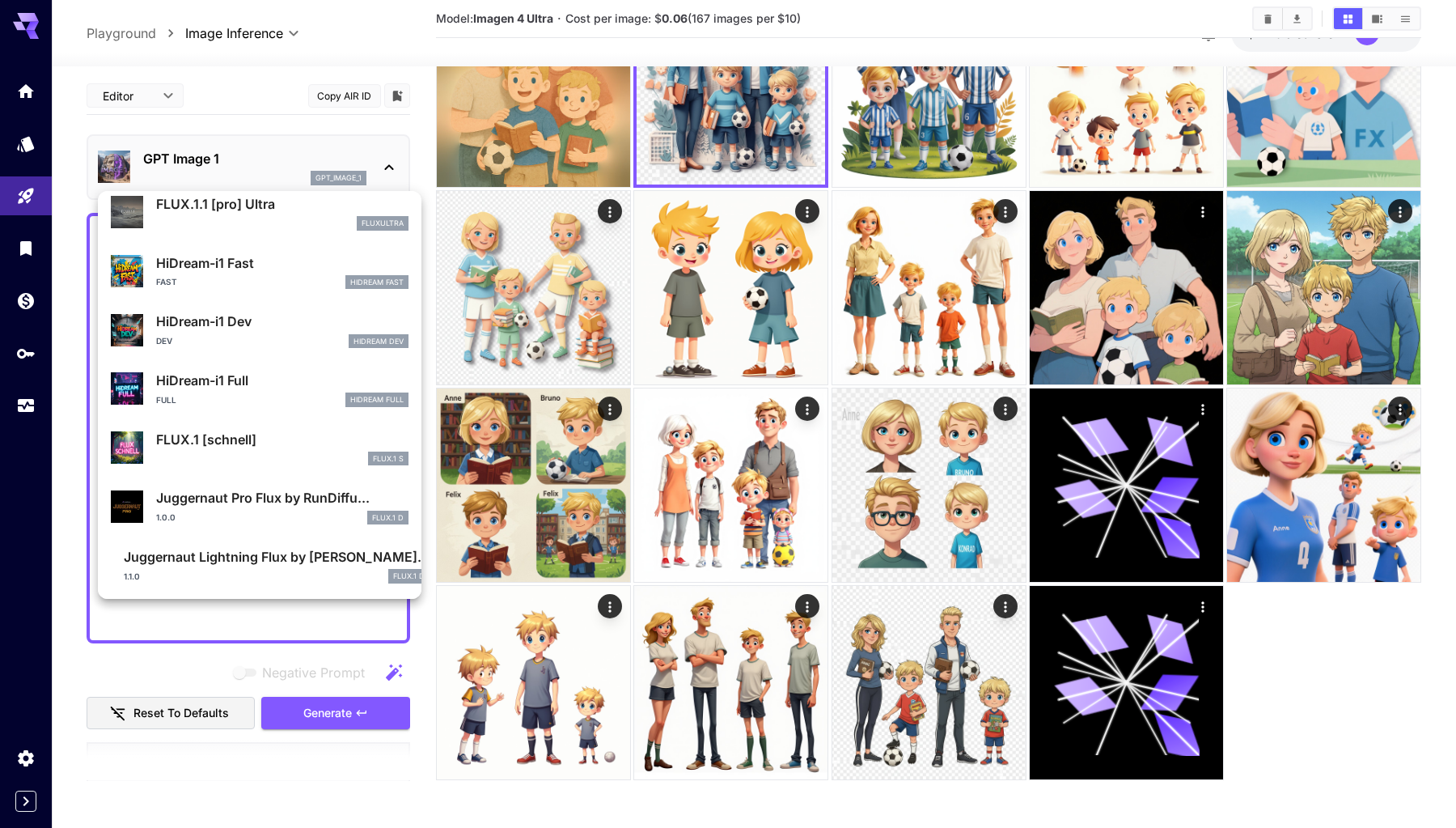
scroll to position [1231, 0]
click at [253, 390] on p "HiDream-i1 Full" at bounding box center [283, 381] width 253 height 20
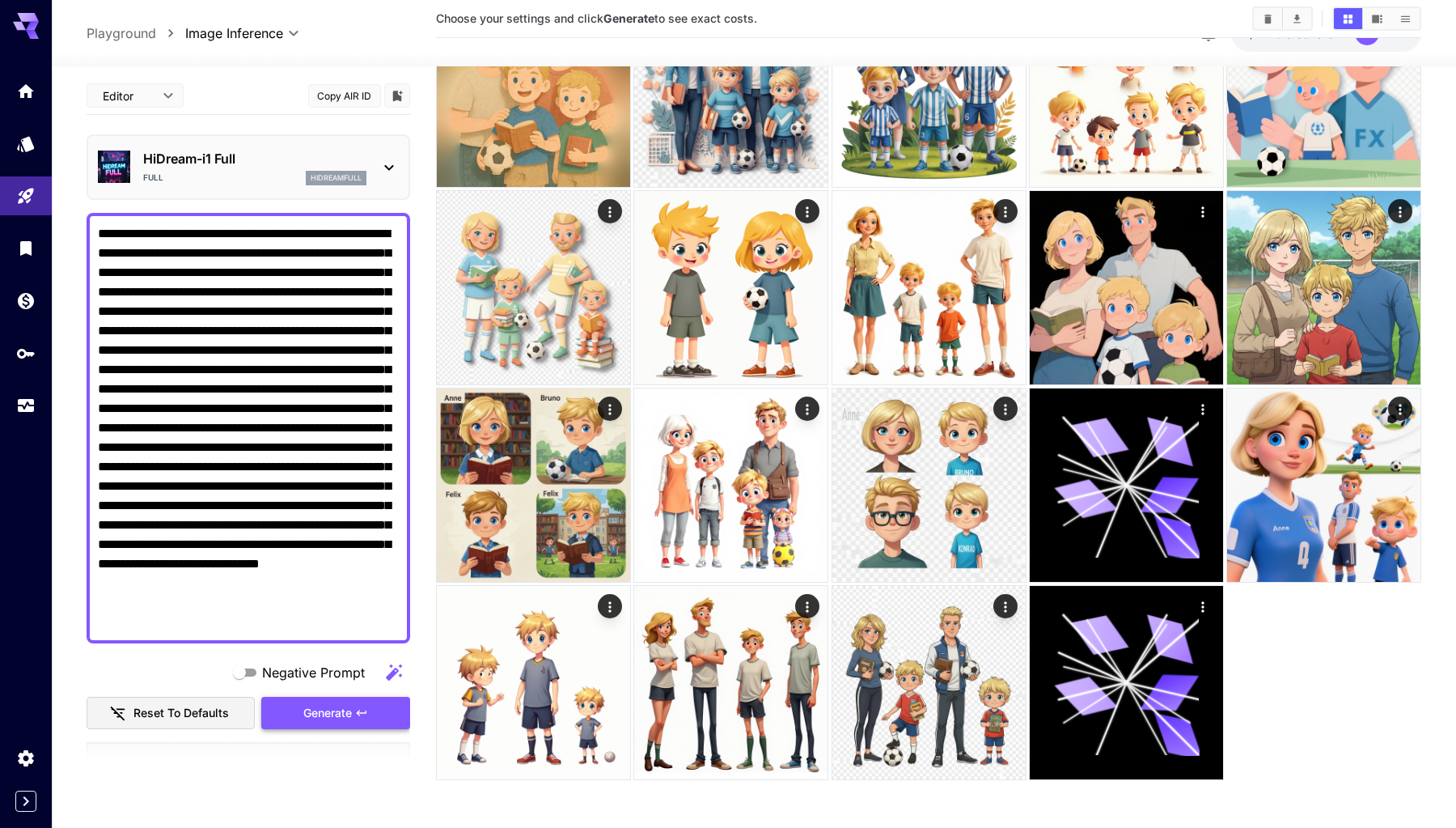
click at [320, 715] on span "Generate" at bounding box center [328, 713] width 49 height 21
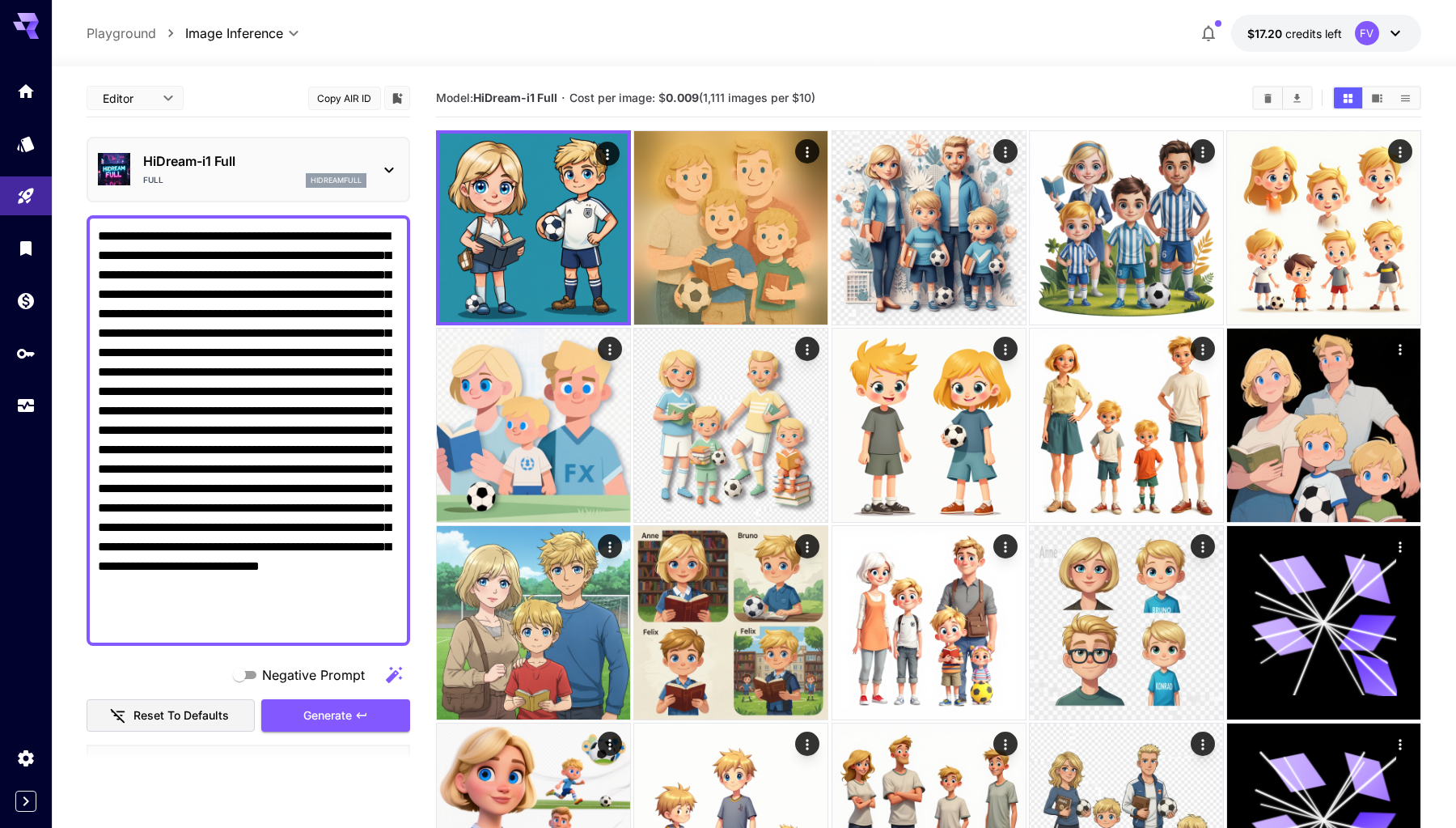
click at [294, 152] on p "HiDream-i1 Full" at bounding box center [255, 161] width 223 height 20
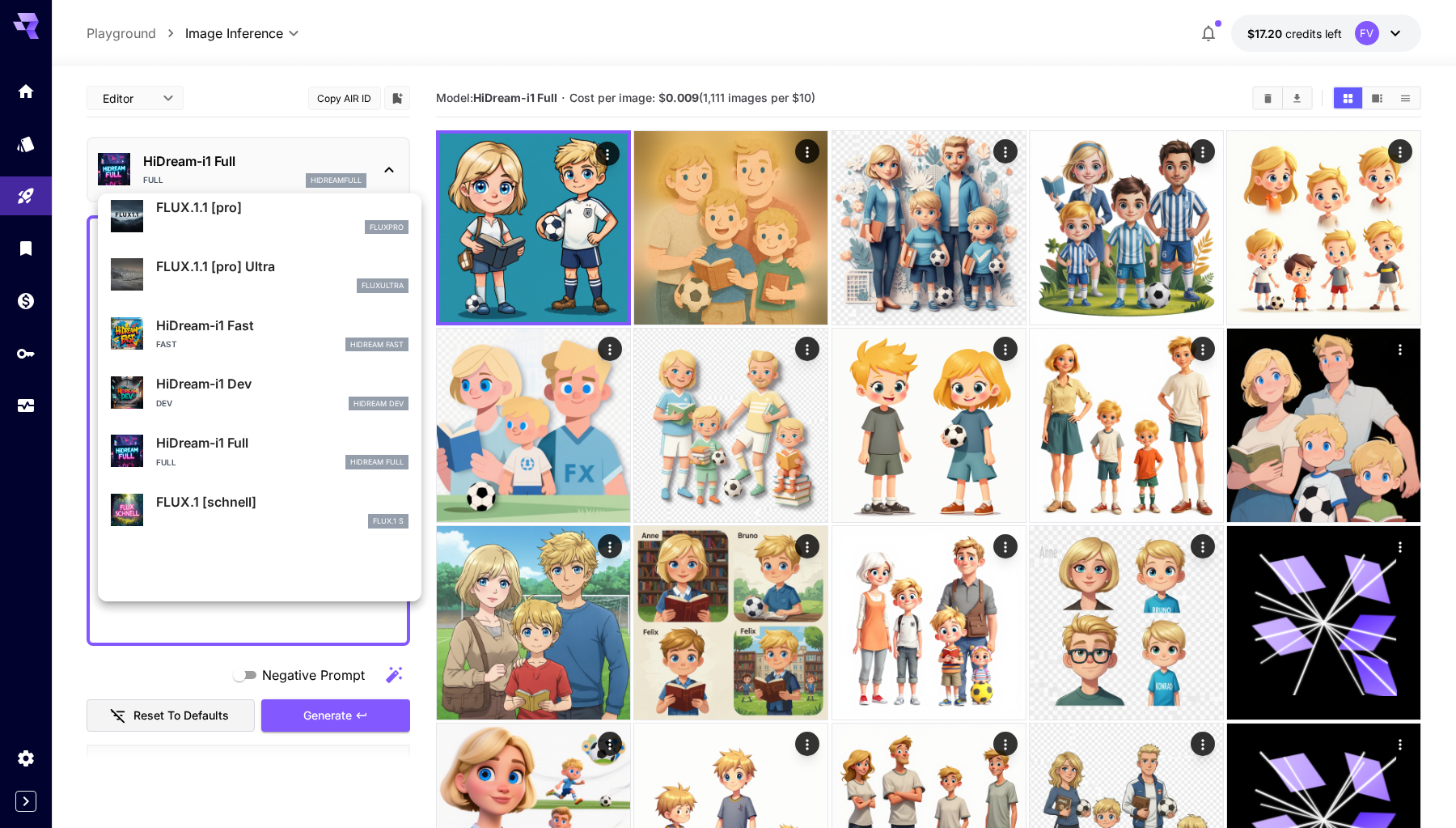
scroll to position [1182, 0]
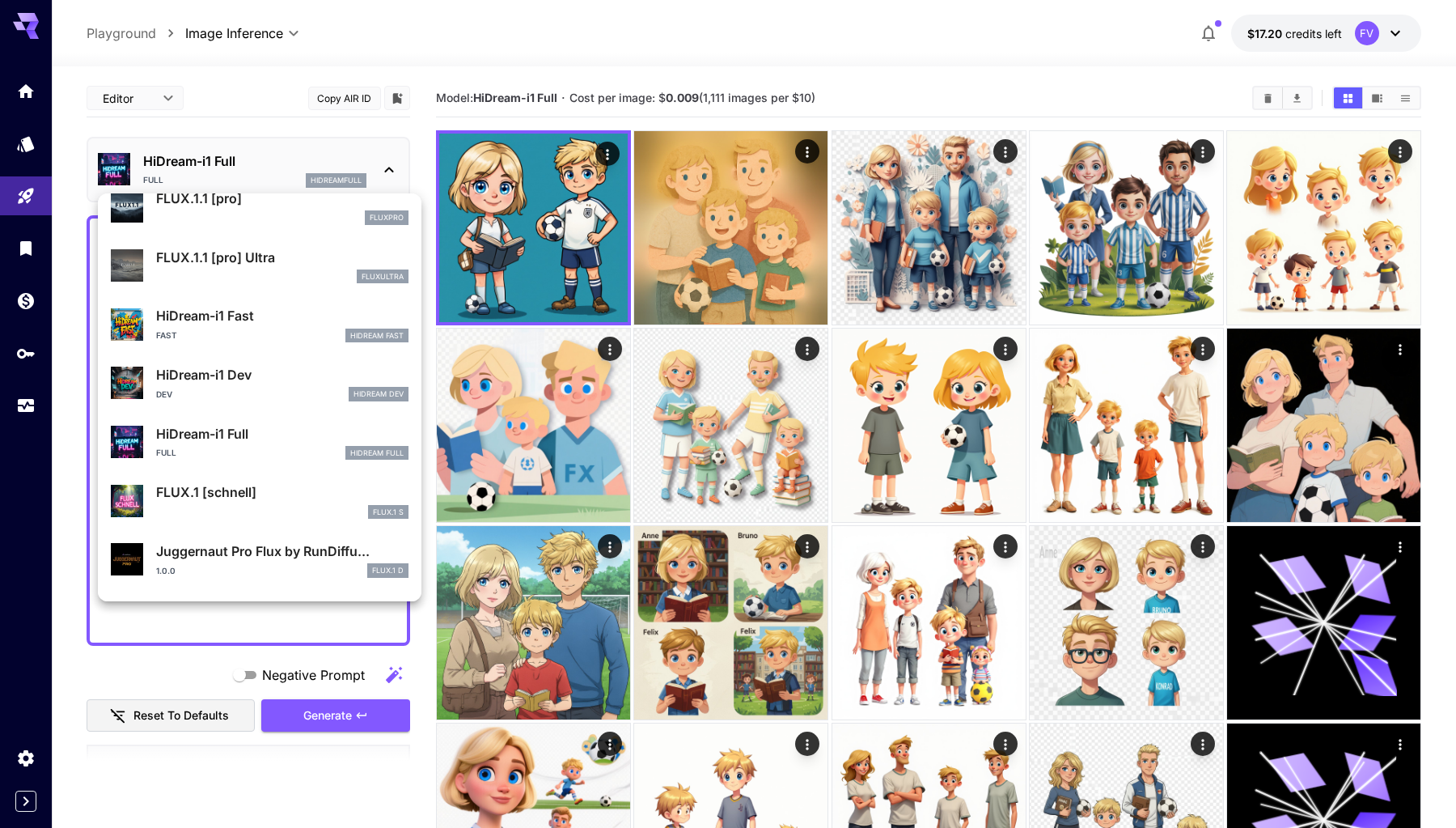
click at [271, 276] on div "fluxultra" at bounding box center [283, 277] width 253 height 15
type input "**********"
type input "****"
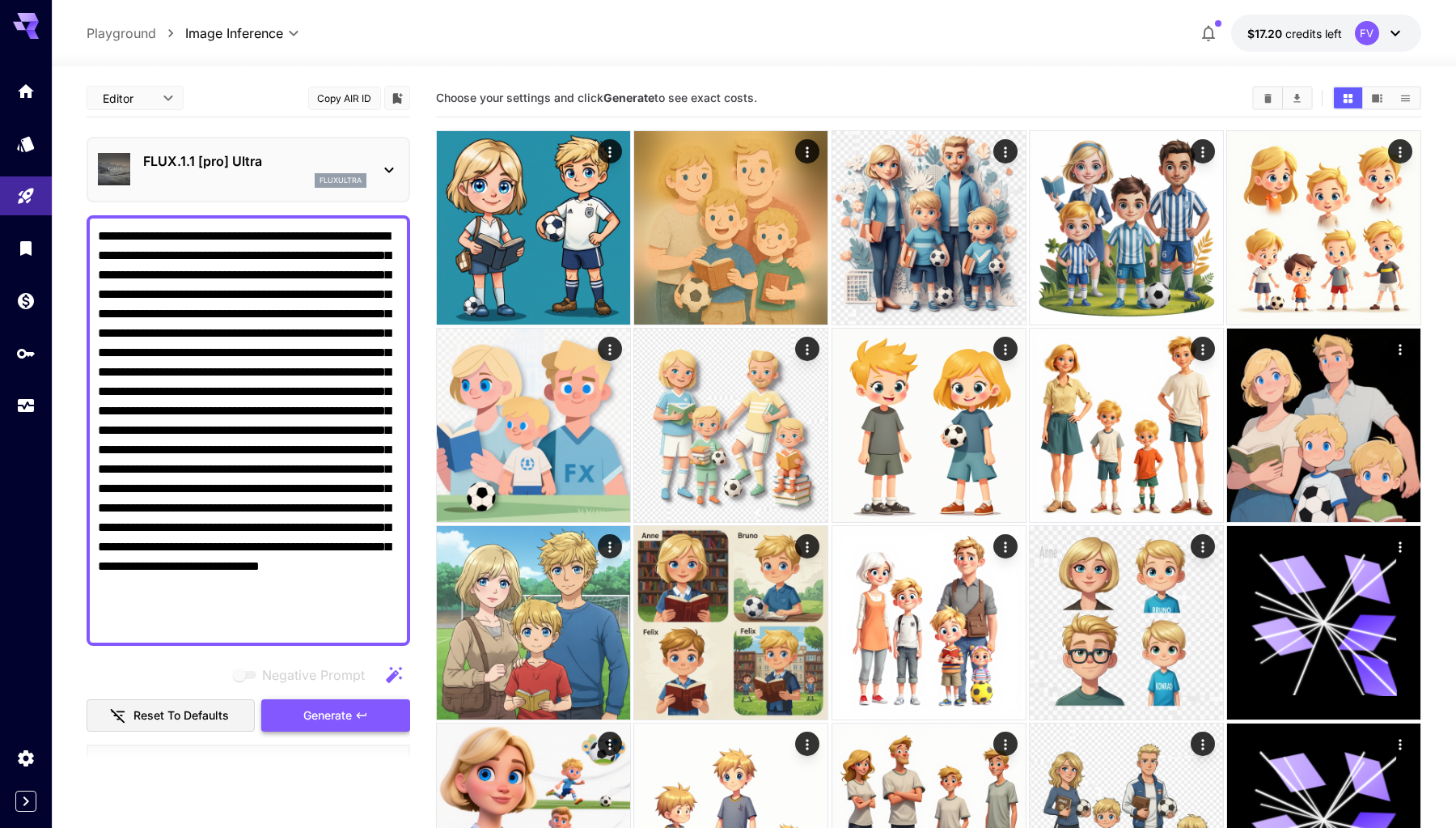
click at [307, 728] on button "Generate" at bounding box center [335, 716] width 149 height 33
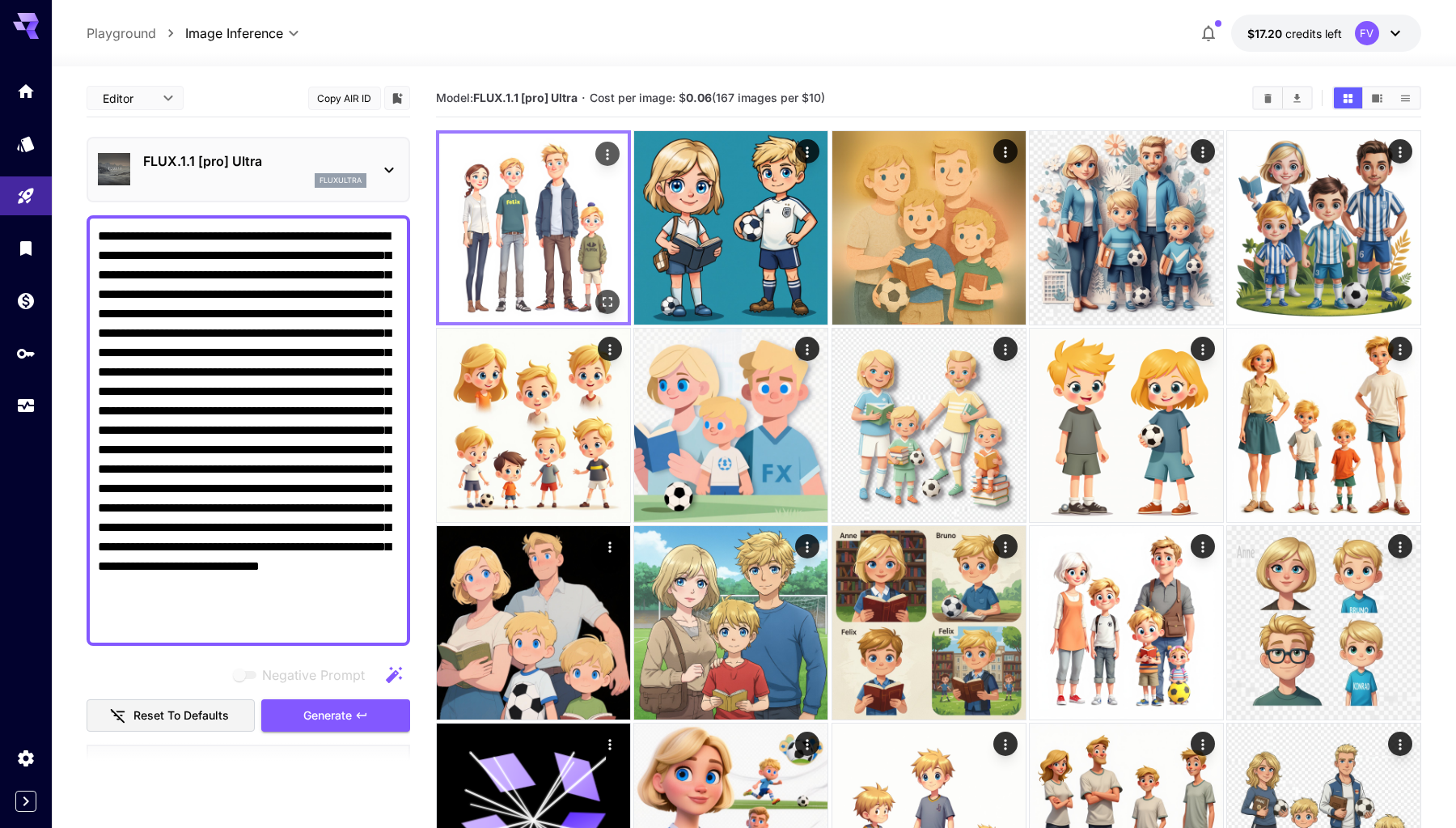
click at [521, 217] on img at bounding box center [533, 228] width 188 height 188
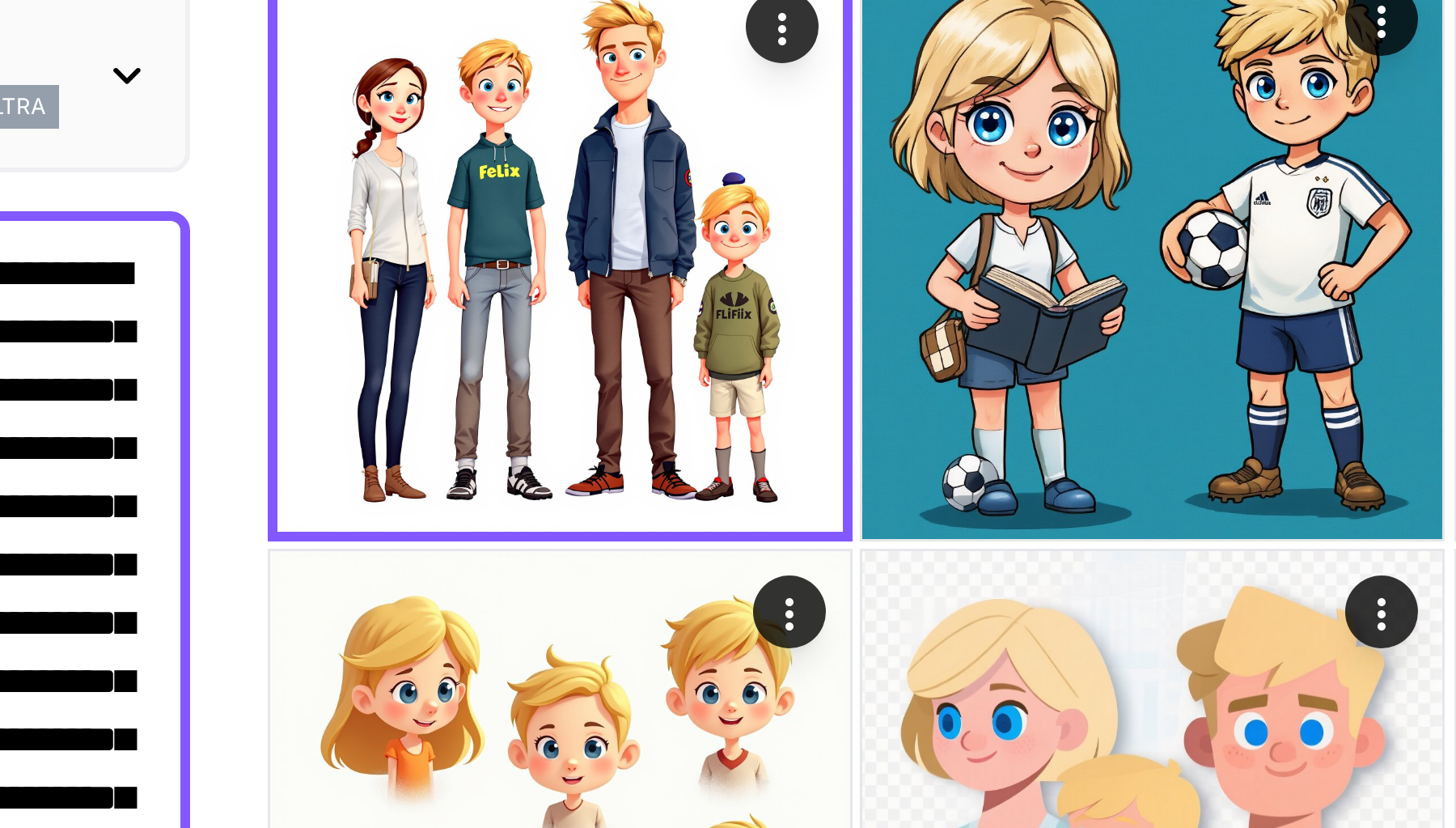
scroll to position [8, 0]
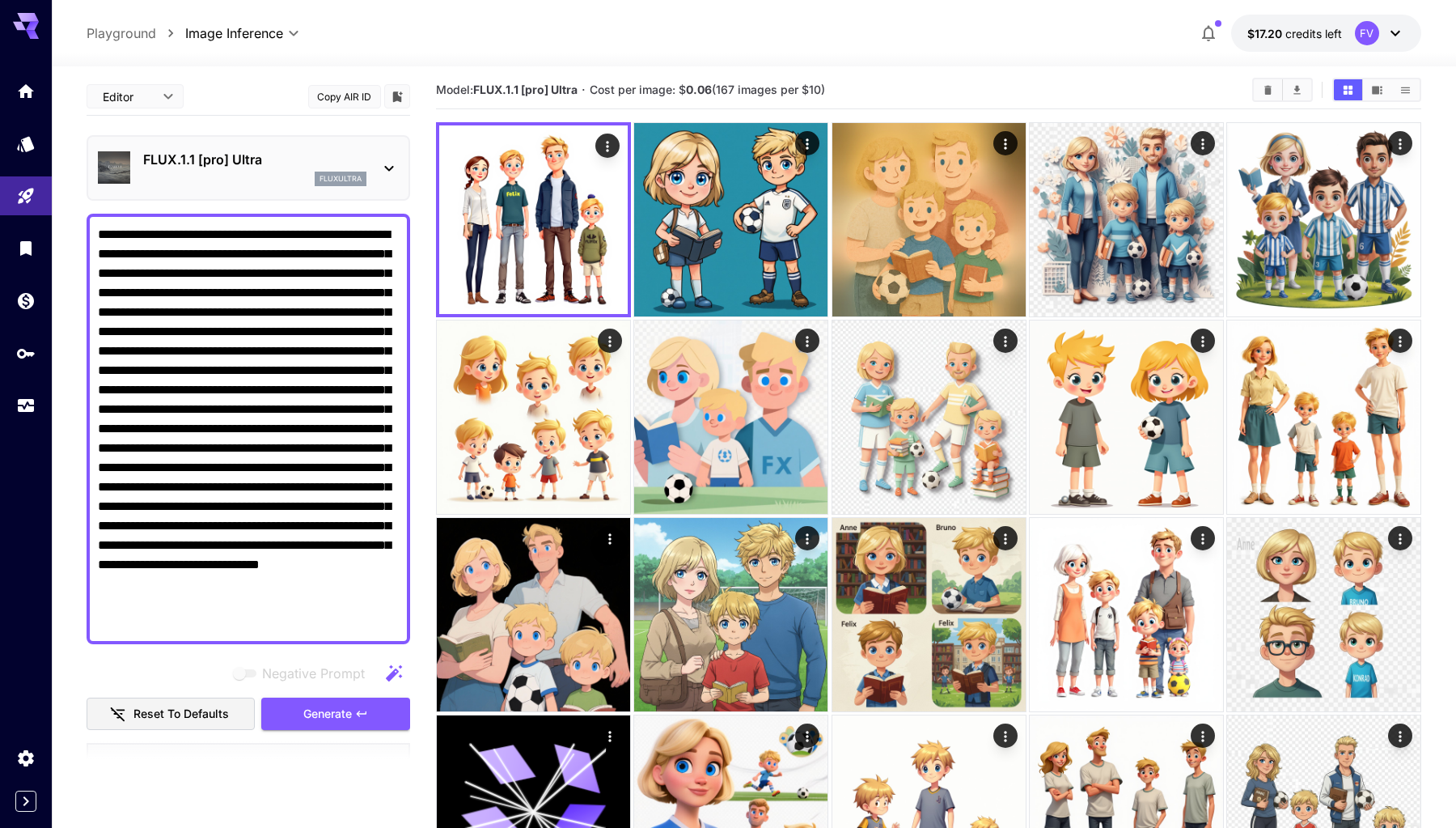
click at [343, 603] on textarea "Negative Prompt" at bounding box center [248, 429] width 301 height 408
click at [390, 674] on icon "button" at bounding box center [393, 673] width 20 height 20
click at [397, 673] on icon "button" at bounding box center [393, 673] width 20 height 20
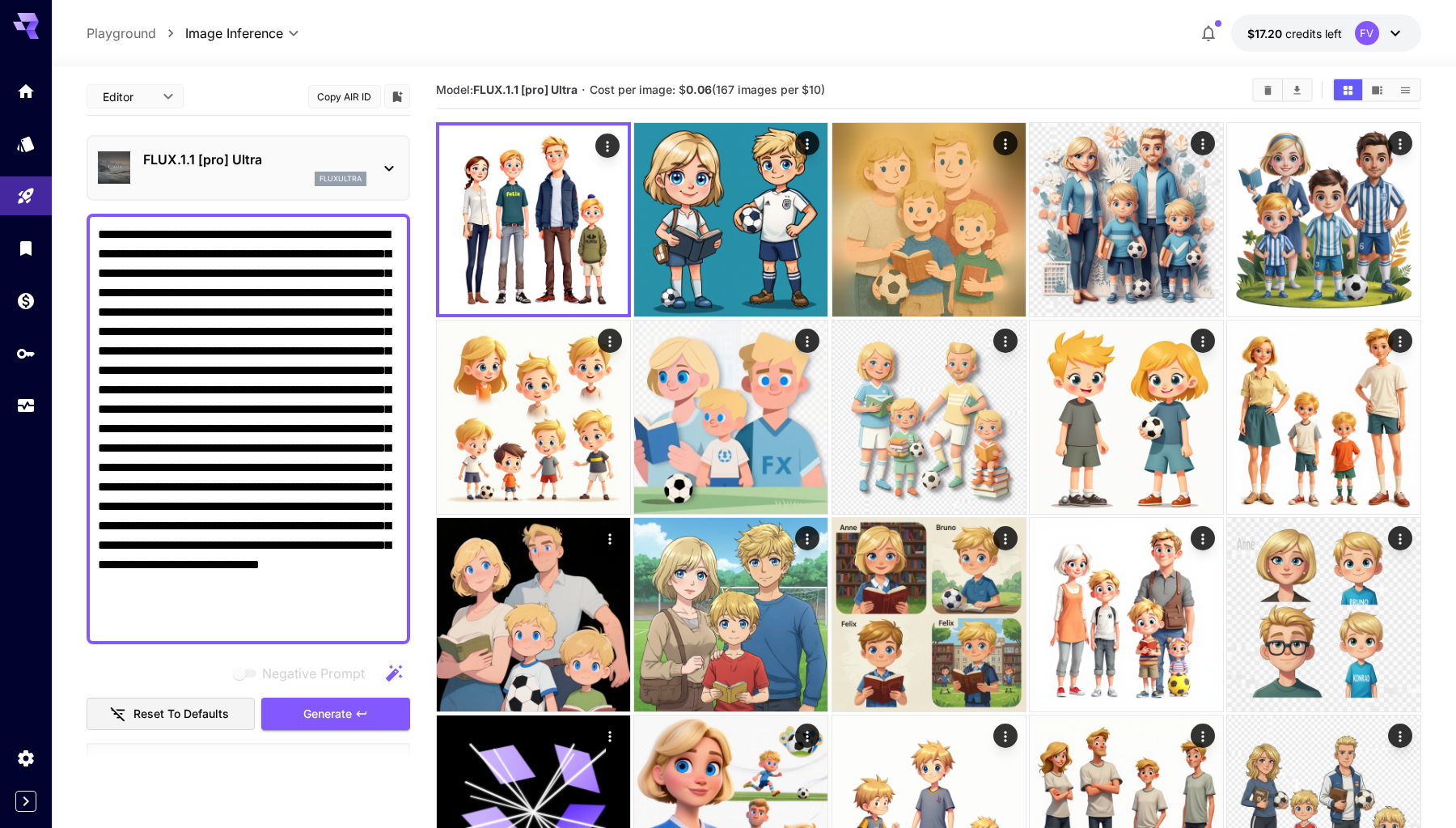
click at [397, 673] on icon "button" at bounding box center [393, 673] width 20 height 20
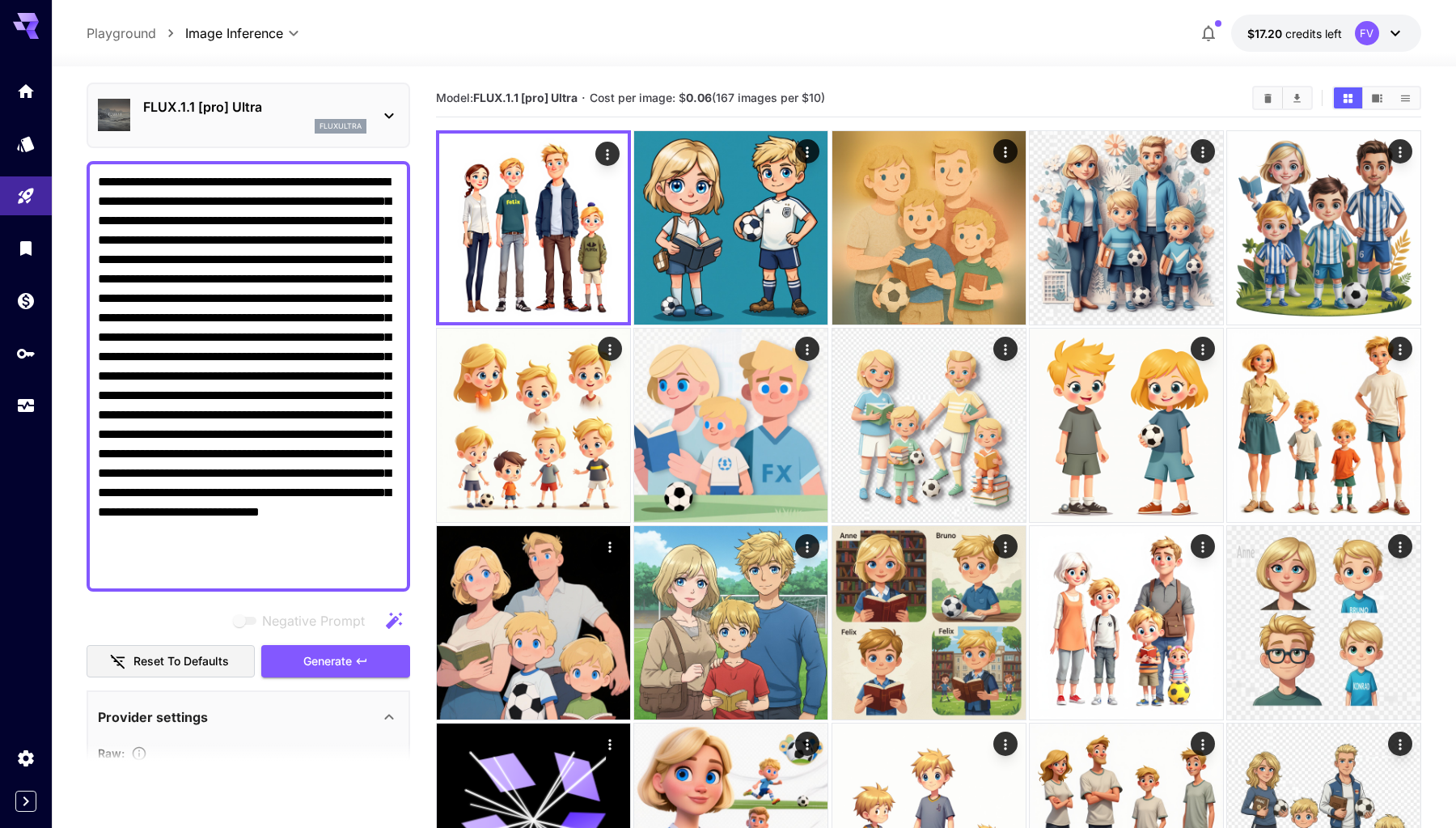
scroll to position [21, 0]
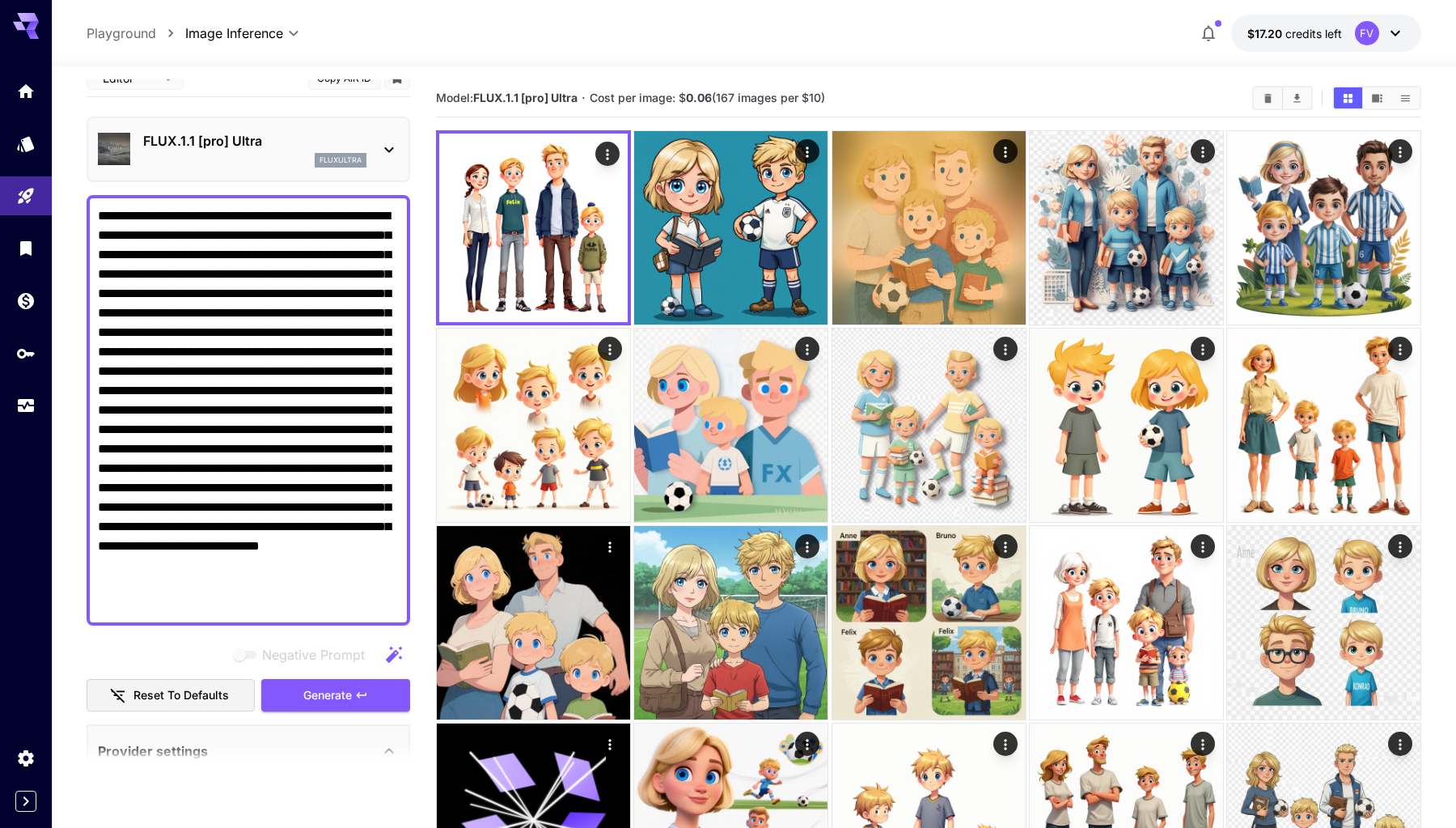
click at [210, 129] on div "FLUX.1.1 [pro] Ultra fluxultra" at bounding box center [248, 149] width 301 height 50
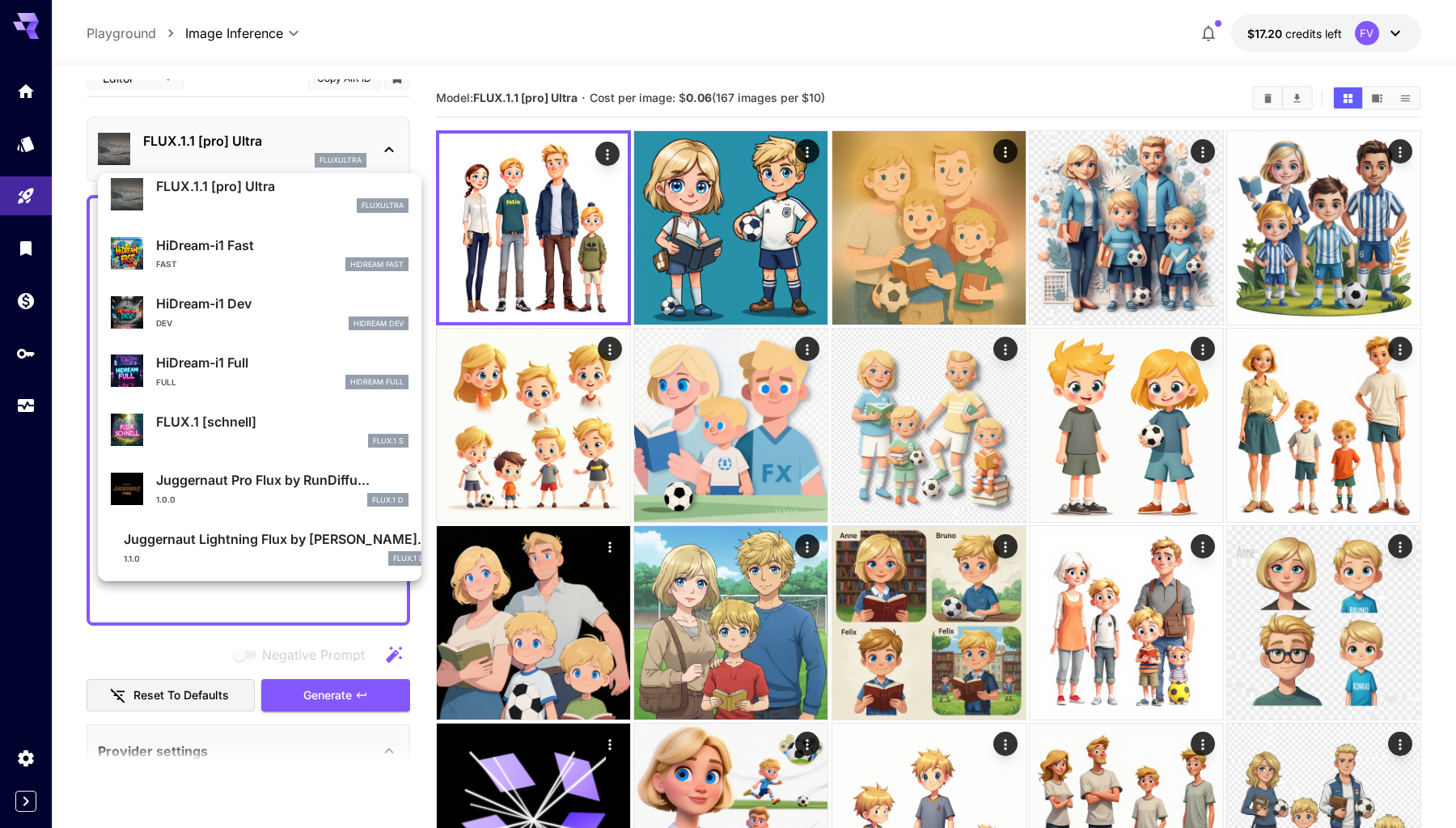
scroll to position [1231, 0]
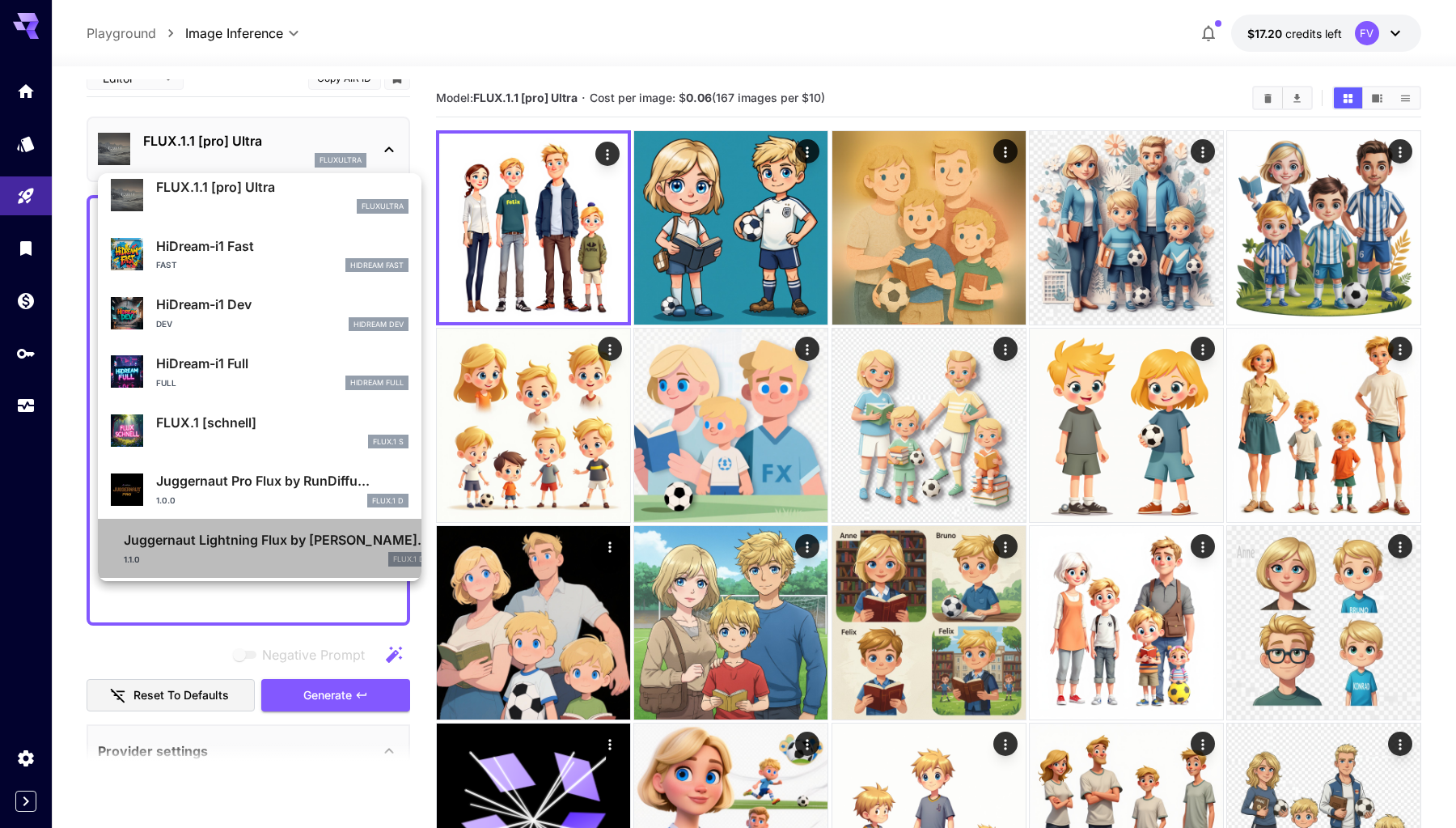
click at [250, 545] on p "Juggernaut Lightning Flux by [PERSON_NAME]..." at bounding box center [276, 540] width 306 height 20
type input "**********"
type input "****"
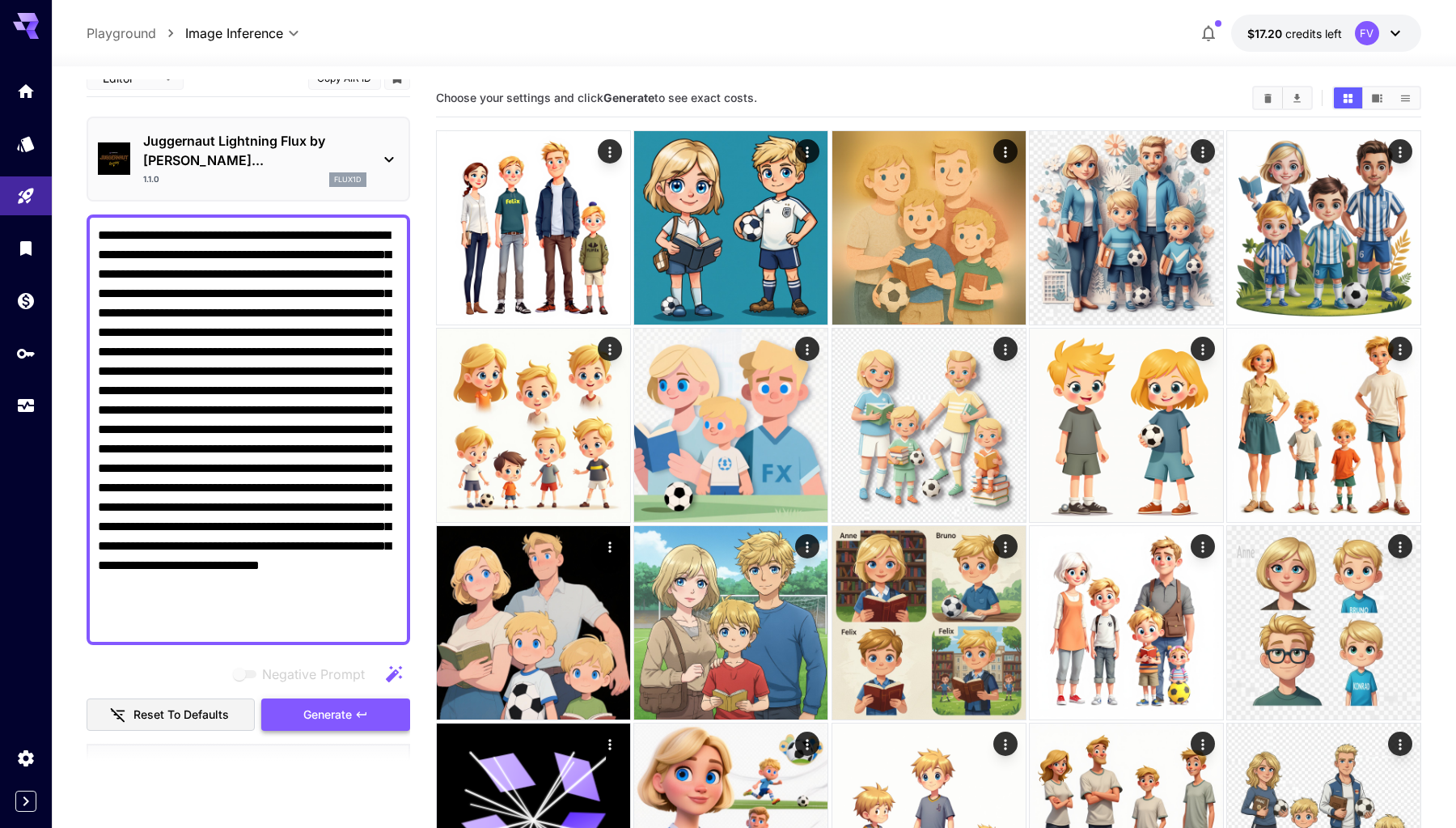
click at [340, 705] on span "Generate" at bounding box center [328, 716] width 49 height 21
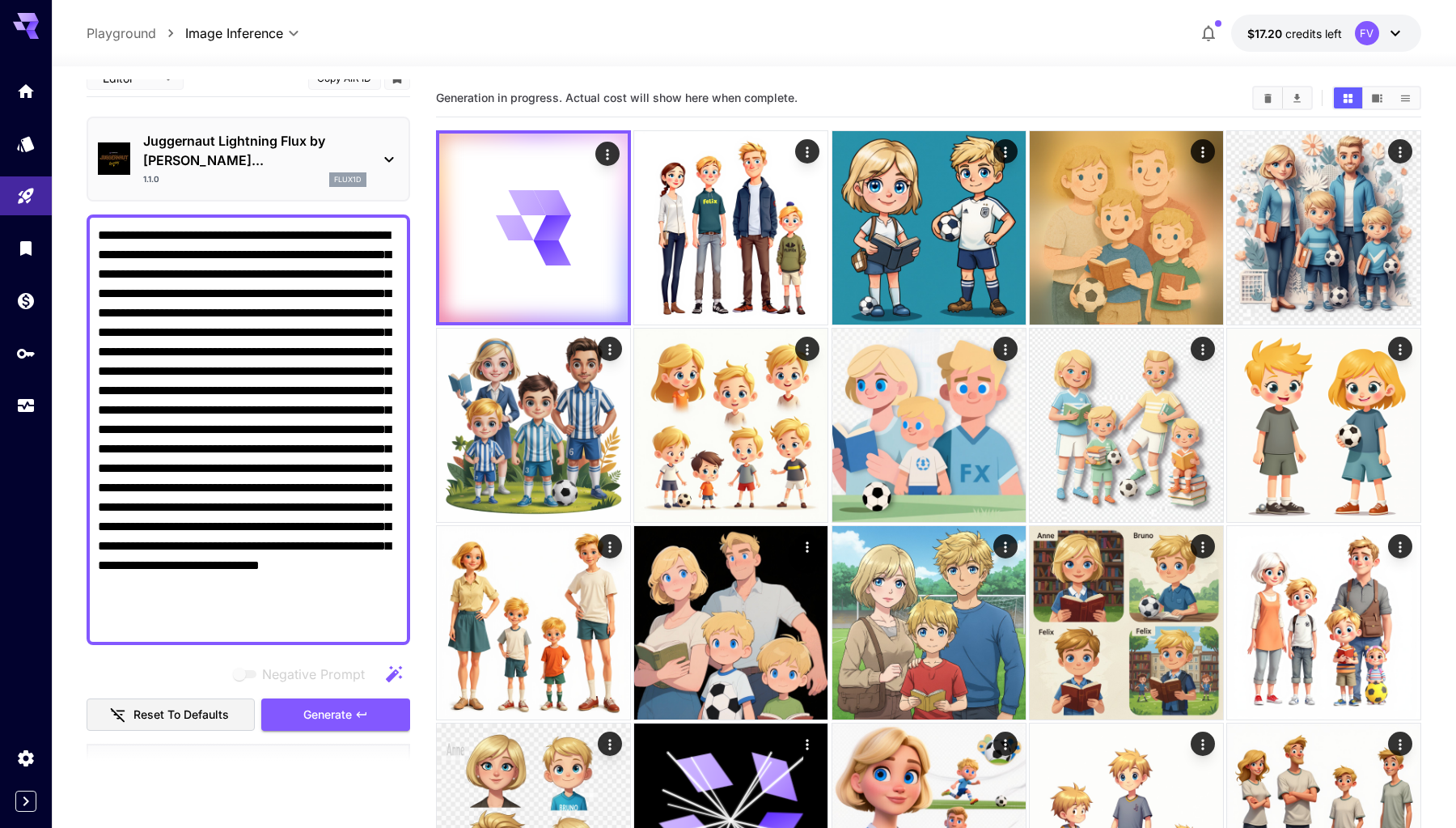
click at [241, 146] on p "Juggernaut Lightning Flux by [PERSON_NAME]..." at bounding box center [255, 150] width 223 height 38
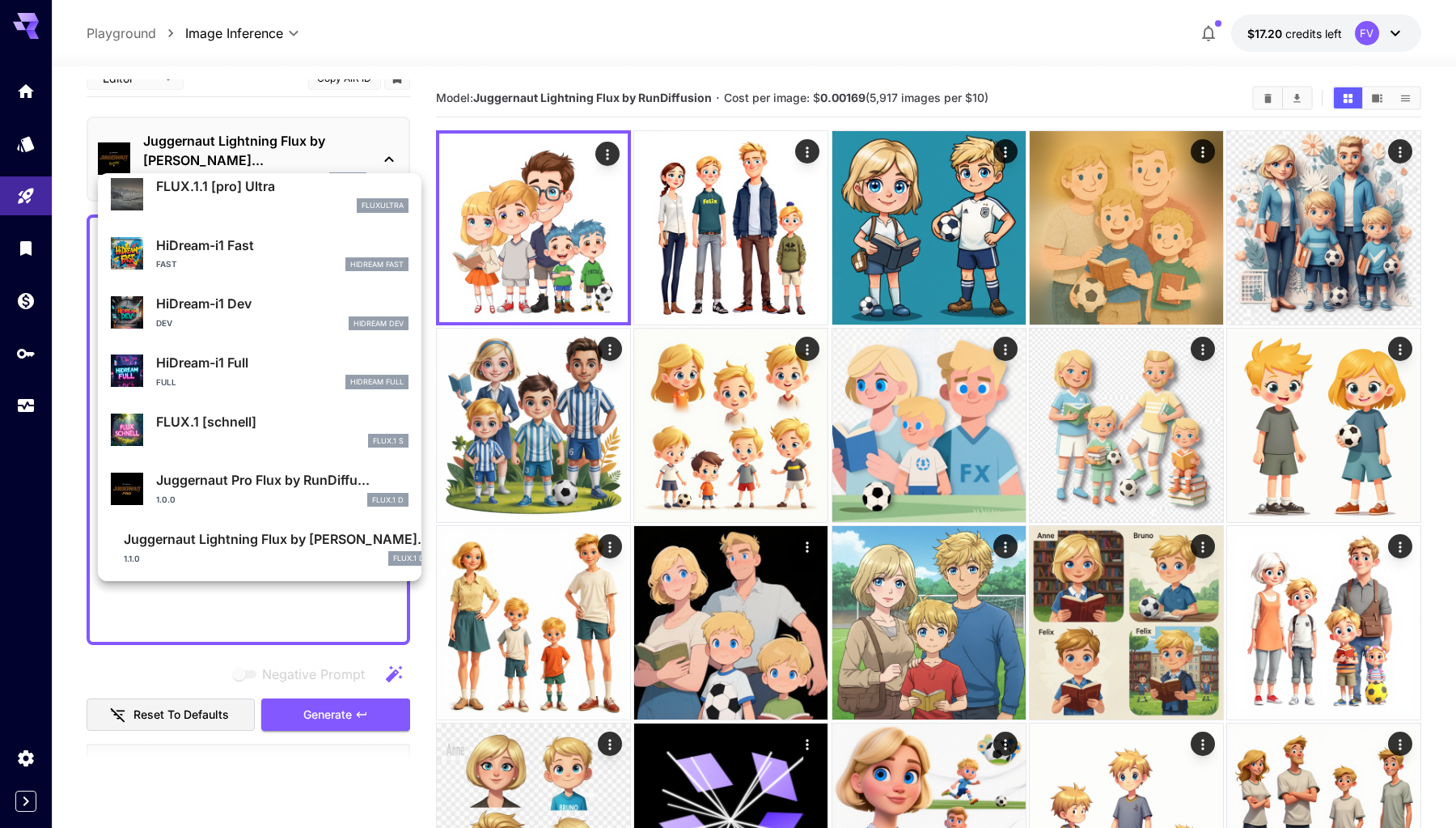
scroll to position [1231, 0]
click at [242, 491] on div "Juggernaut Pro Flux by RunDiffu... 1.0.0 FLUX.1 D" at bounding box center [283, 489] width 253 height 37
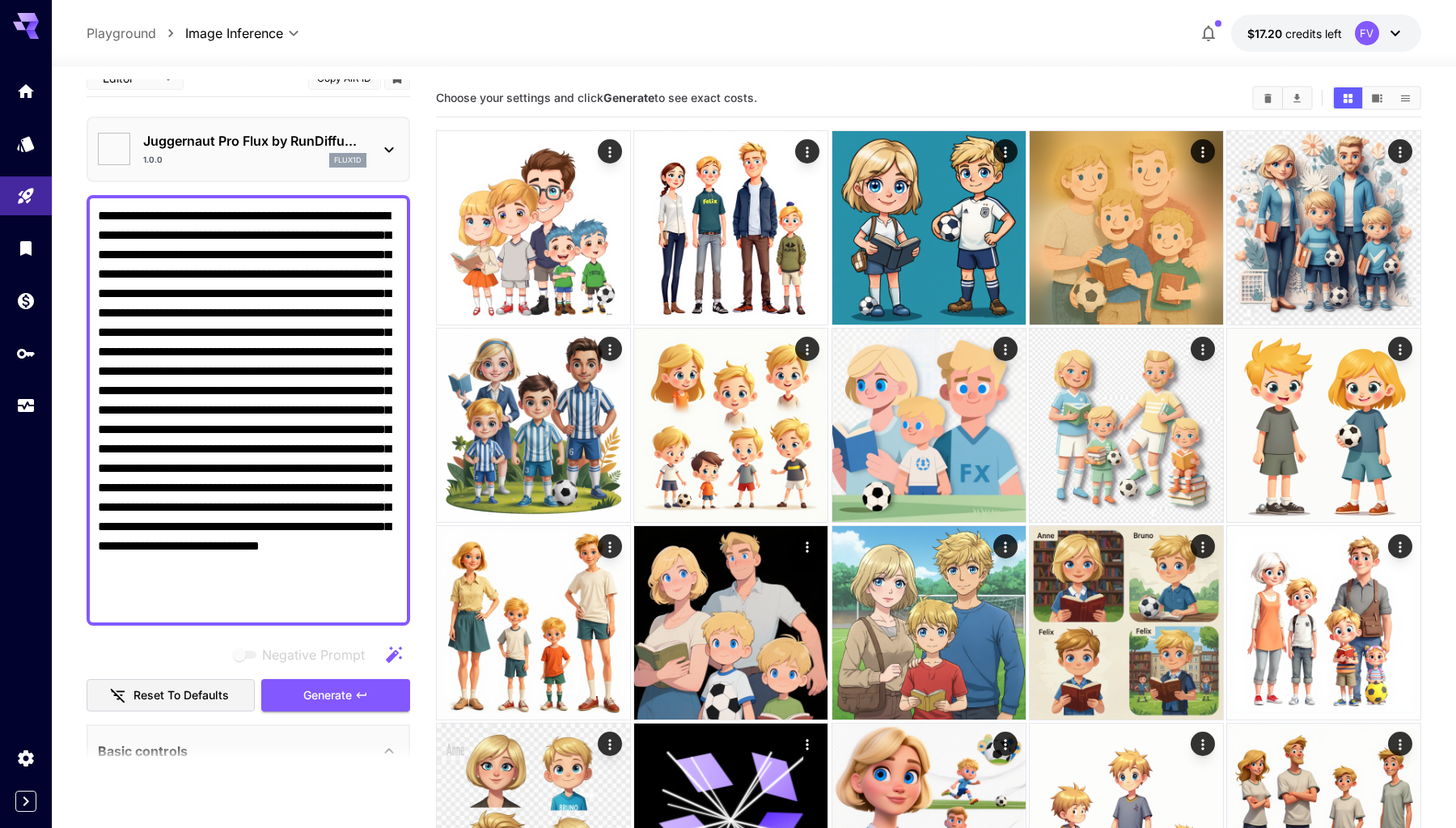
type input "**"
type input "*"
click at [360, 696] on icon "button" at bounding box center [361, 695] width 9 height 6
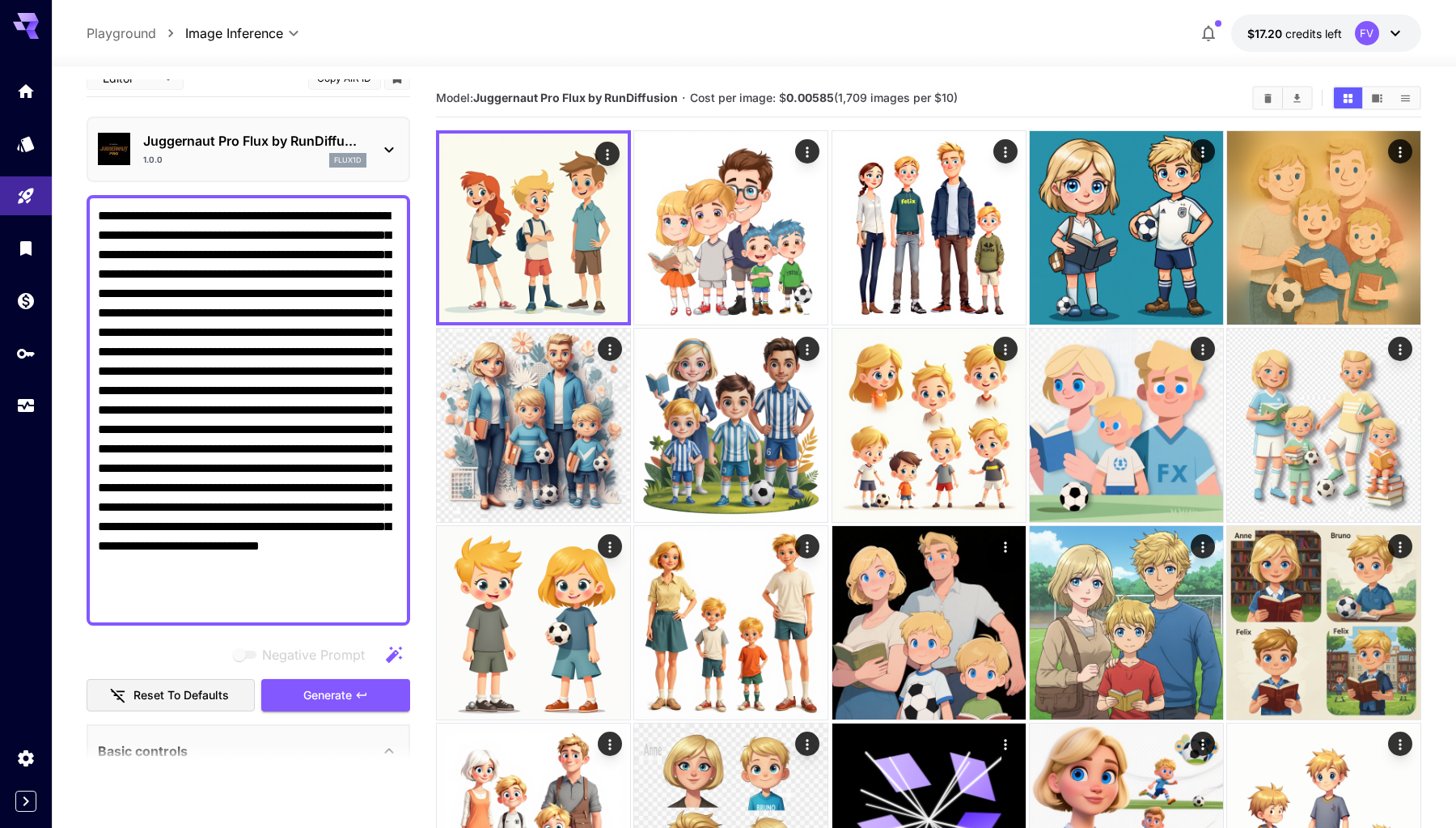
click at [665, 60] on div at bounding box center [754, 56] width 1405 height 20
